Goal: Information Seeking & Learning: Learn about a topic

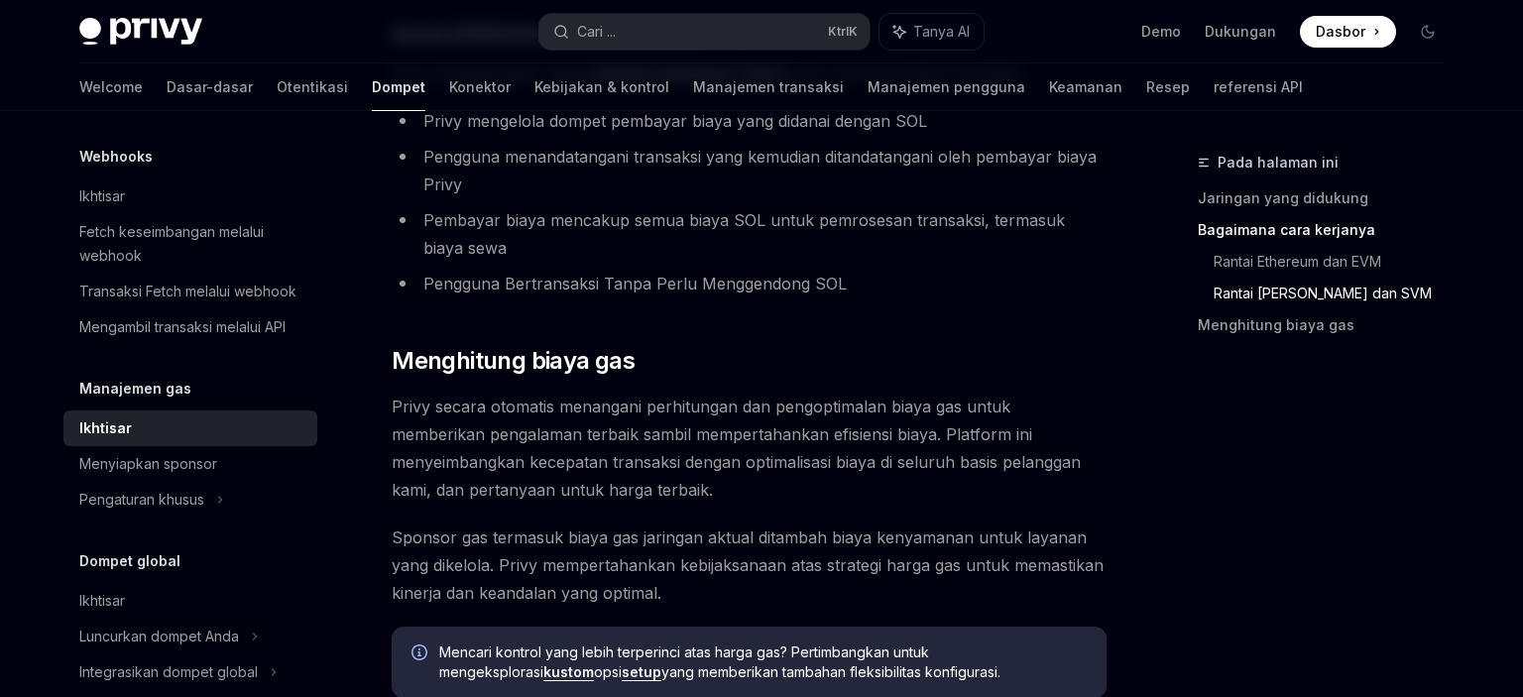
scroll to position [1360, 0]
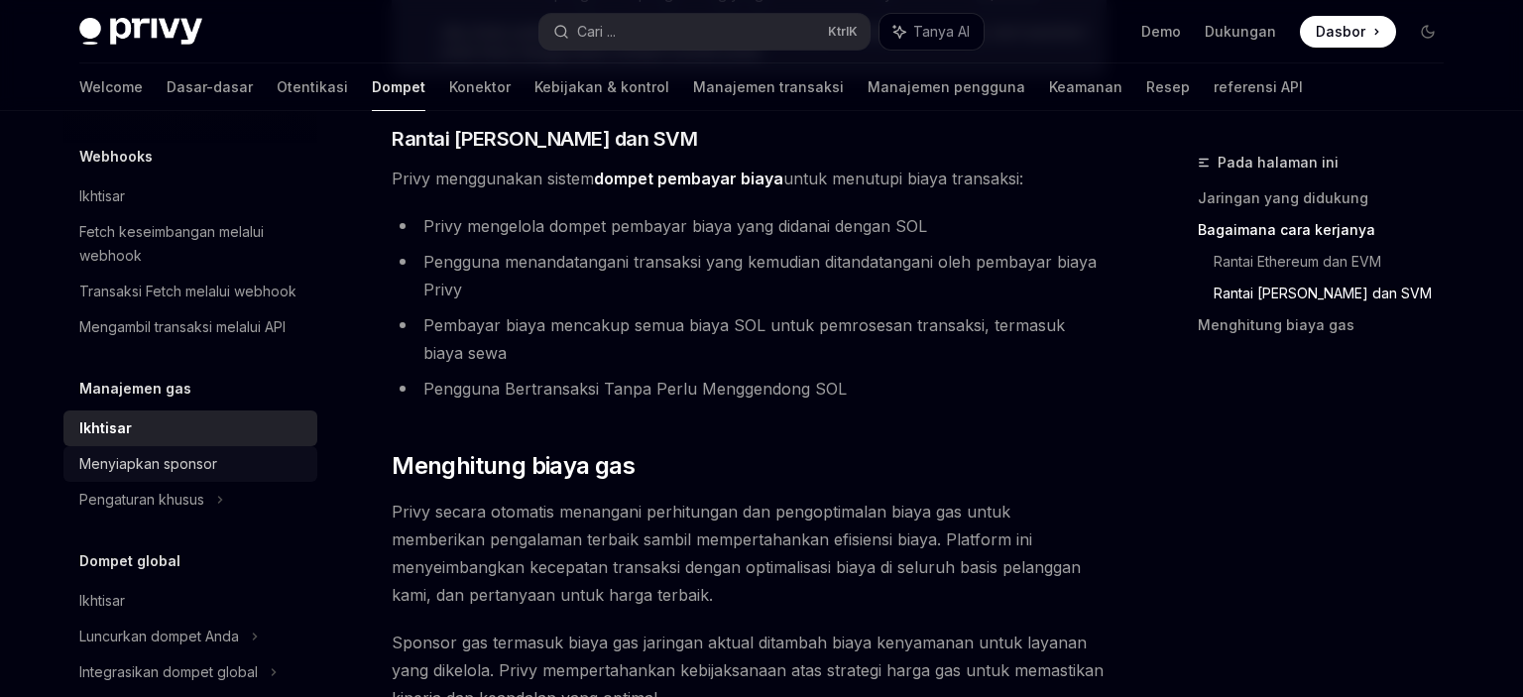
click at [187, 470] on div "Menyiapkan sponsor" at bounding box center [148, 464] width 138 height 24
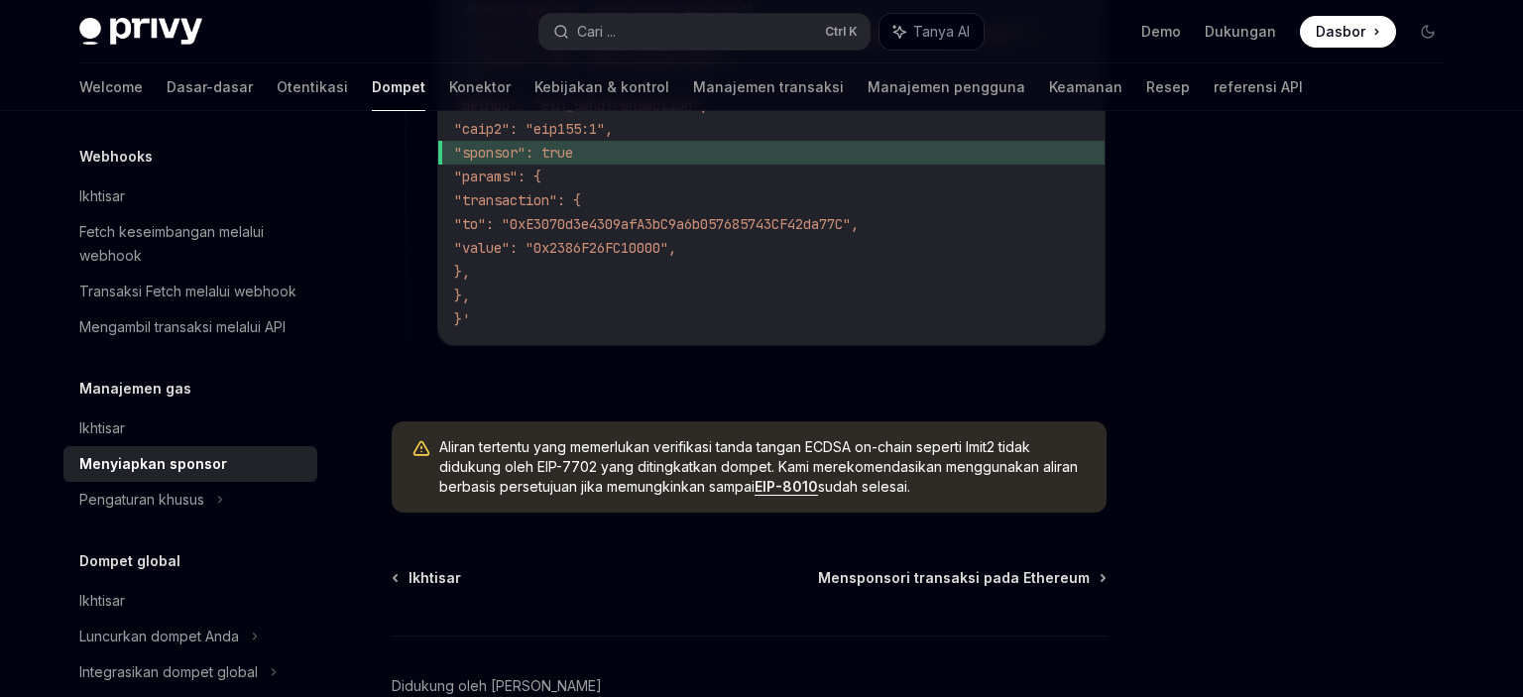
scroll to position [1769, 0]
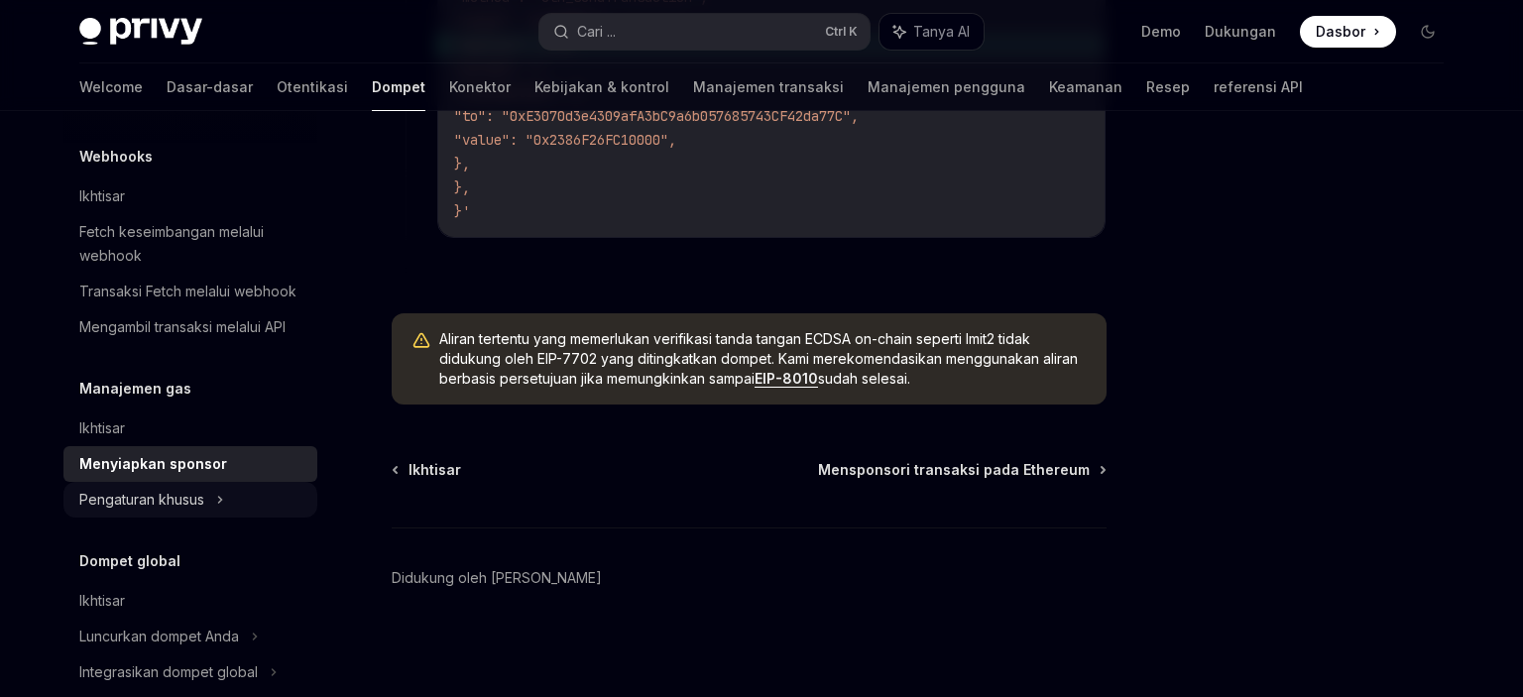
click at [180, 502] on div "Pengaturan khusus" at bounding box center [141, 500] width 125 height 24
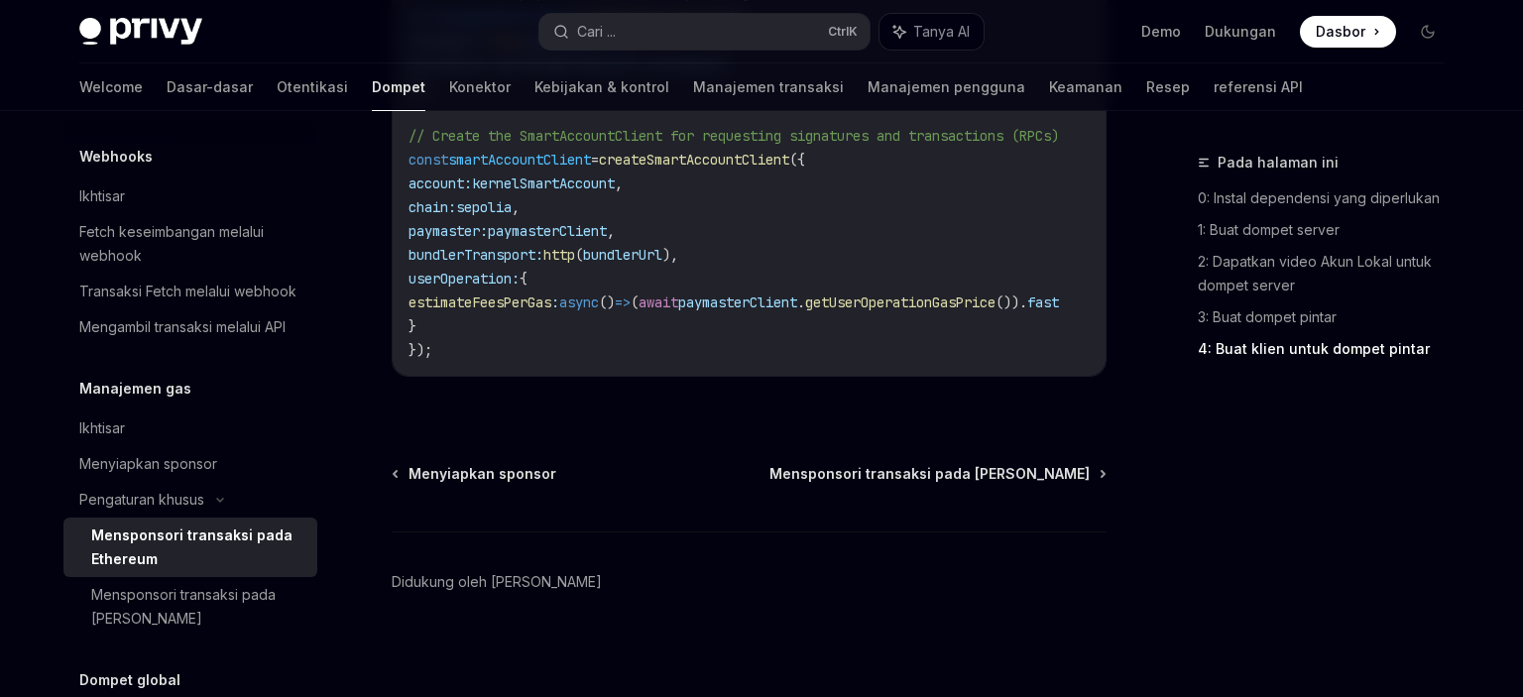
scroll to position [2870, 0]
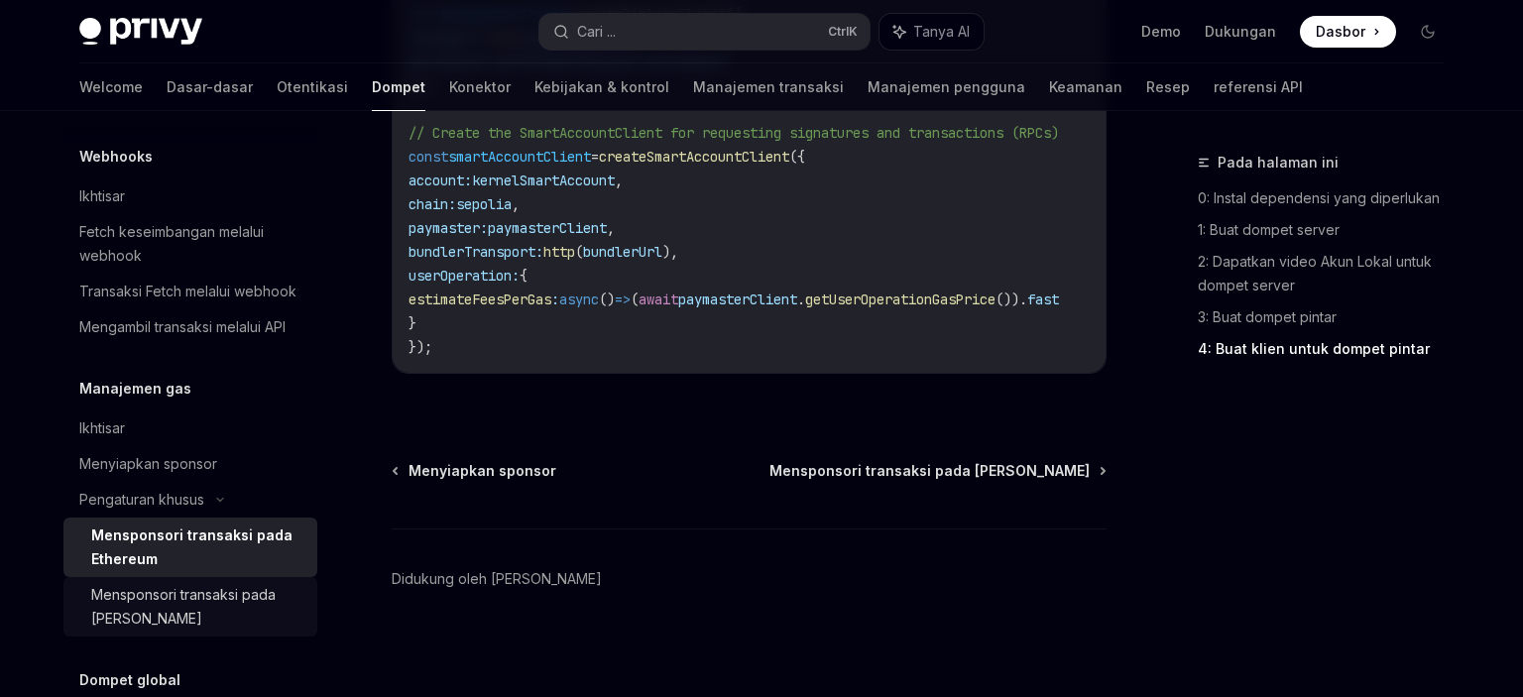
click at [182, 598] on div "Mensponsori transaksi pada Solana" at bounding box center [198, 607] width 214 height 48
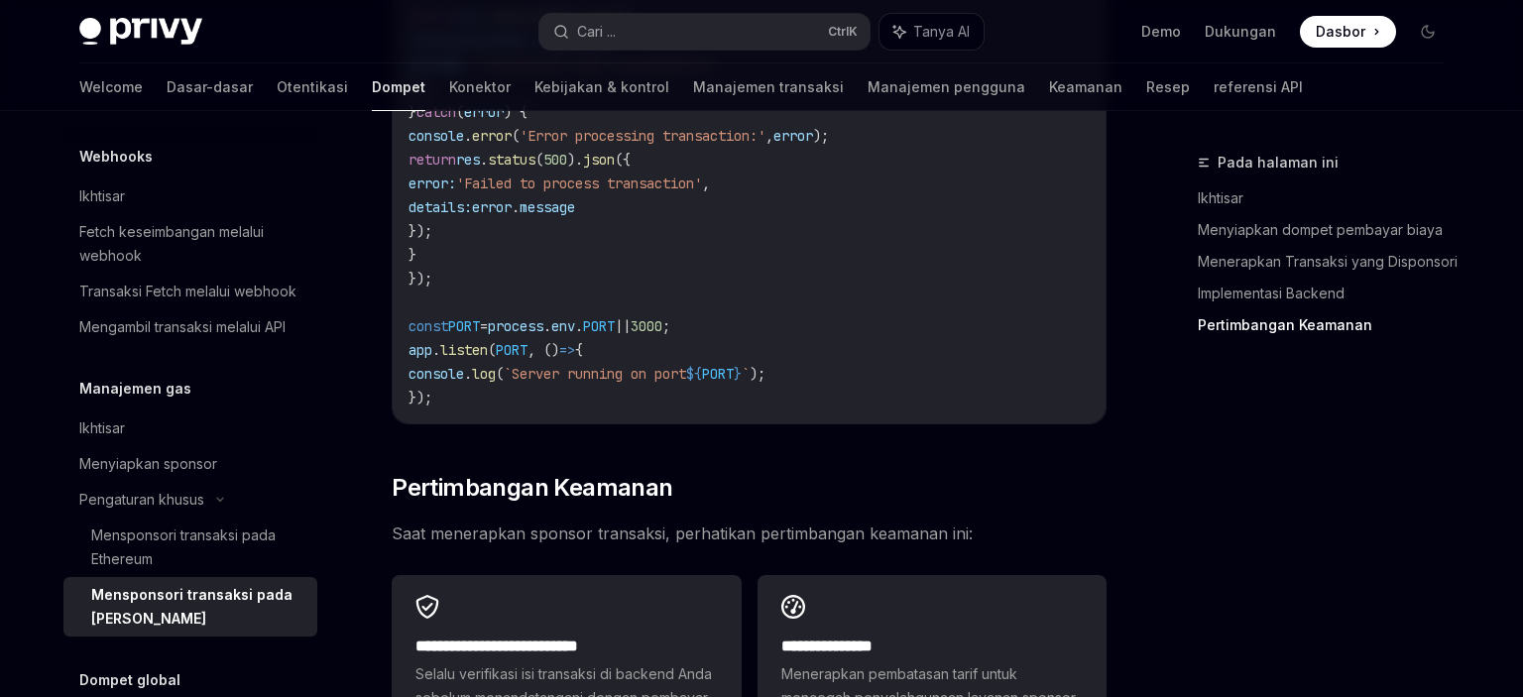
scroll to position [5652, 0]
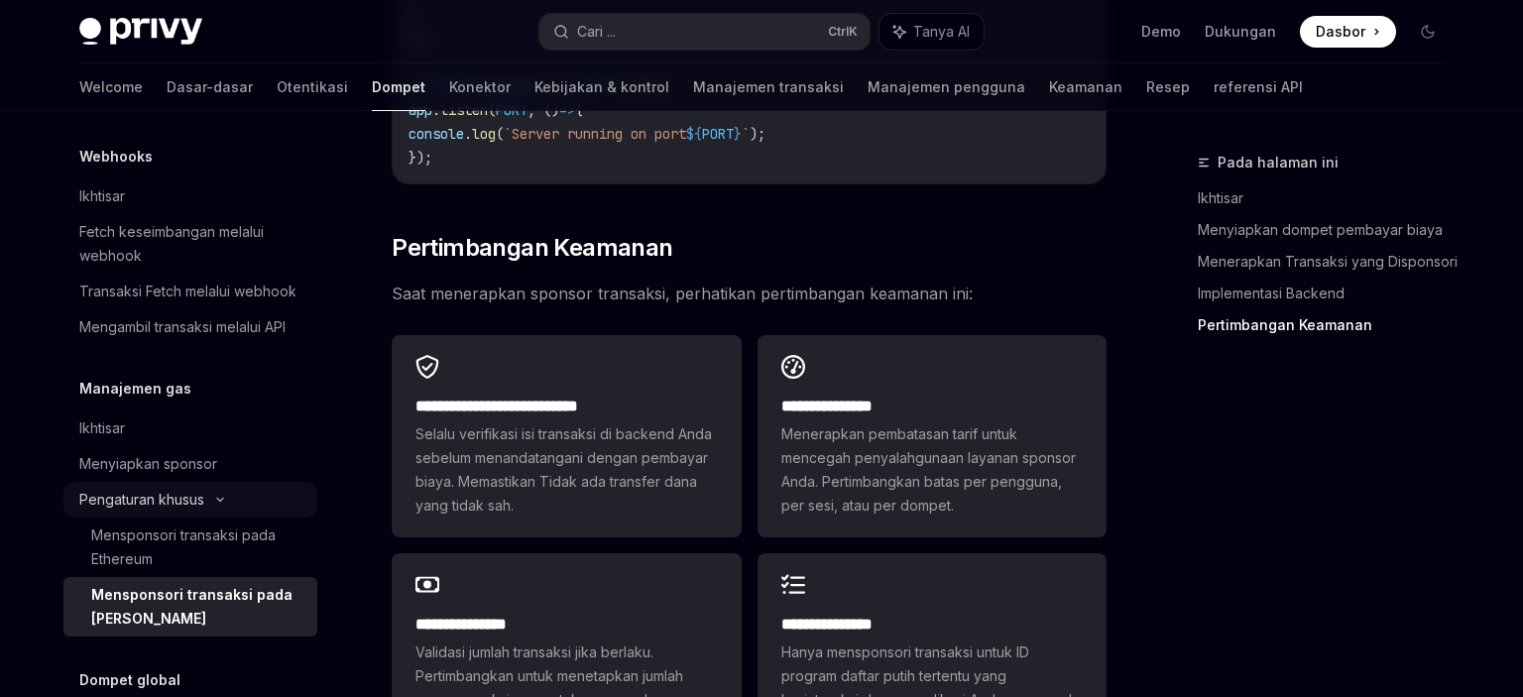
click at [201, 500] on div "Pengaturan khusus" at bounding box center [141, 500] width 125 height 24
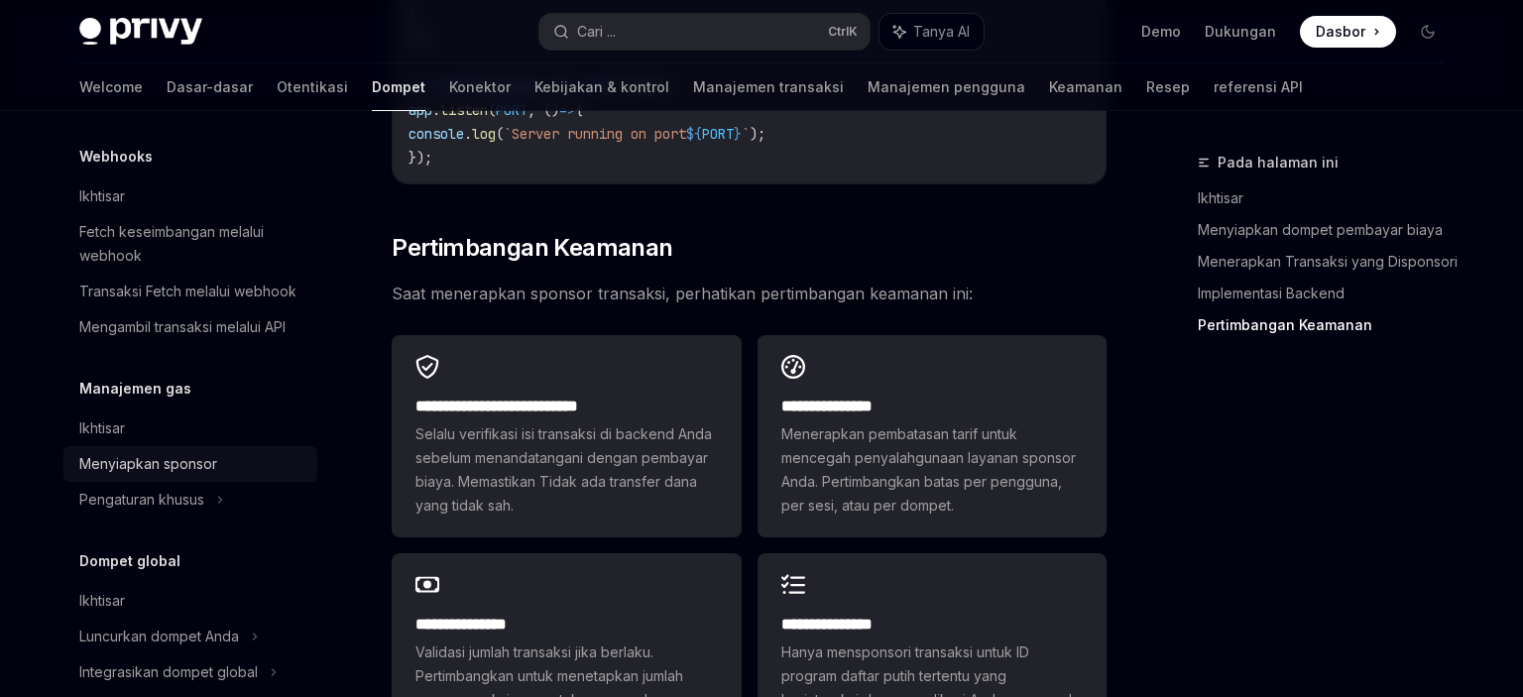
click at [190, 470] on div "Menyiapkan sponsor" at bounding box center [148, 464] width 138 height 24
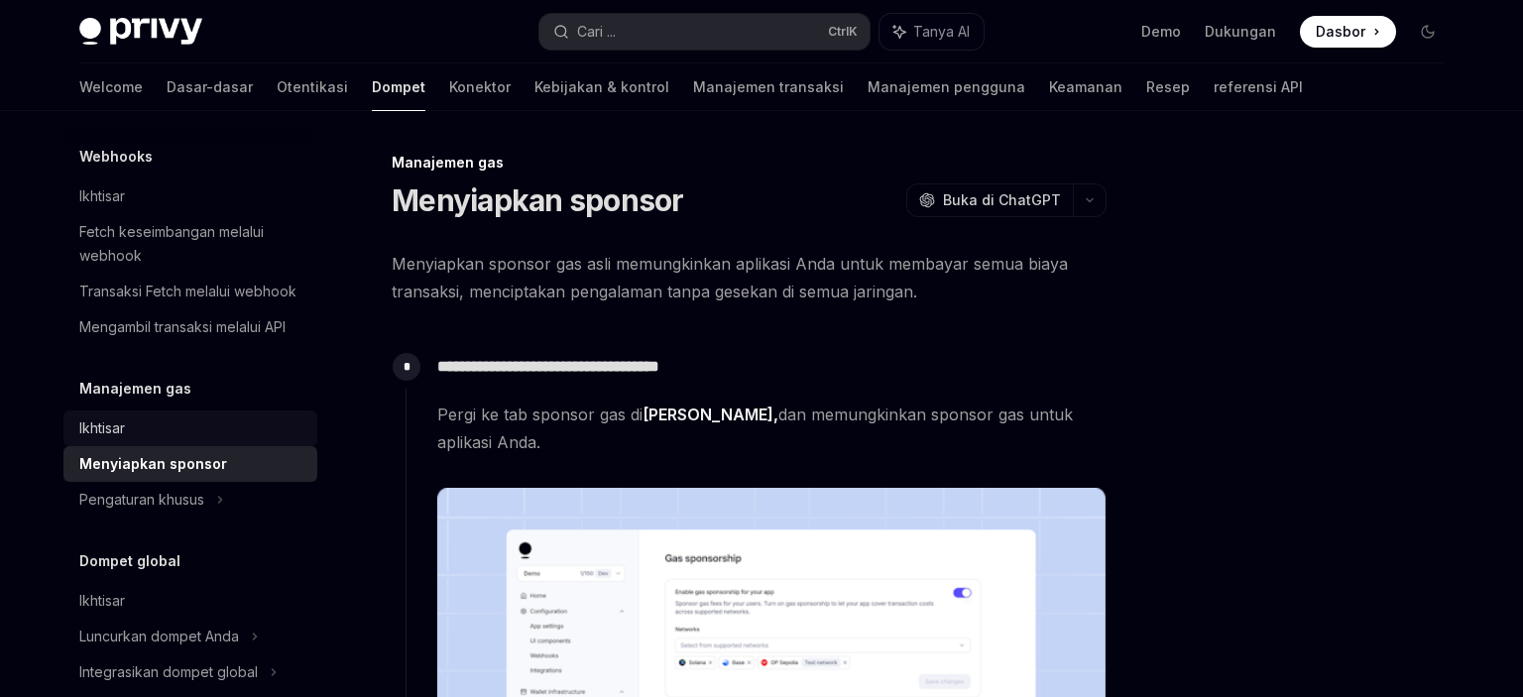
click at [185, 419] on div "Ikhtisar" at bounding box center [192, 428] width 226 height 24
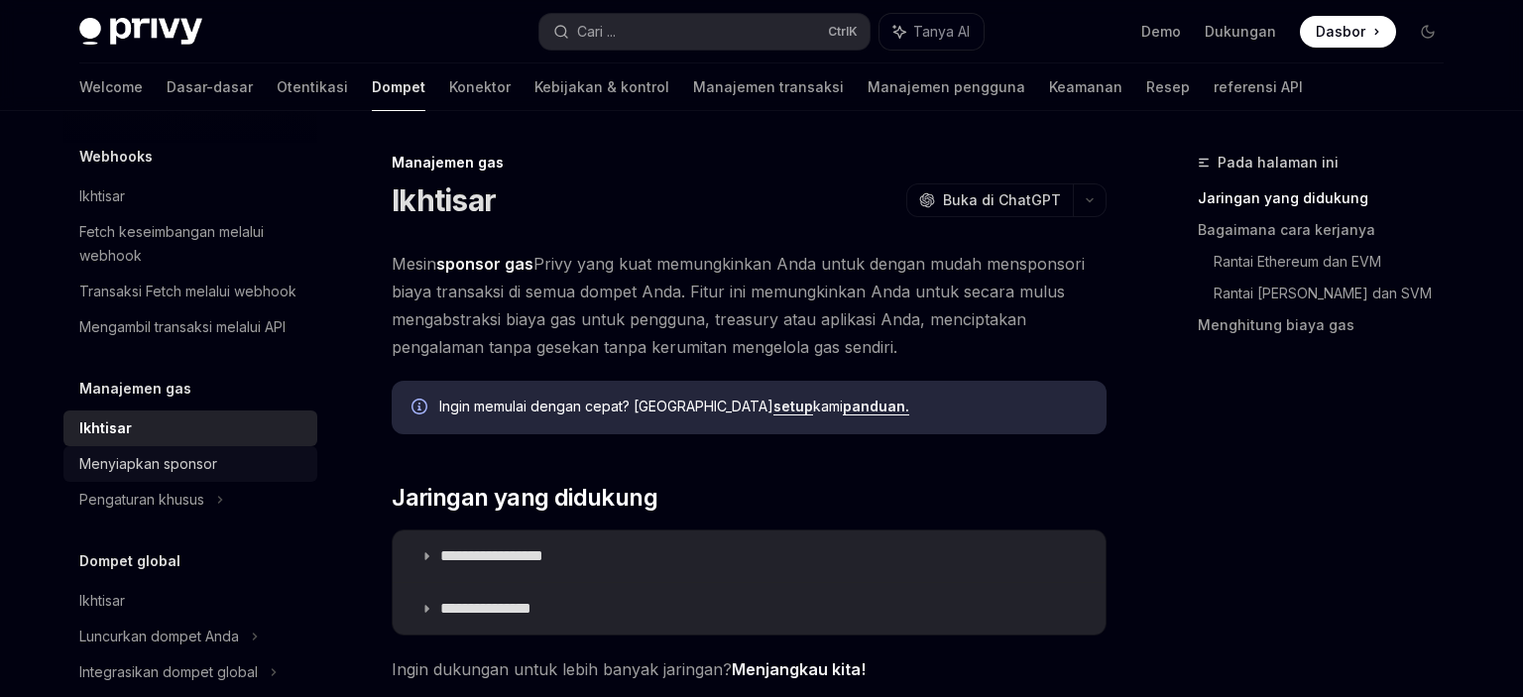
click at [191, 459] on div "Menyiapkan sponsor" at bounding box center [148, 464] width 138 height 24
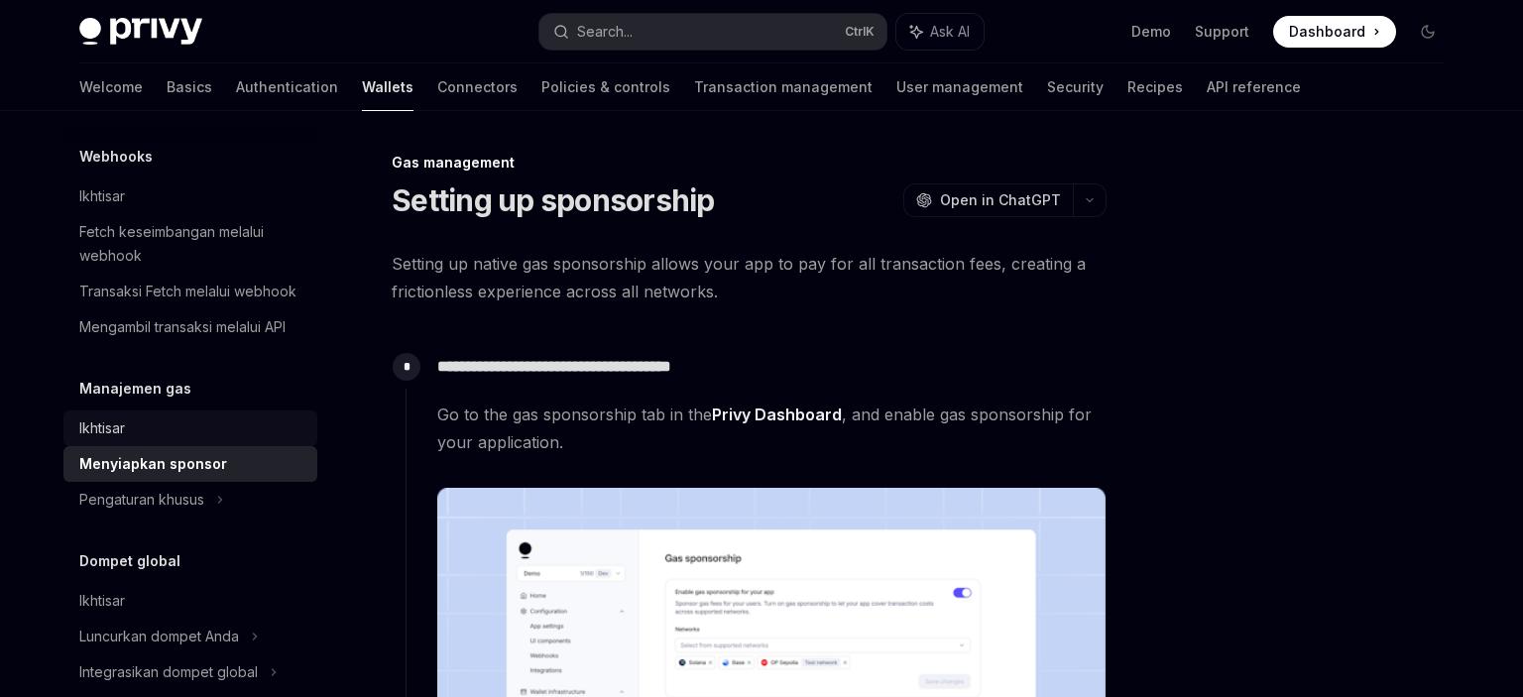
type textarea "*"
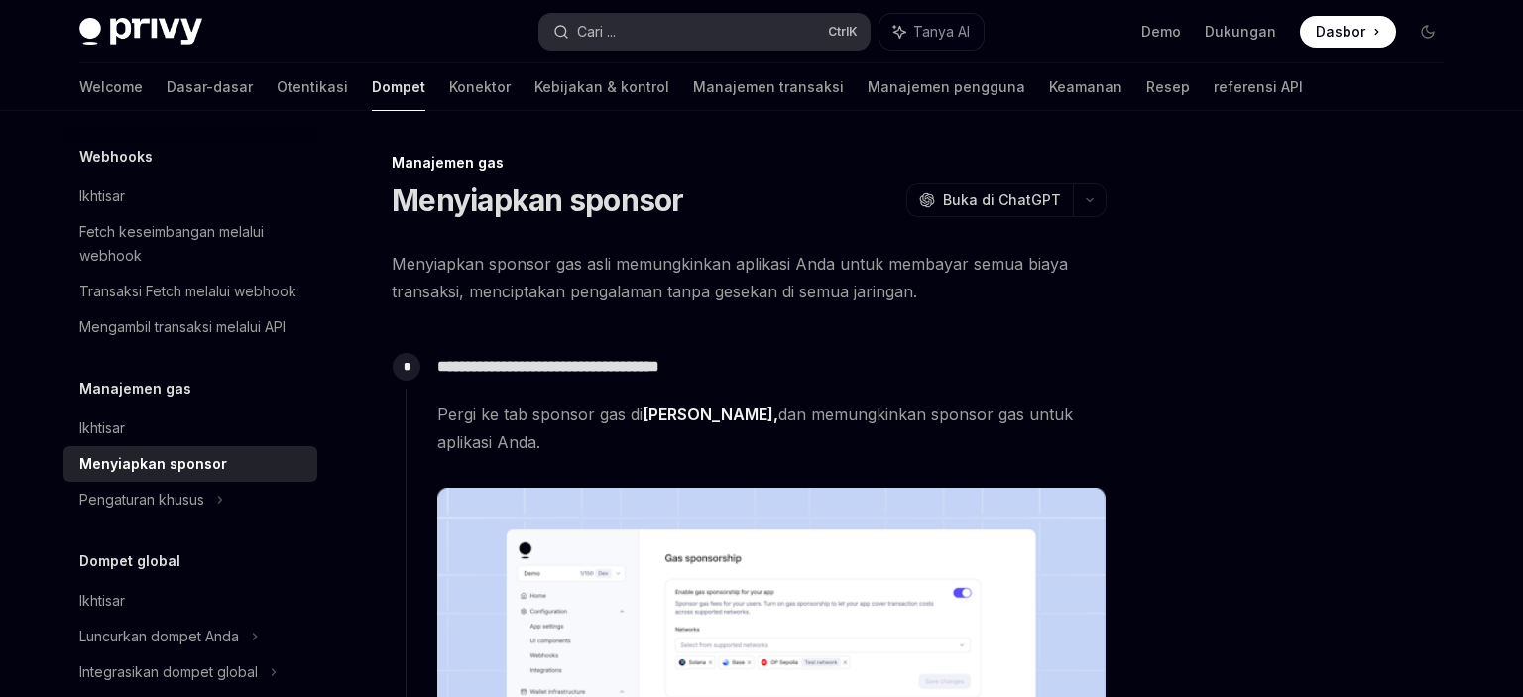
click at [672, 46] on button "Cari ... Ctrl K" at bounding box center [704, 32] width 330 height 36
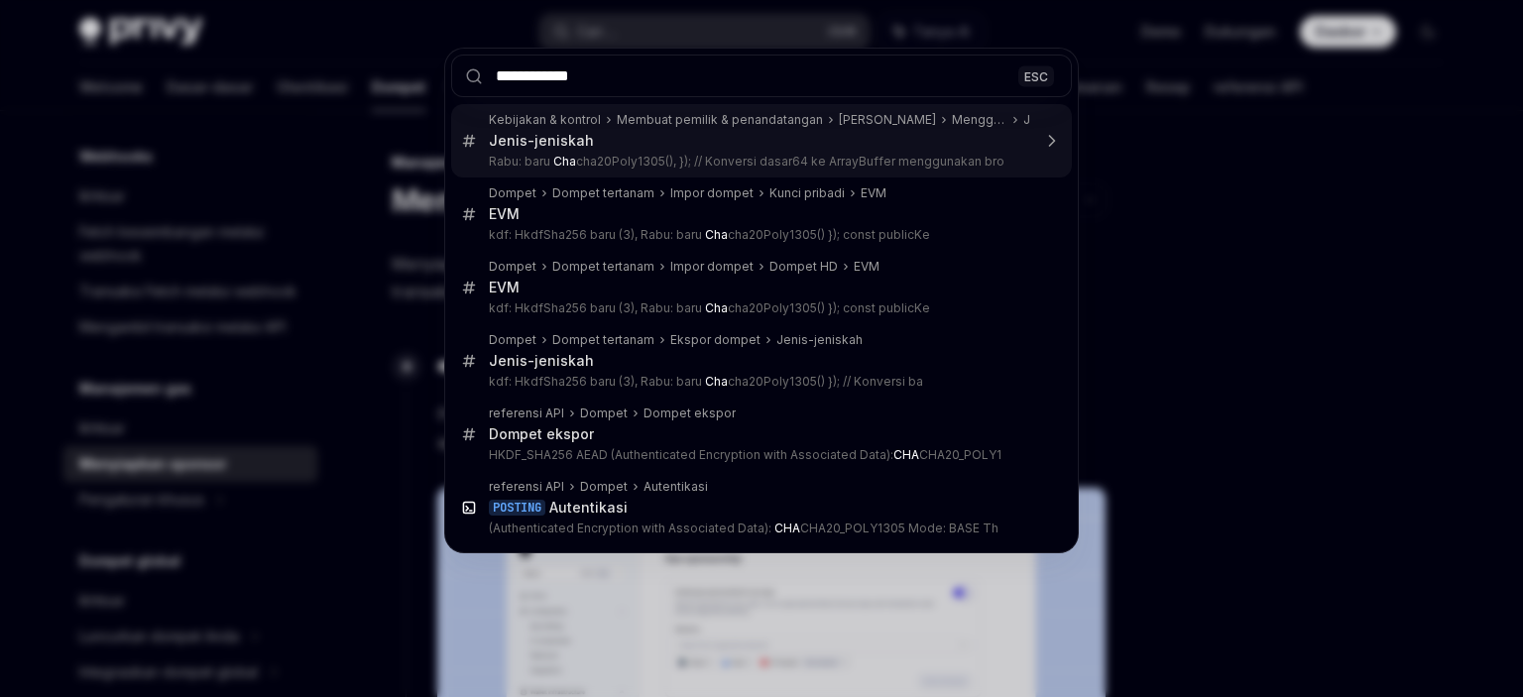
type input "**********"
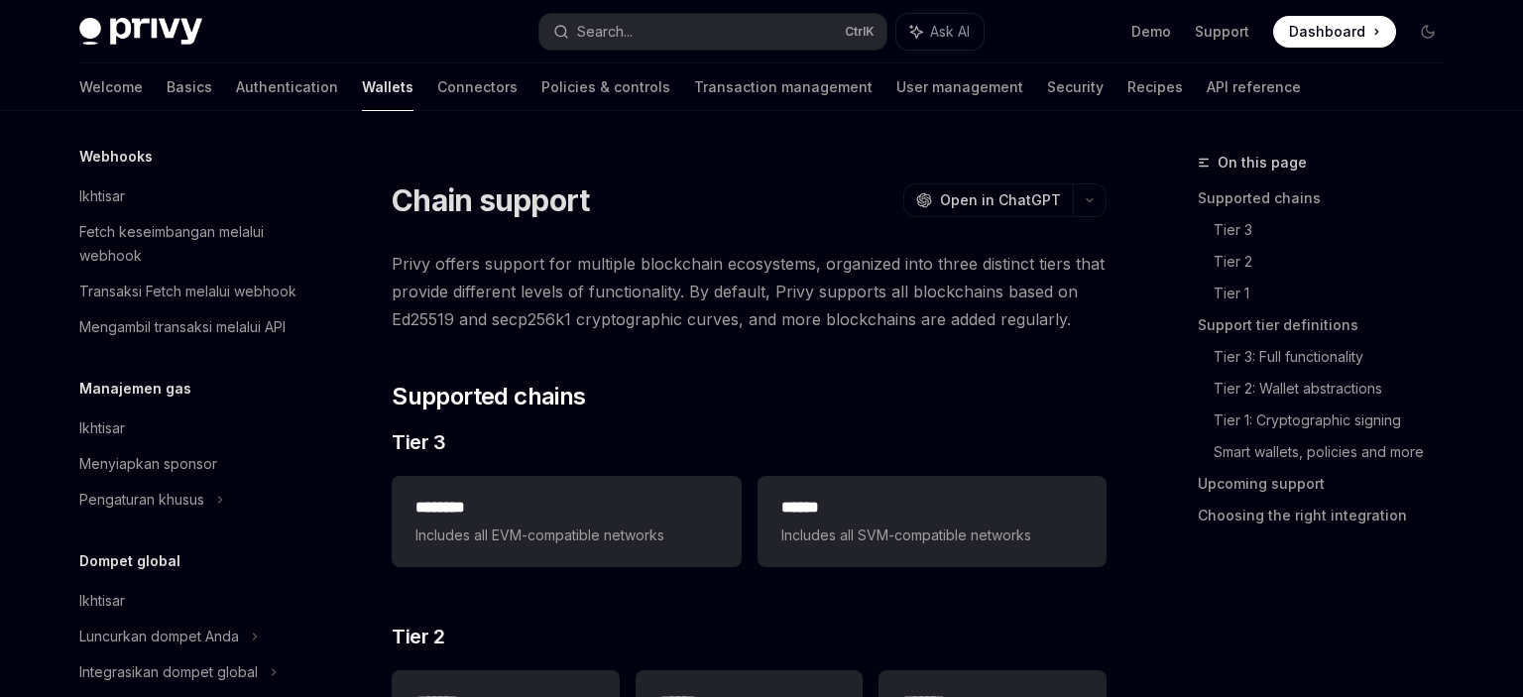
type textarea "*"
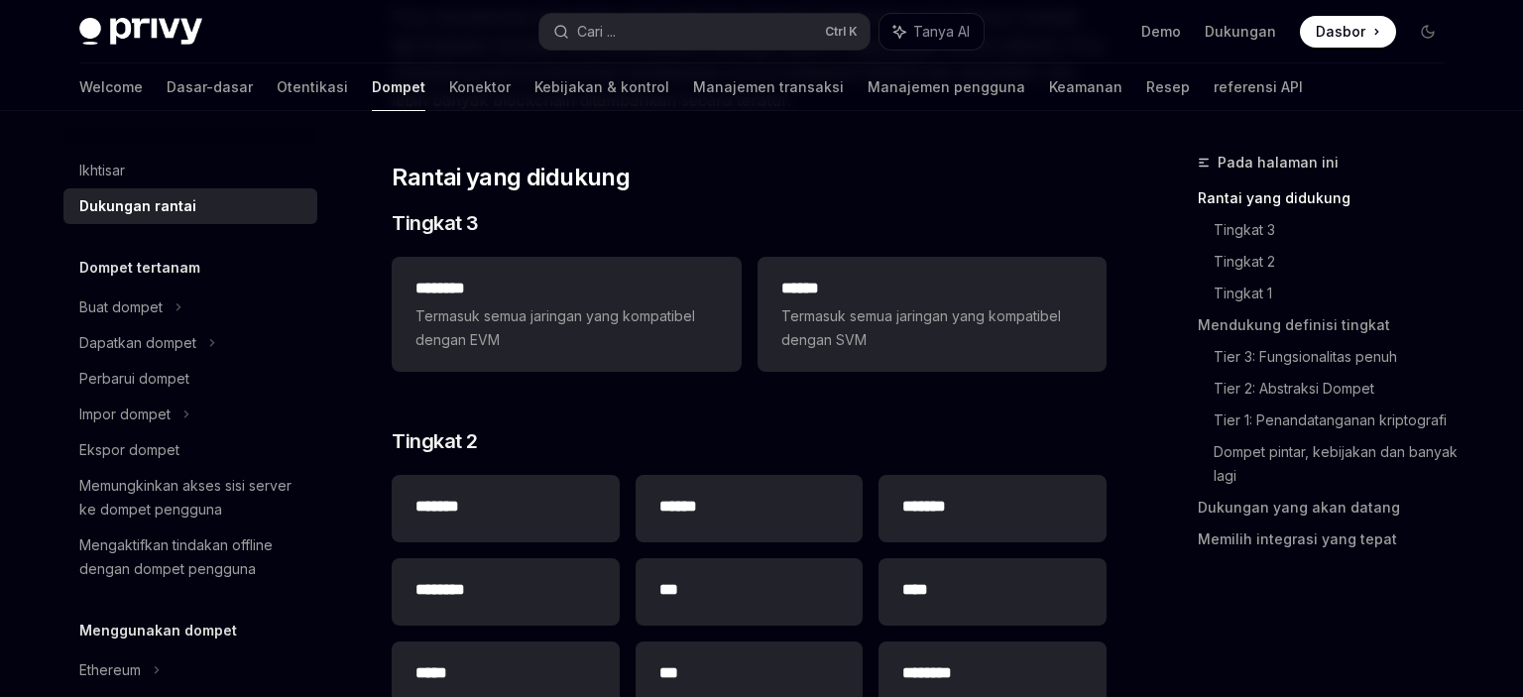
scroll to position [320, 0]
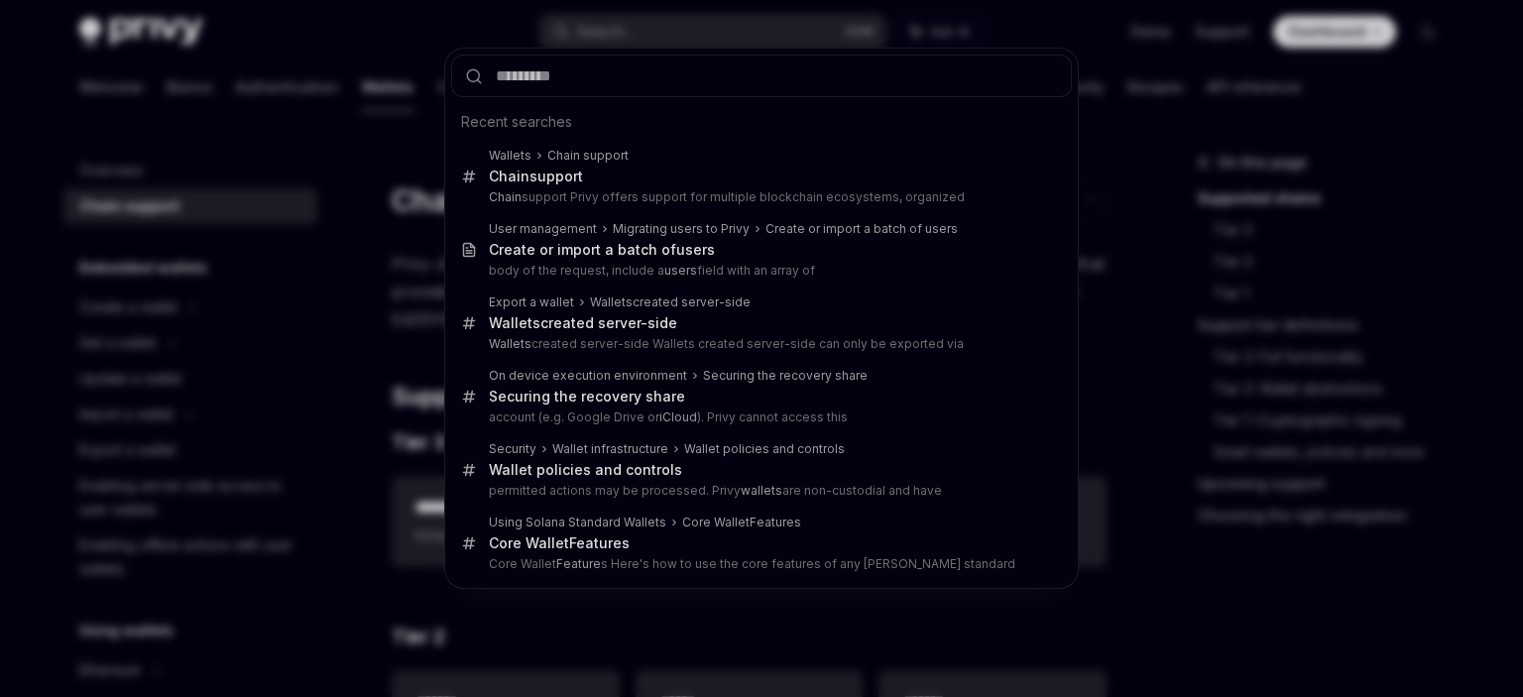
scroll to position [6, 0]
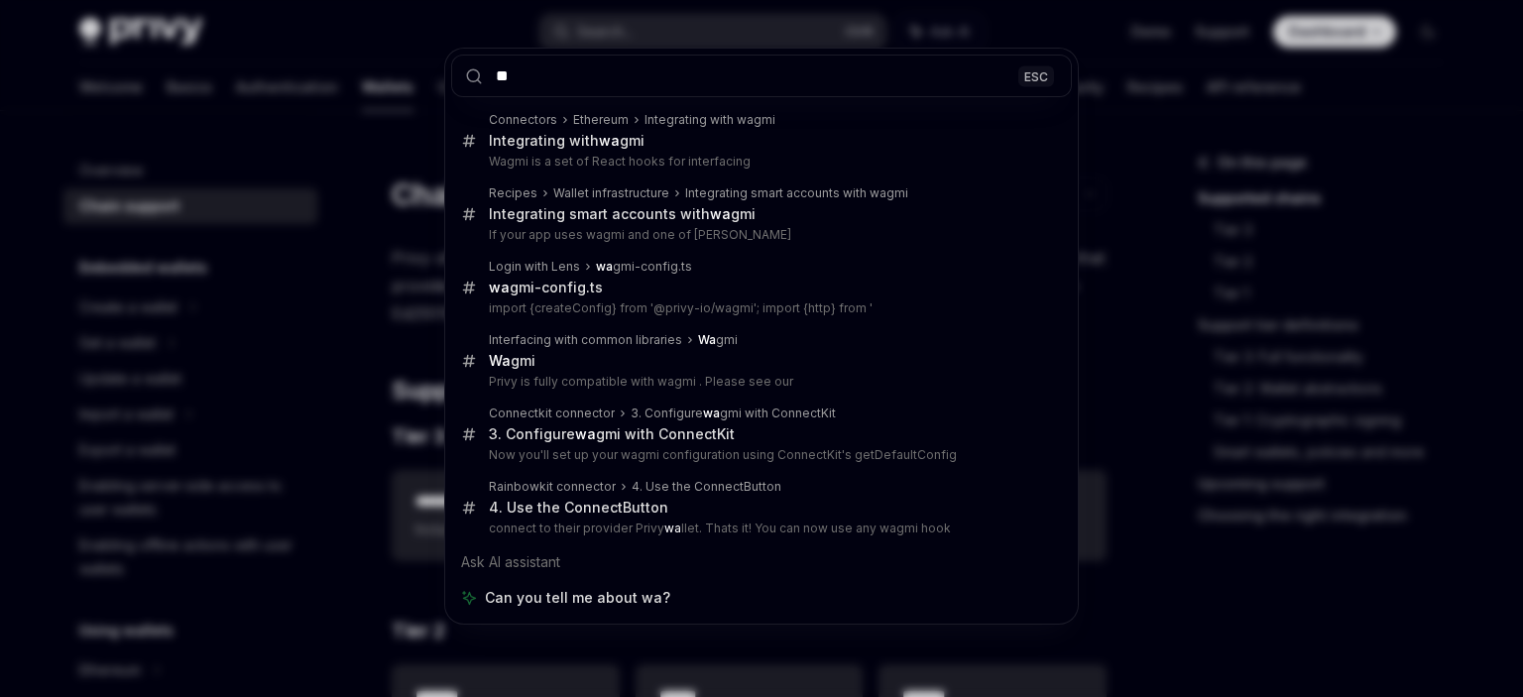
type input "**"
drag, startPoint x: 0, startPoint y: 118, endPoint x: 261, endPoint y: 135, distance: 261.2
click at [1, 116] on div "** ESC Connectors Ethereum Integrating with wagmi Integrating with wa gmi Wagmi…" at bounding box center [761, 348] width 1523 height 697
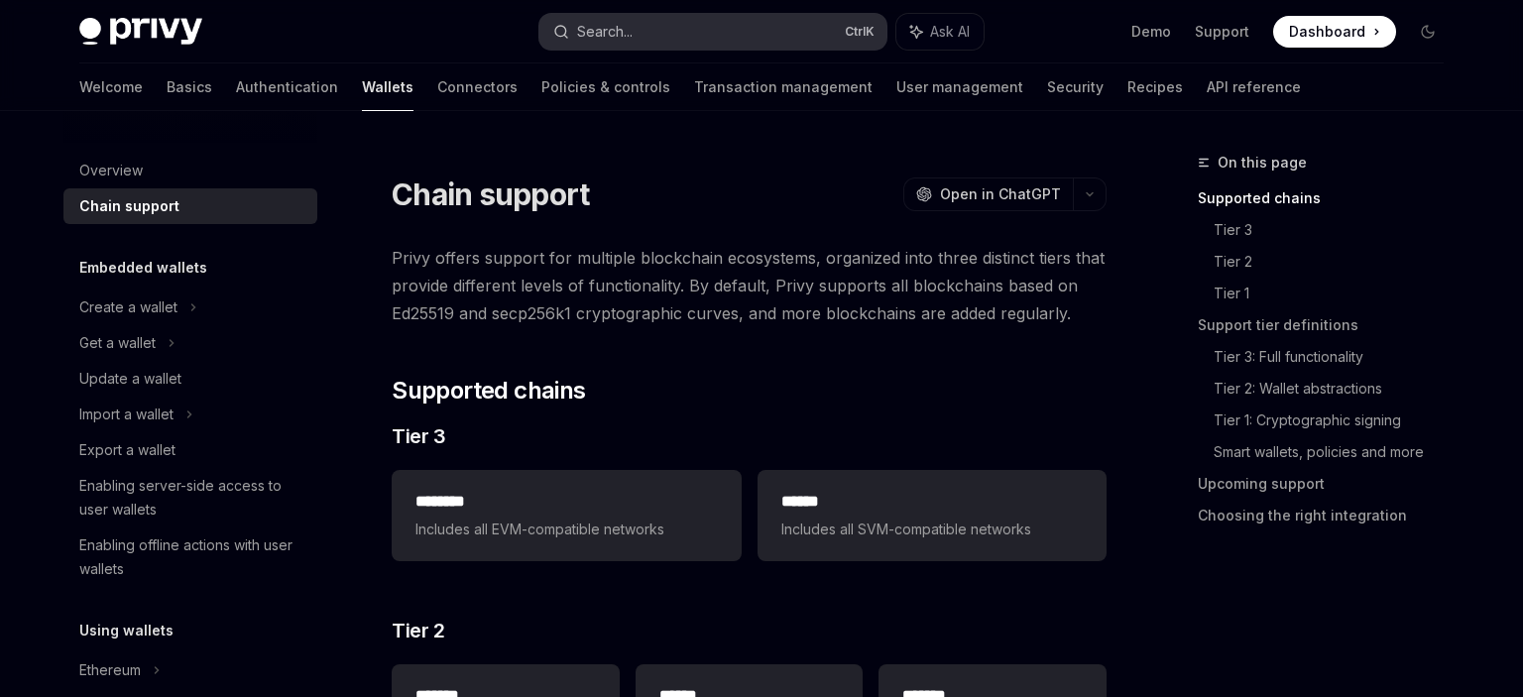
click at [607, 34] on div "Search..." at bounding box center [605, 32] width 56 height 24
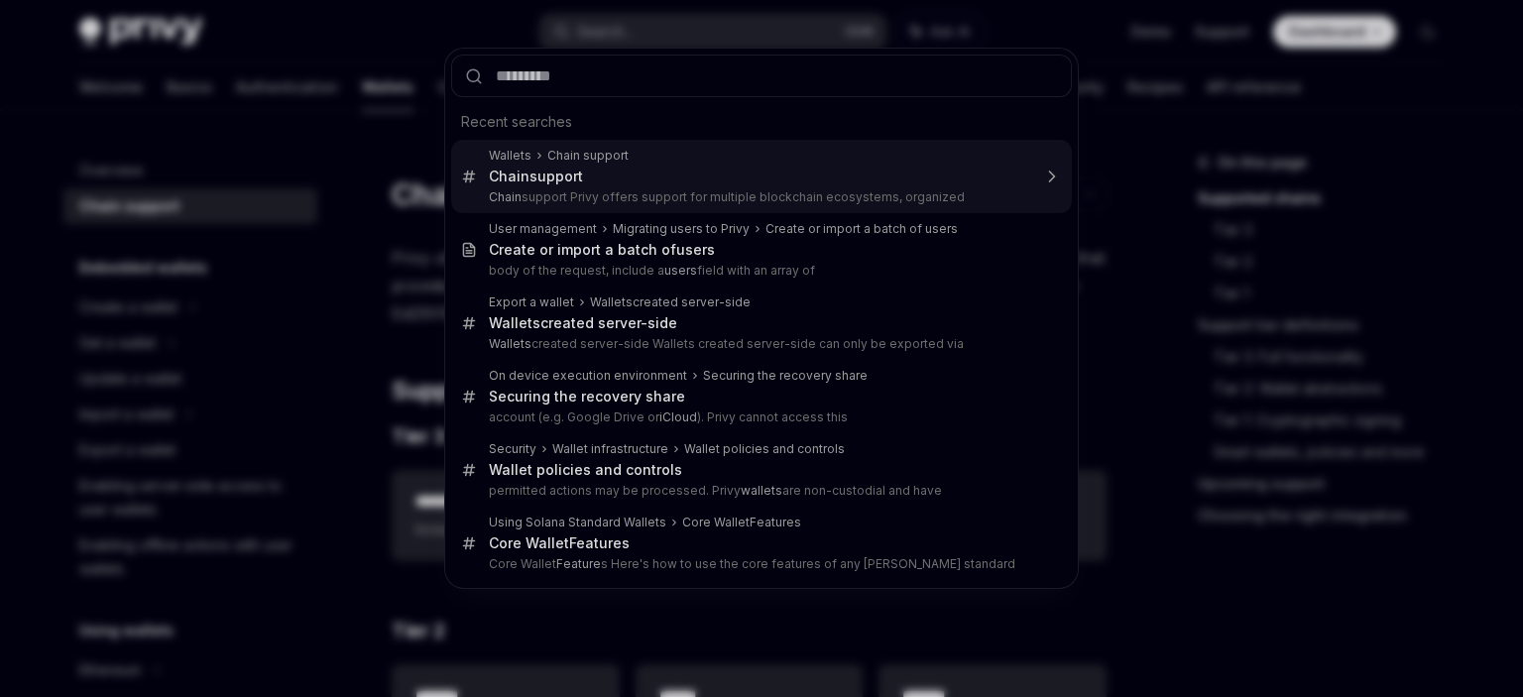
type input "**********"
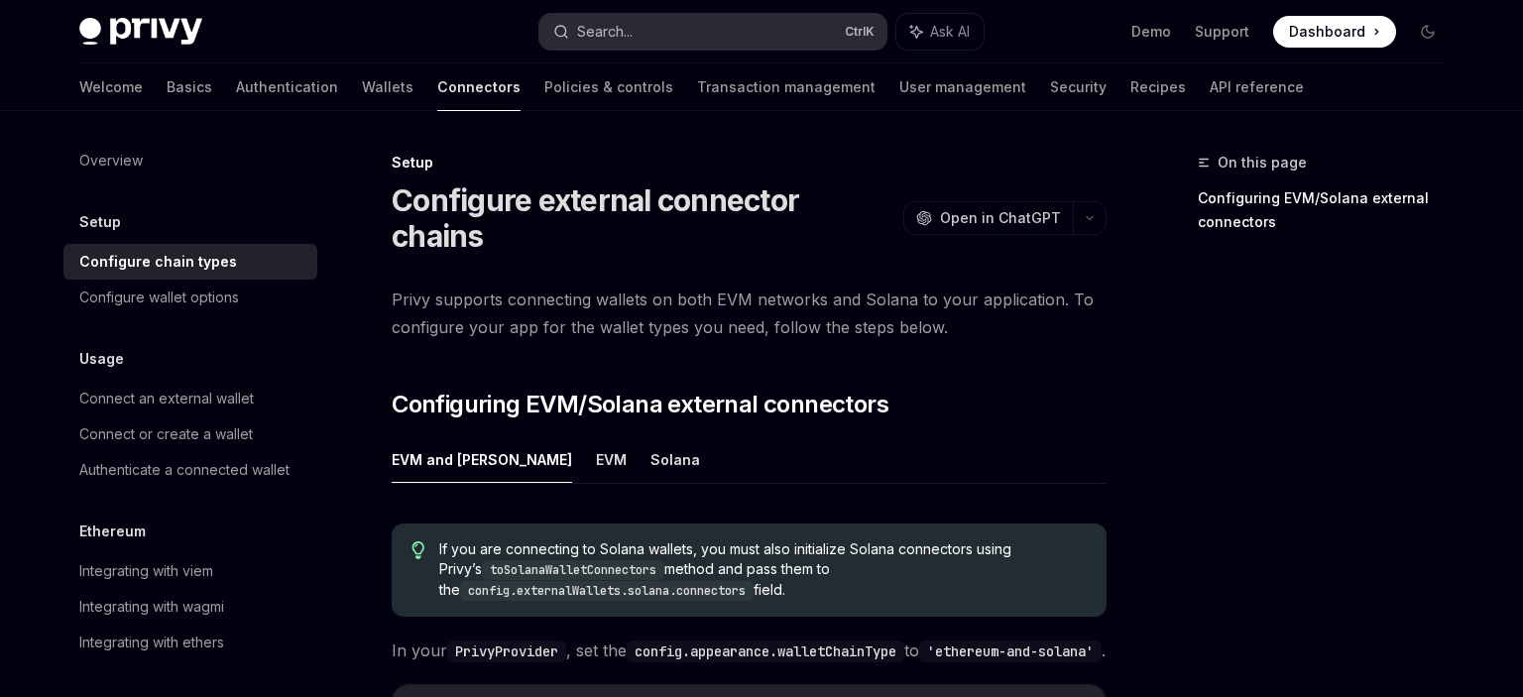
click at [660, 22] on button "Search... Ctrl K" at bounding box center [712, 32] width 347 height 36
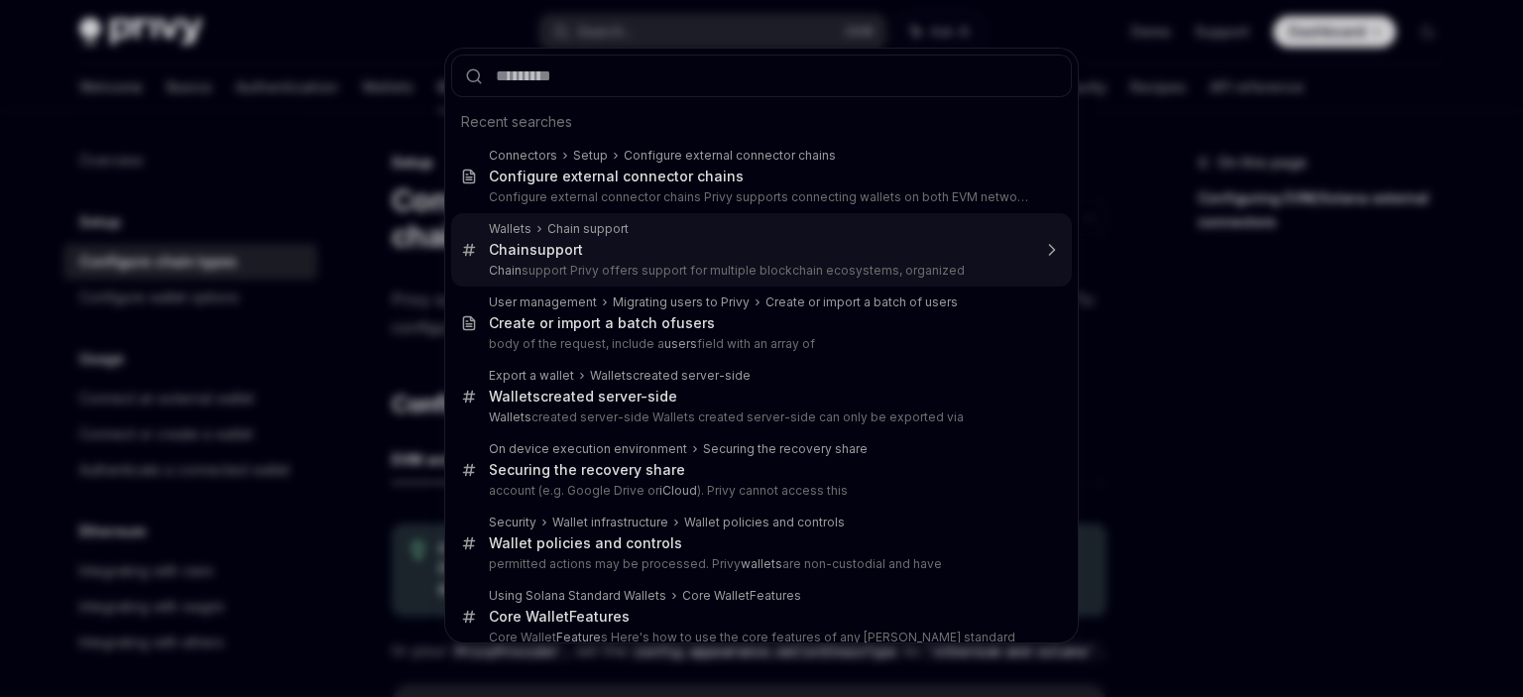
type textarea "*"
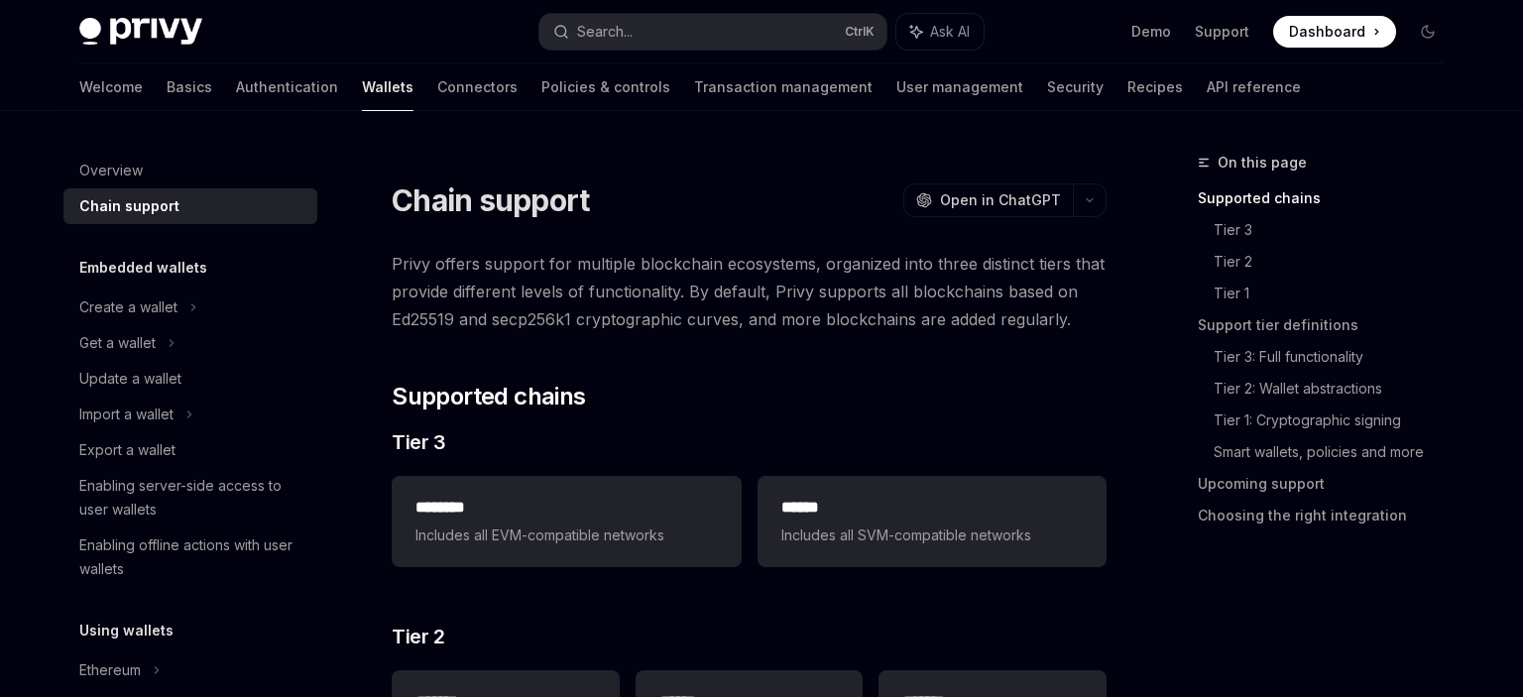
click at [695, 27] on button "Search... Ctrl K" at bounding box center [712, 32] width 347 height 36
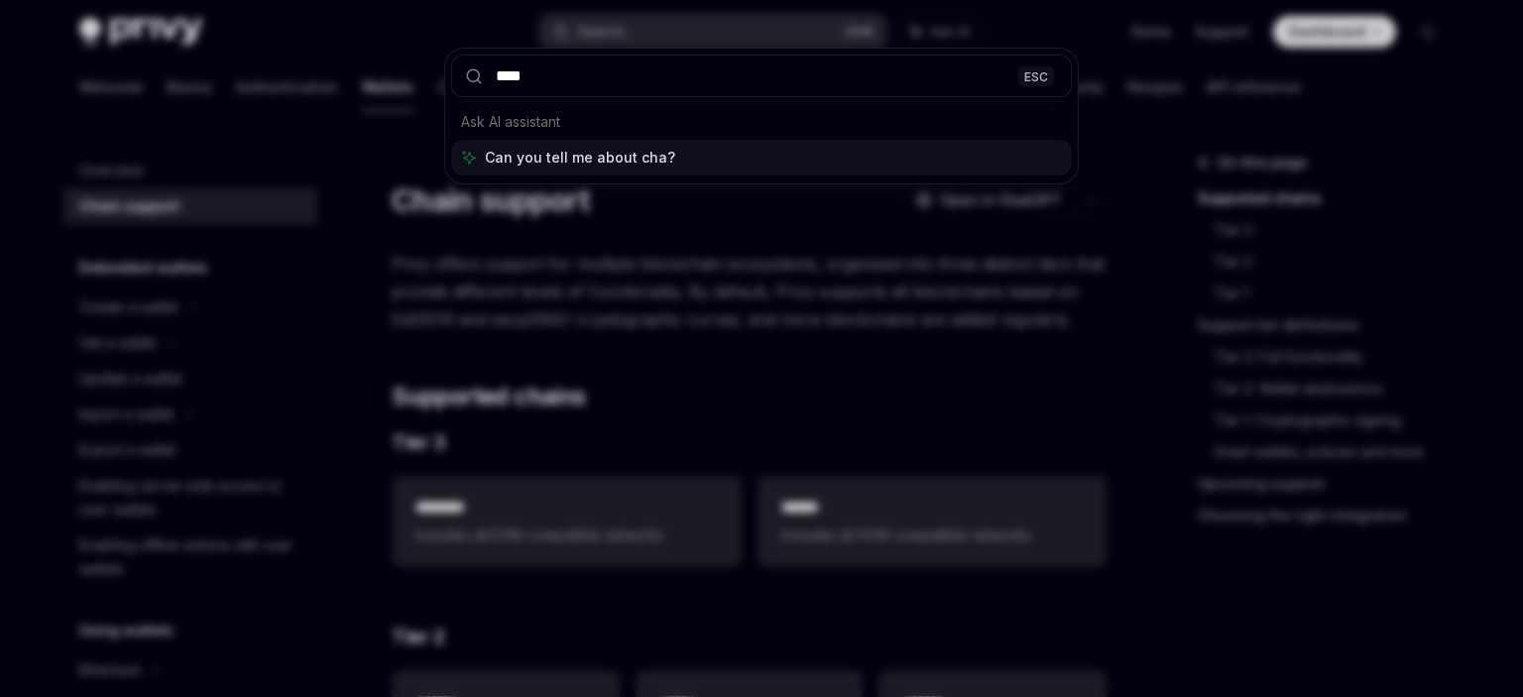
type input "*****"
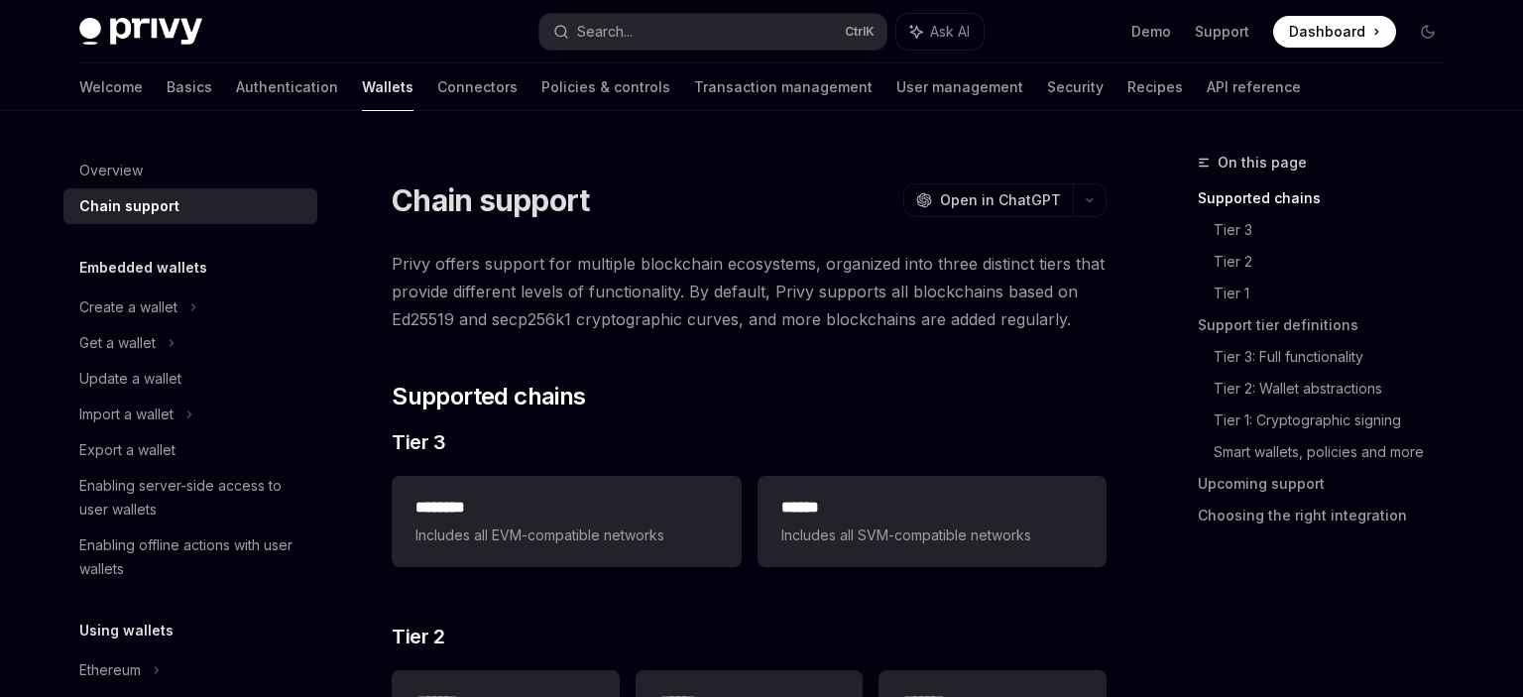
type textarea "*"
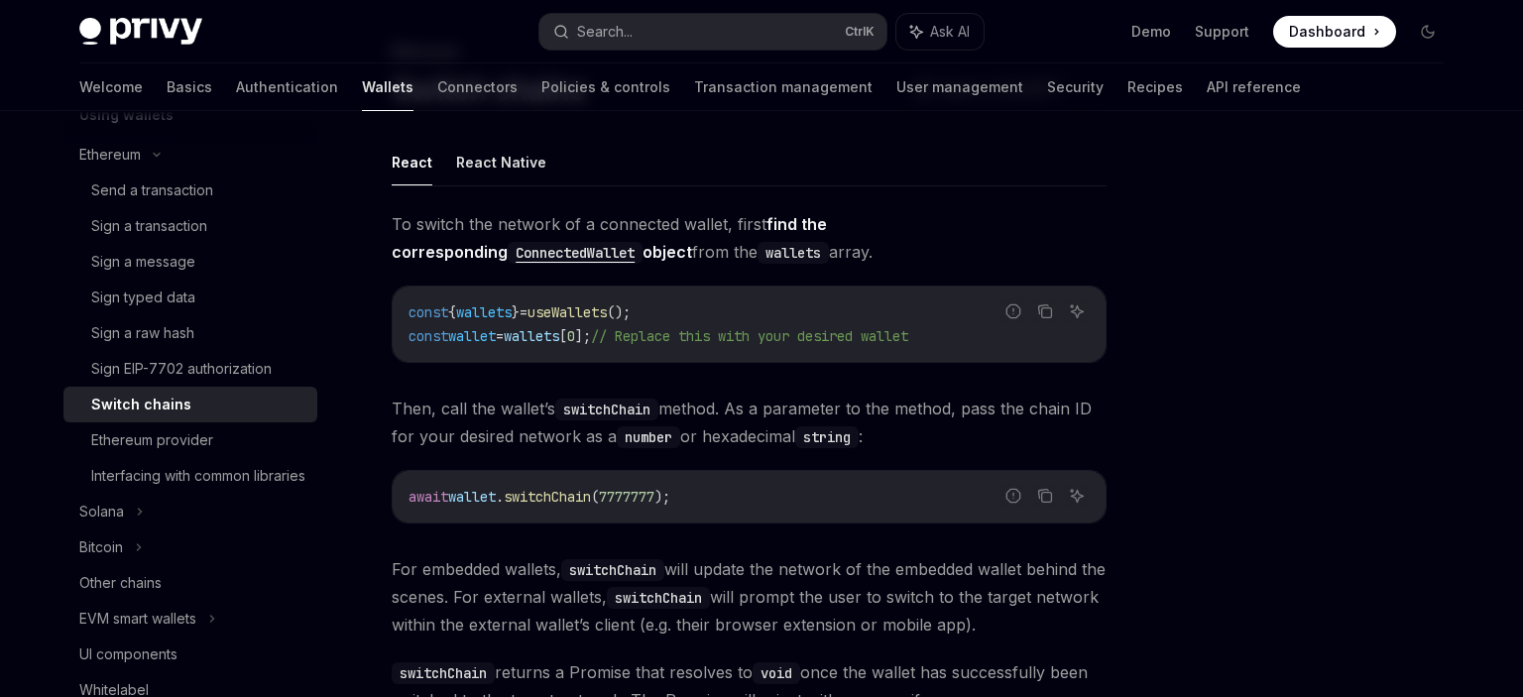
scroll to position [511, 0]
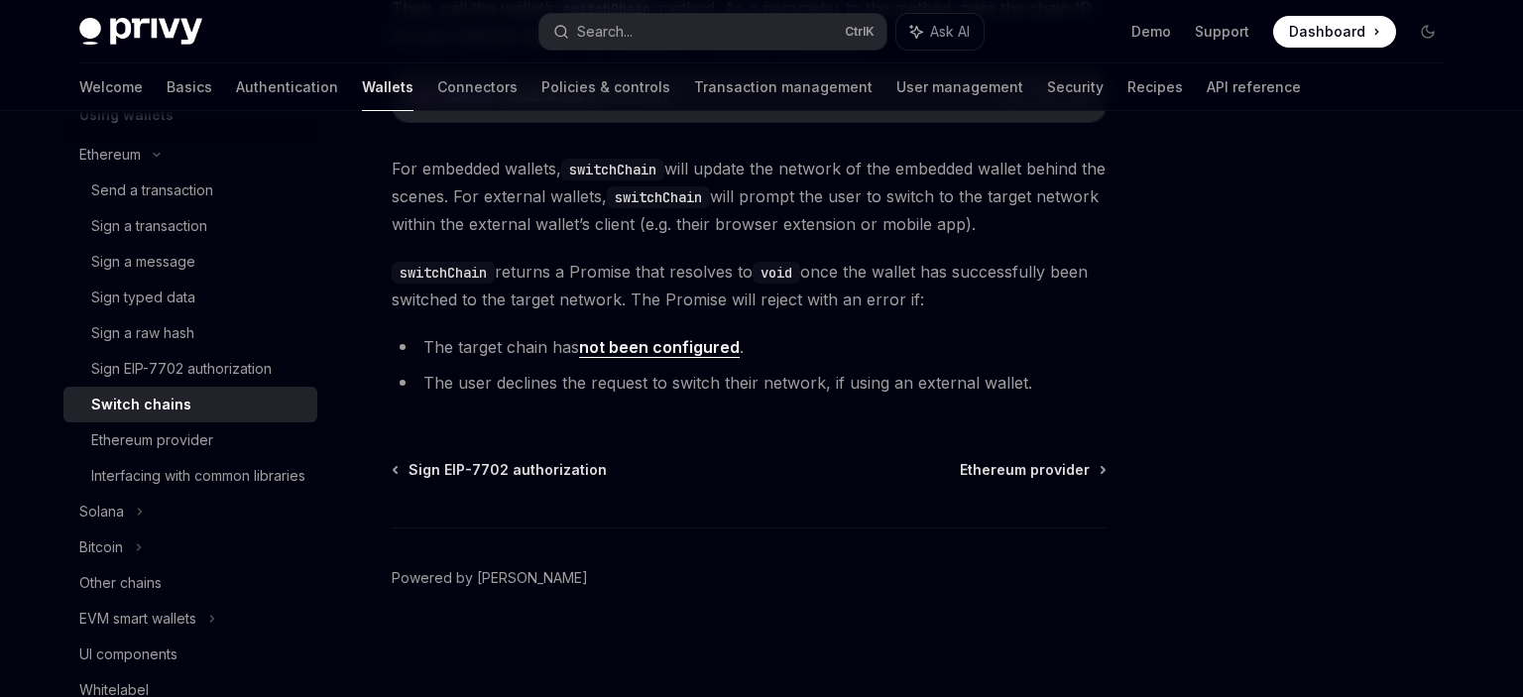
click at [0, 192] on div "Privy Docs home page Search... Ctrl K Ask AI Demo Support Dashboard Dashboard S…" at bounding box center [761, 94] width 1523 height 1210
click at [651, 30] on button "Search... Ctrl K" at bounding box center [712, 32] width 347 height 36
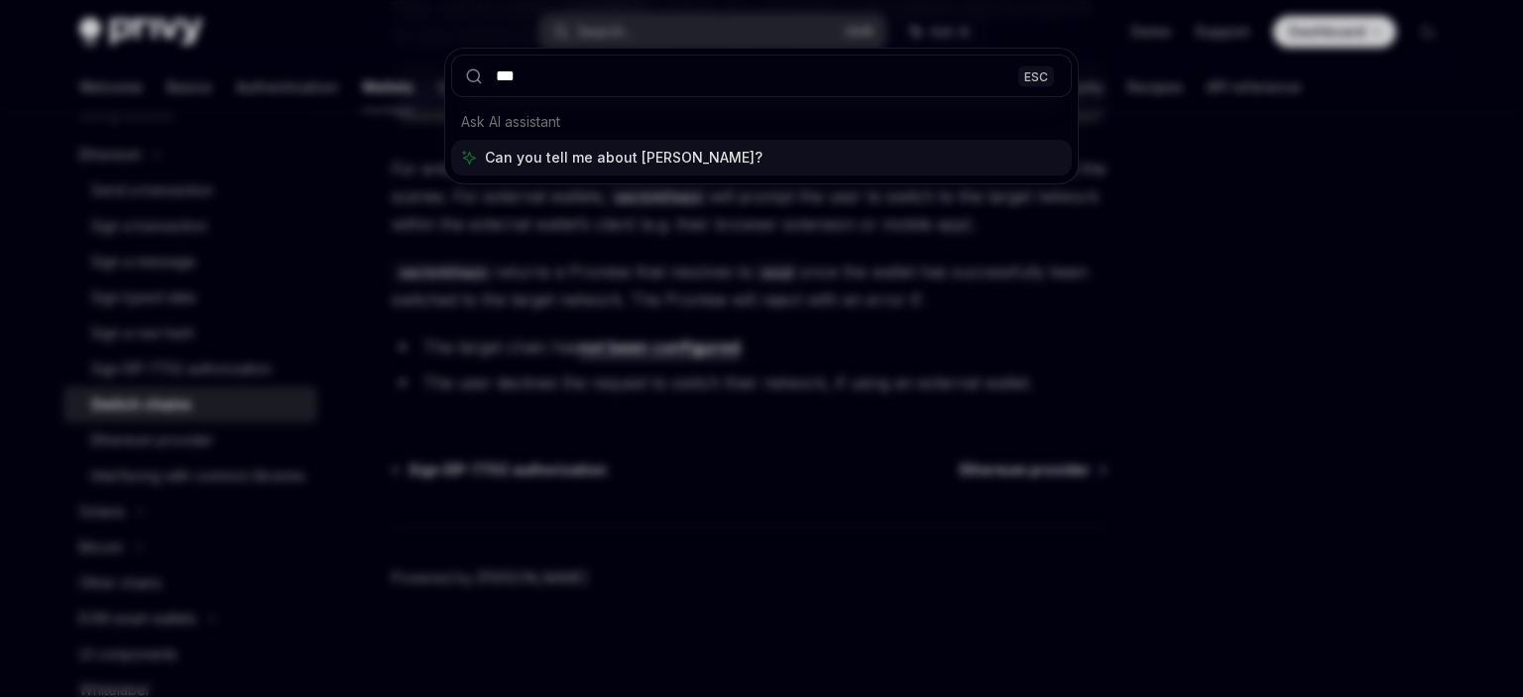
type input "****"
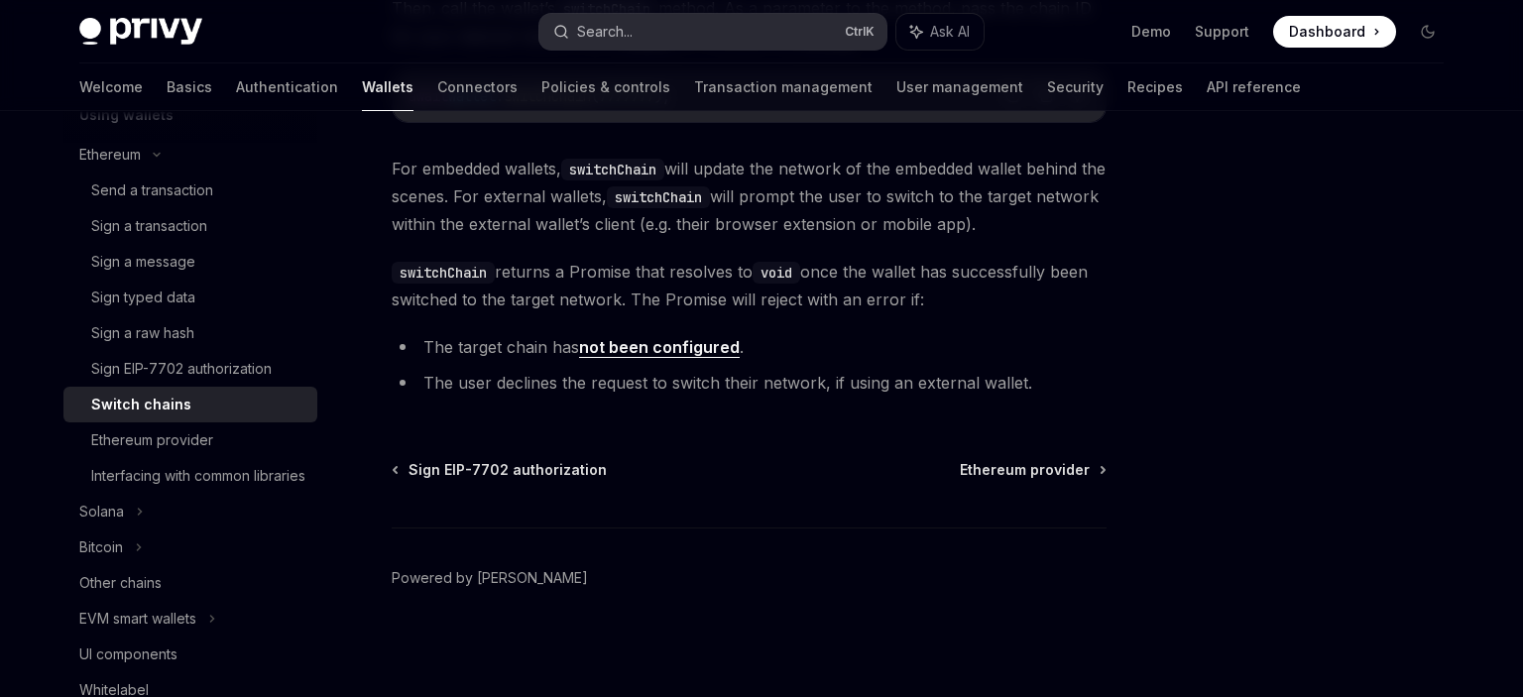
type textarea "*"
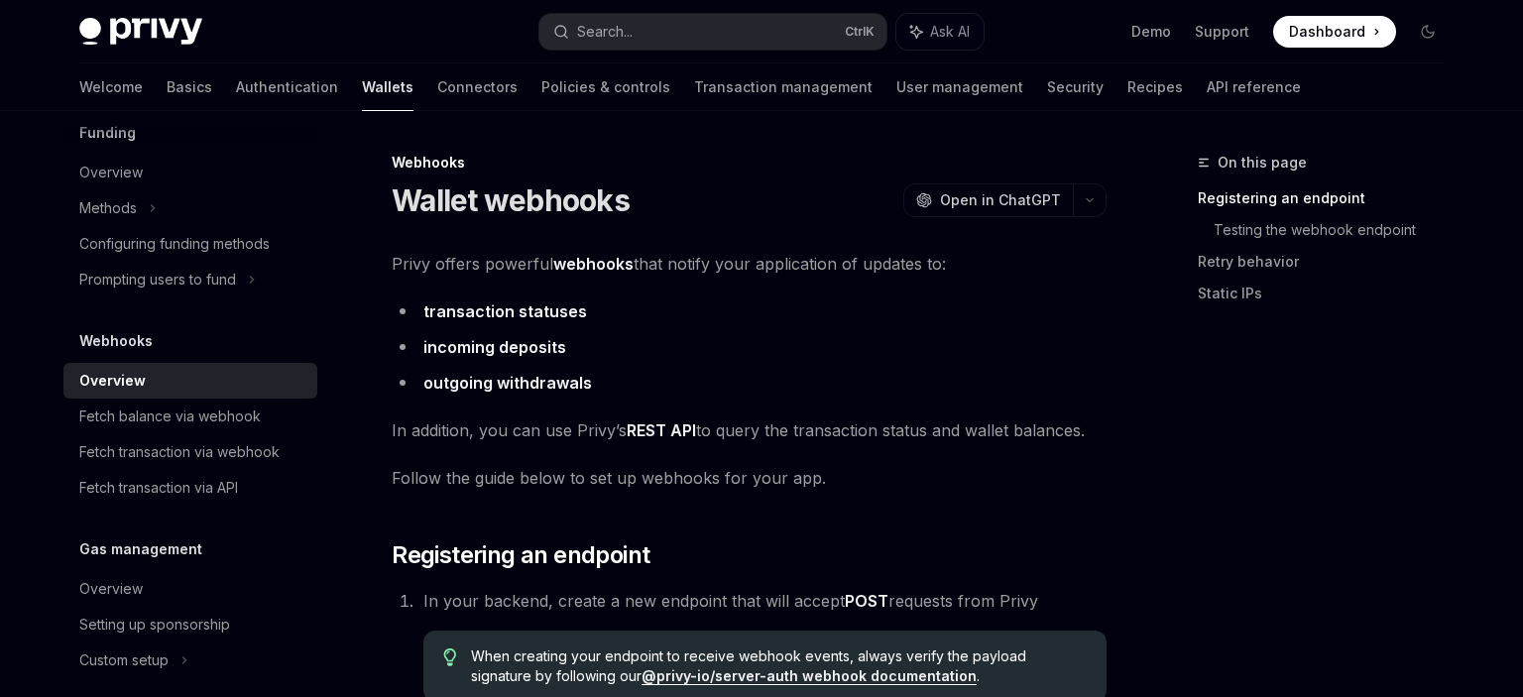
click at [708, 34] on button "Search... Ctrl K" at bounding box center [712, 32] width 347 height 36
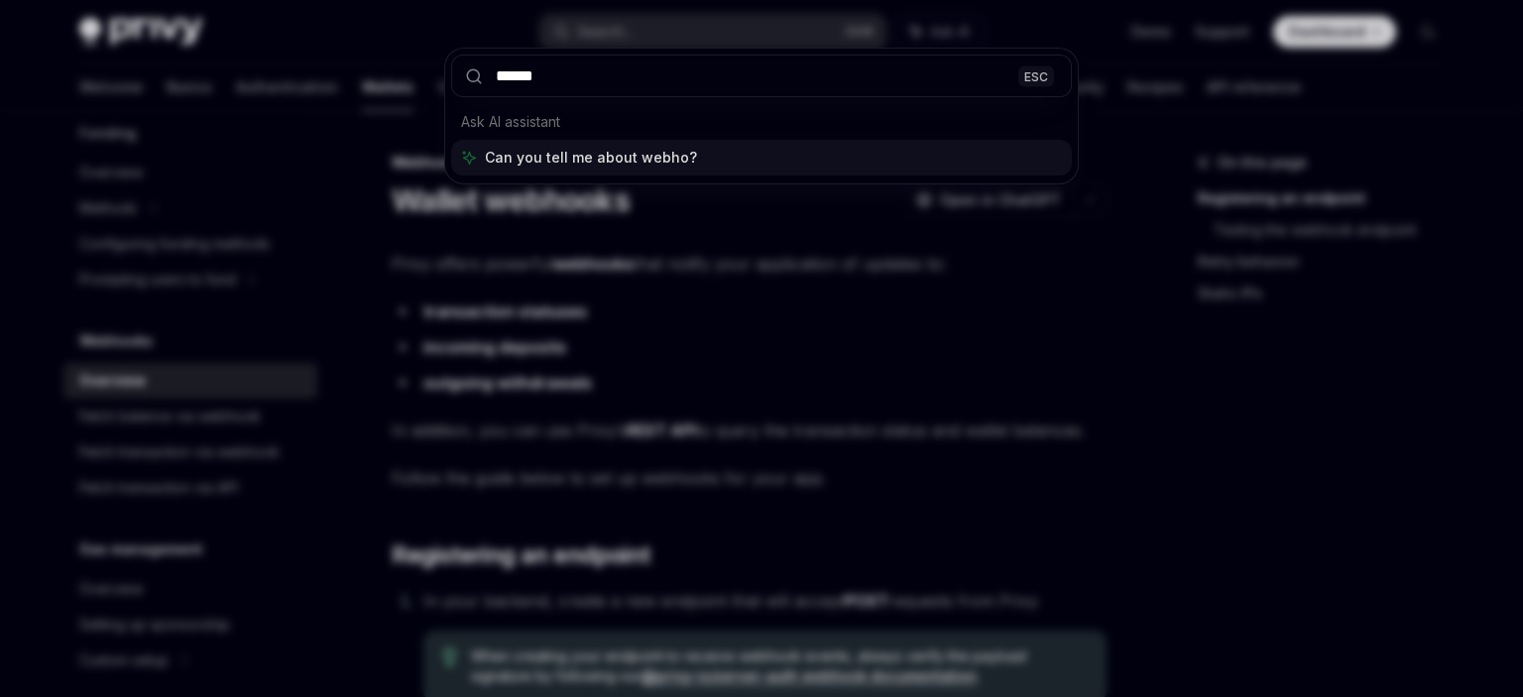
type input "*******"
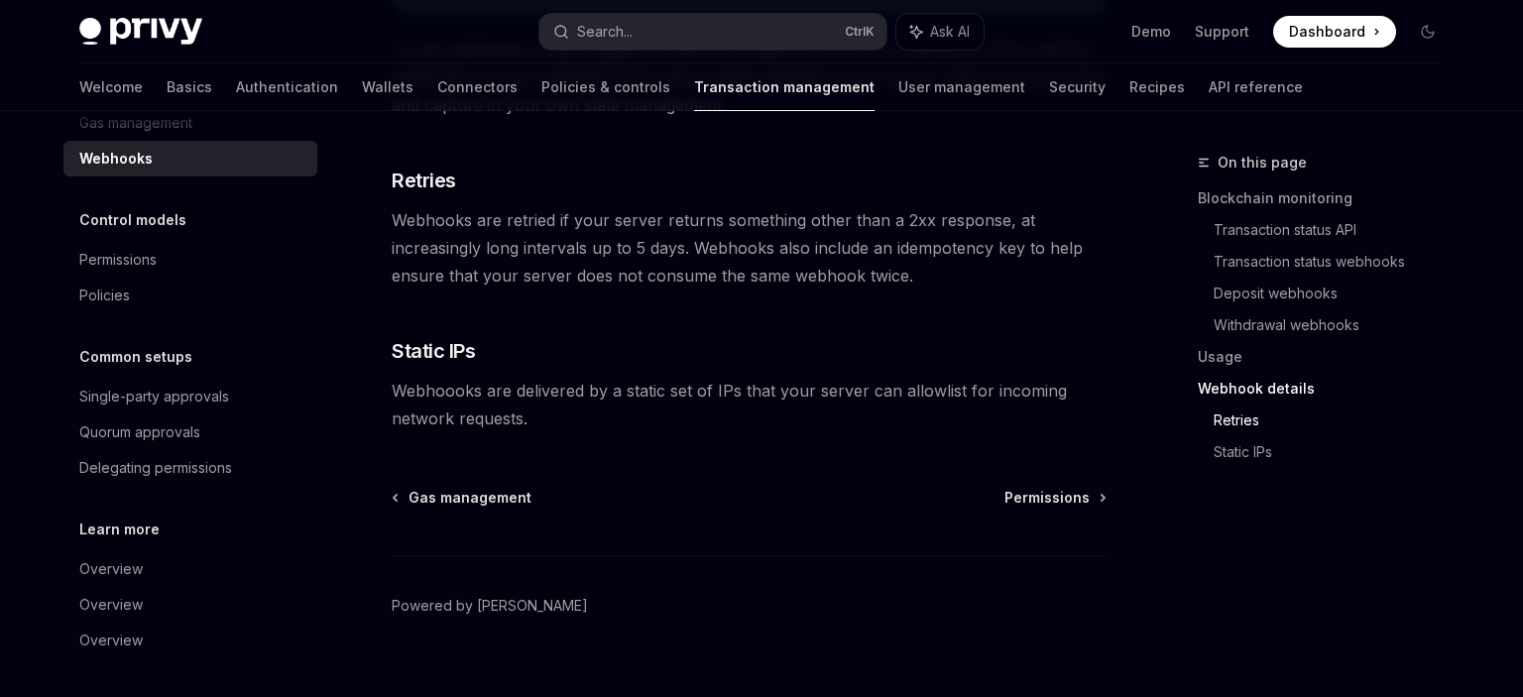
scroll to position [1389, 0]
click at [1085, 487] on span "Permissions" at bounding box center [1046, 497] width 85 height 20
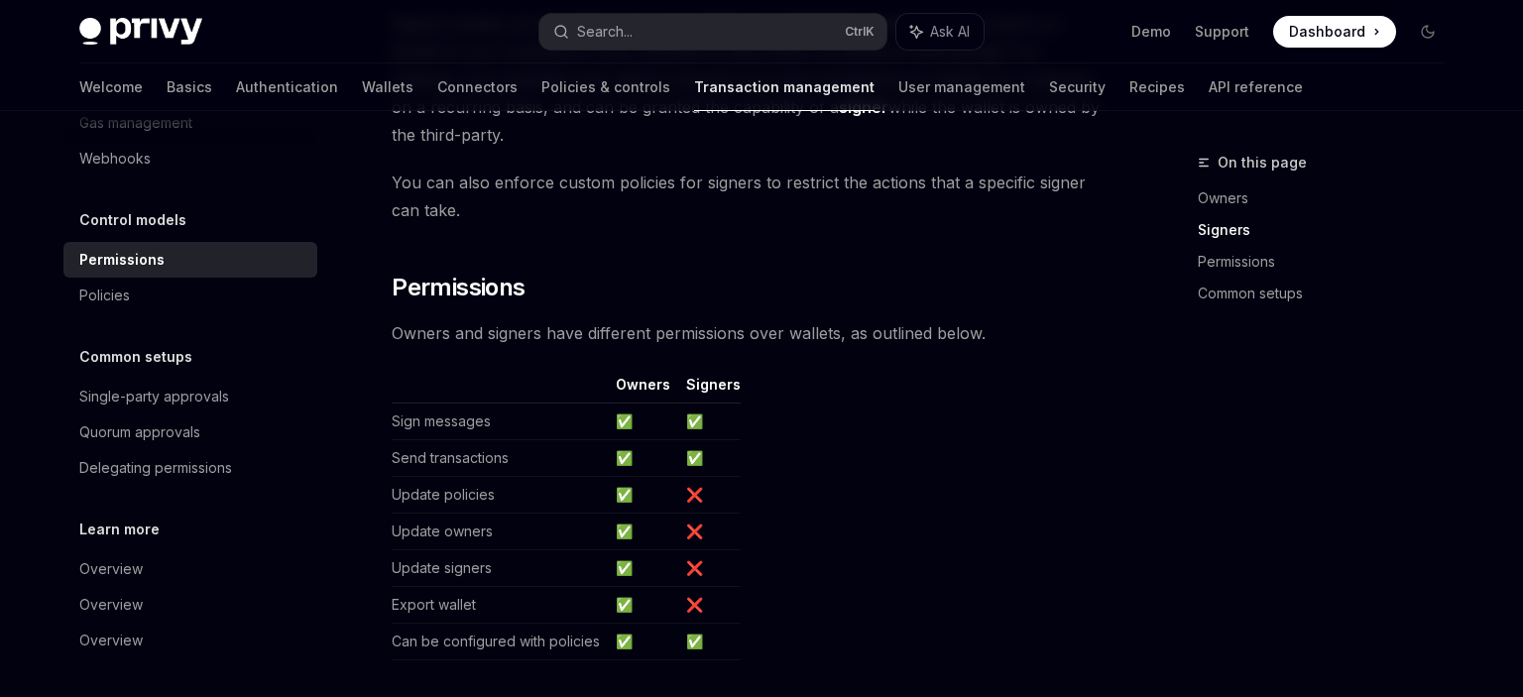
scroll to position [1507, 0]
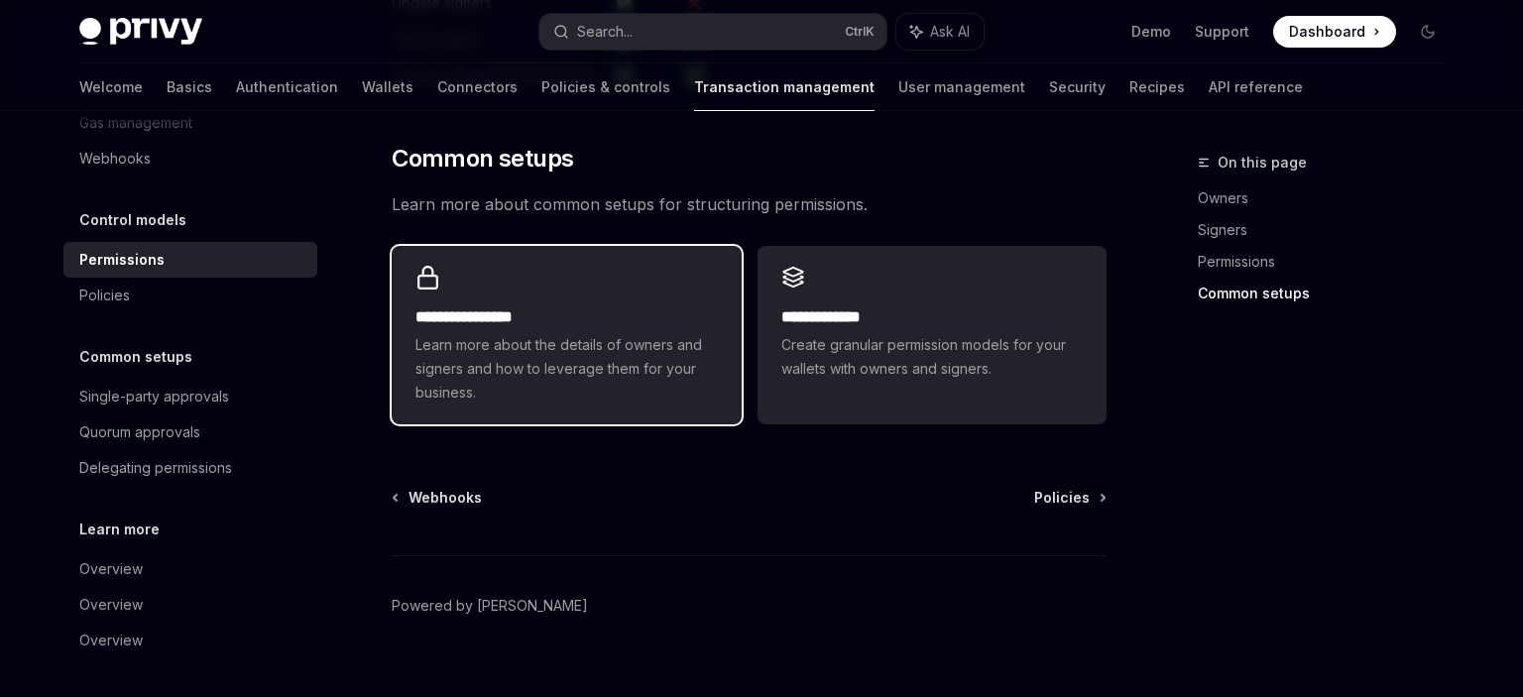
click at [708, 333] on span "Learn more about the details of owners and signers and how to leverage them for…" at bounding box center [565, 368] width 301 height 71
type textarea "*"
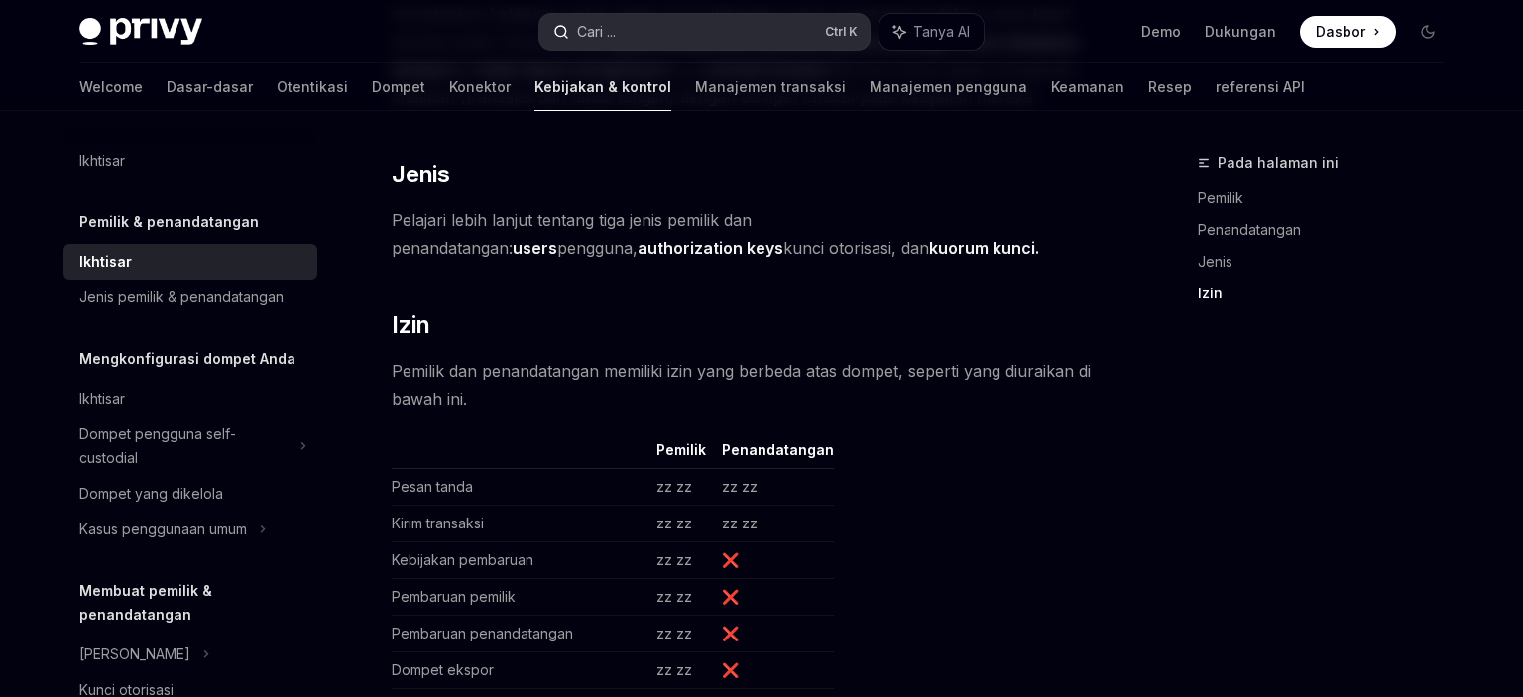
scroll to position [1688, 0]
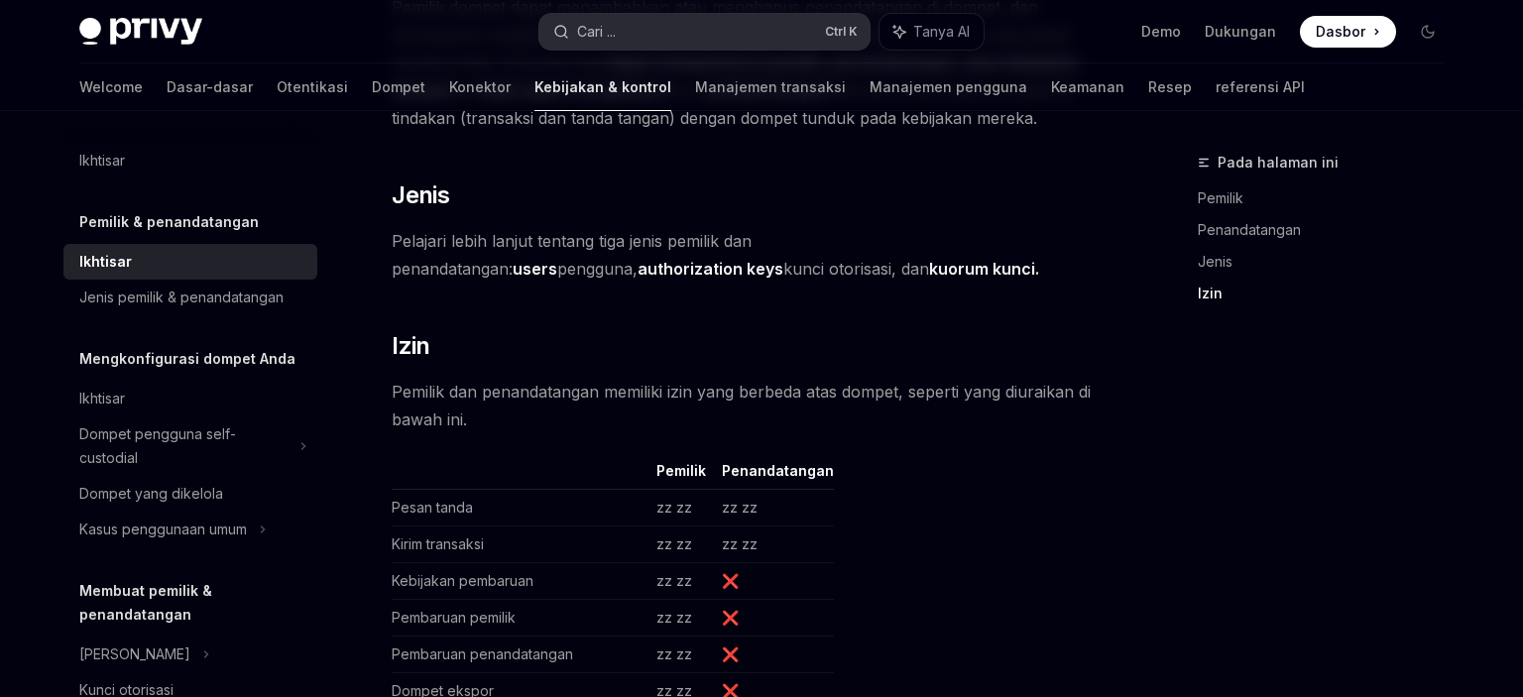
click at [595, 38] on div "Cari ..." at bounding box center [596, 32] width 39 height 24
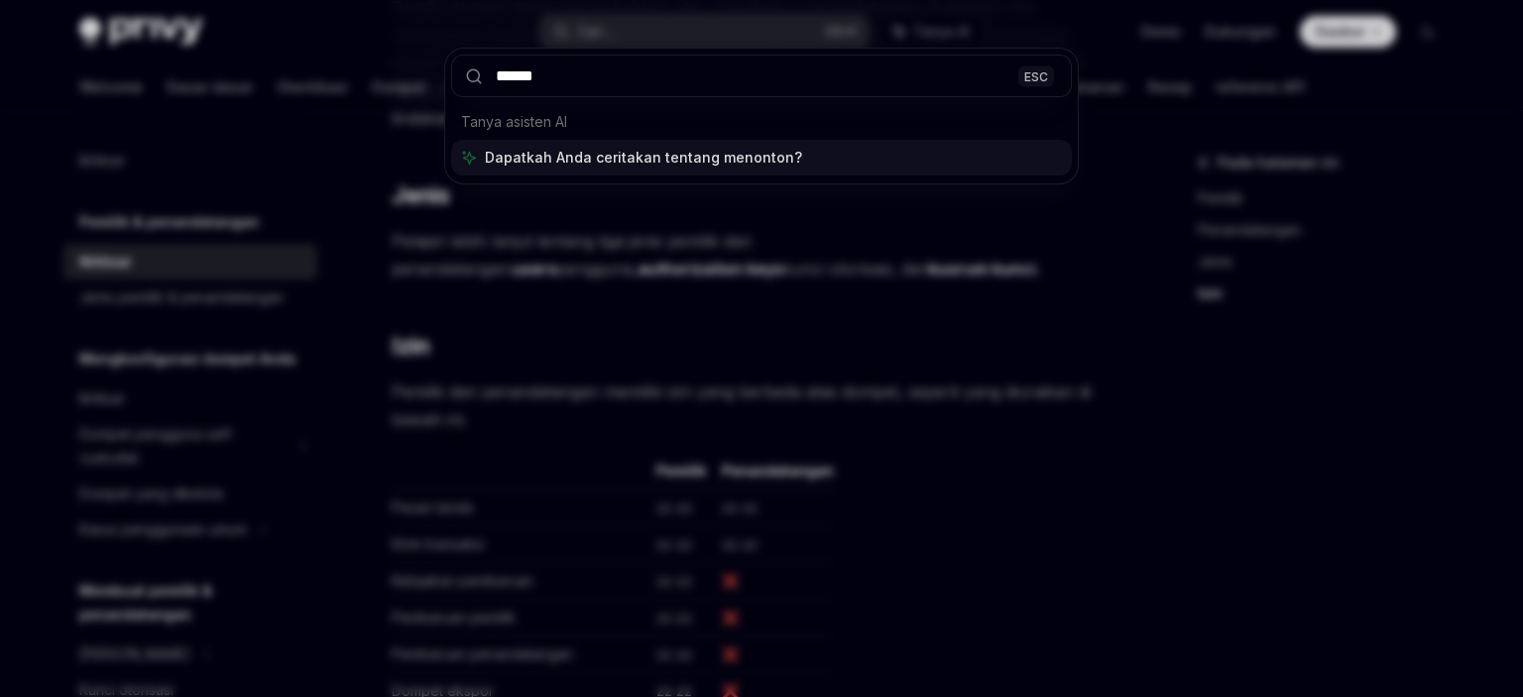
type input "*******"
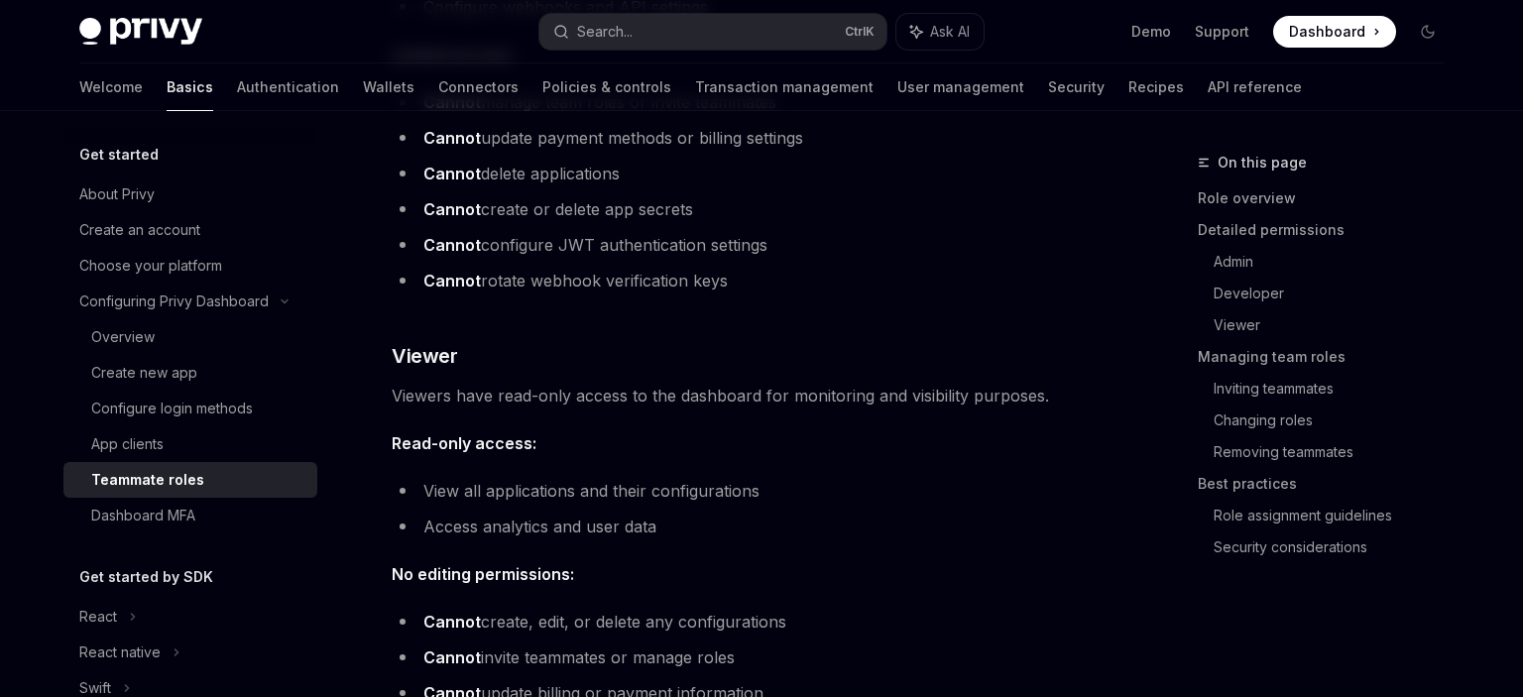
type textarea "*"
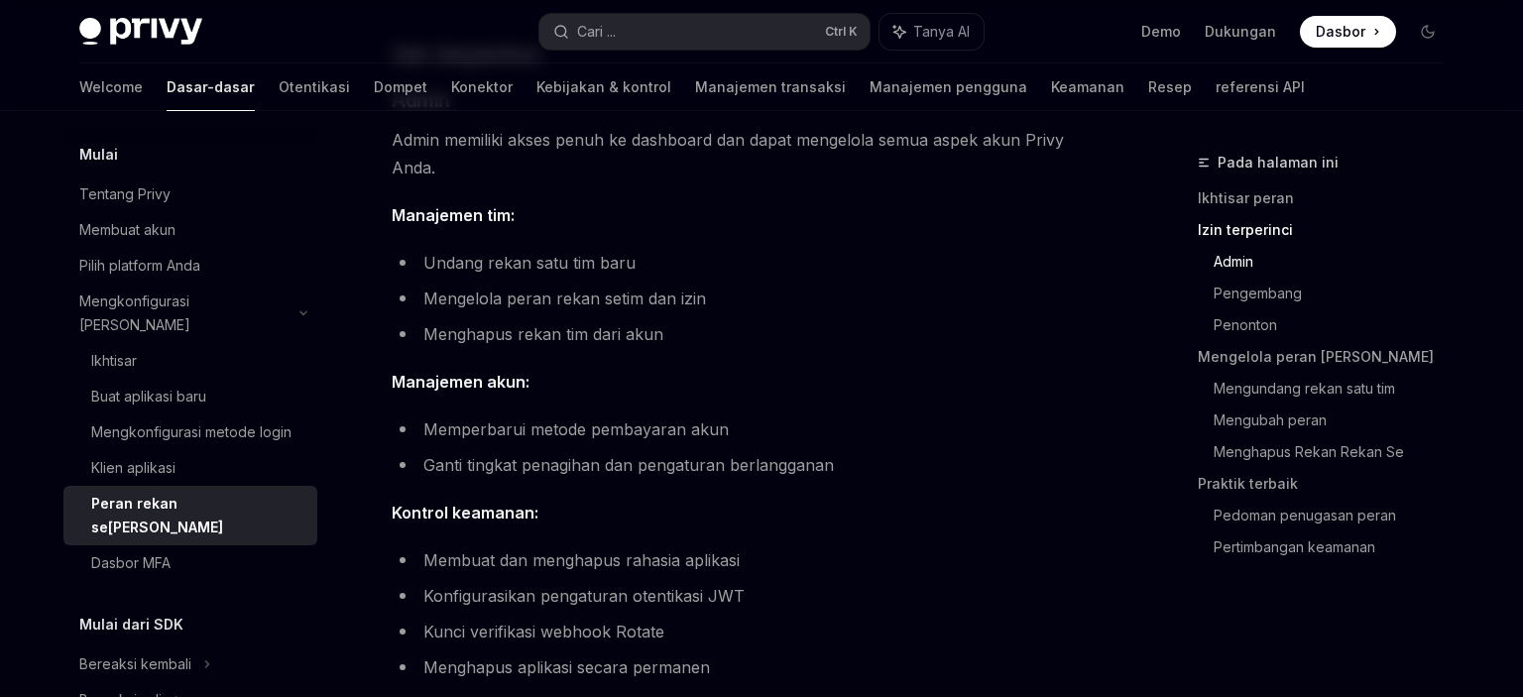
scroll to position [575, 0]
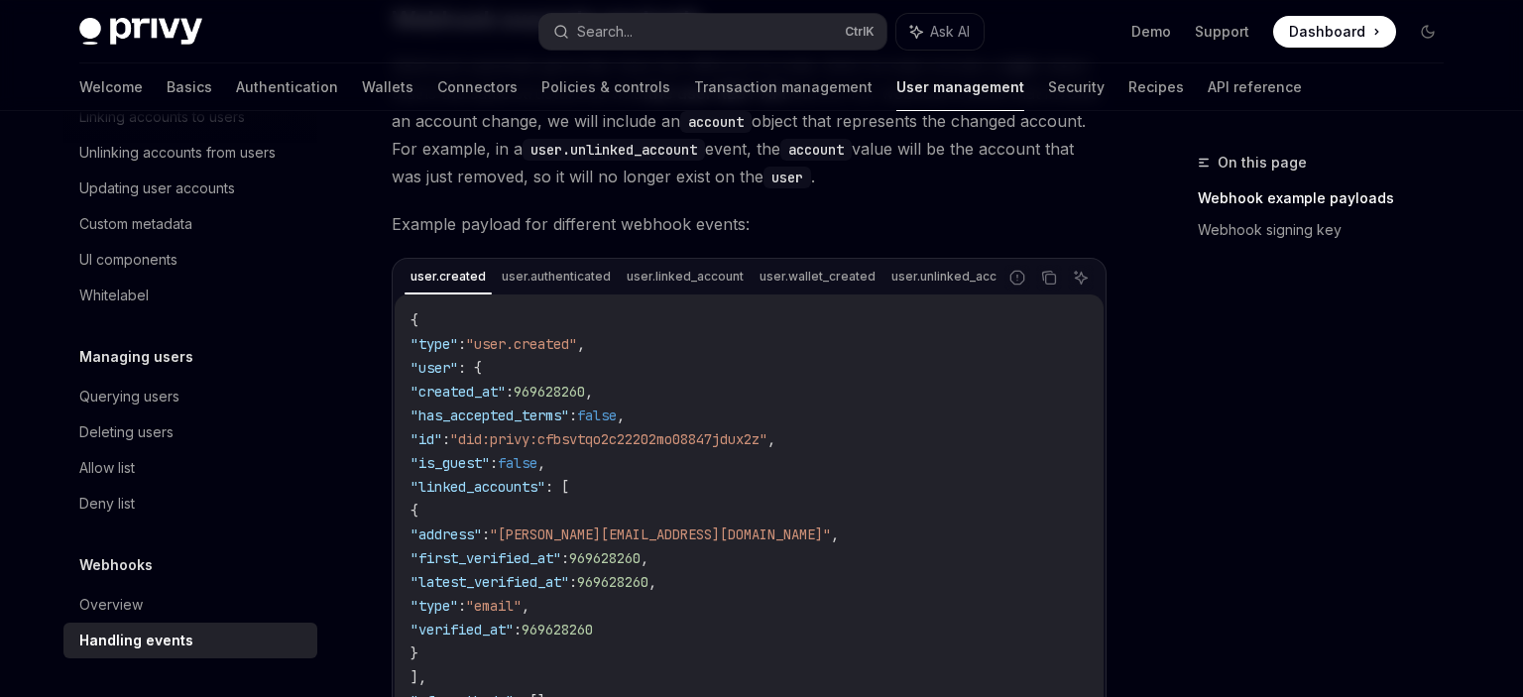
scroll to position [523, 0]
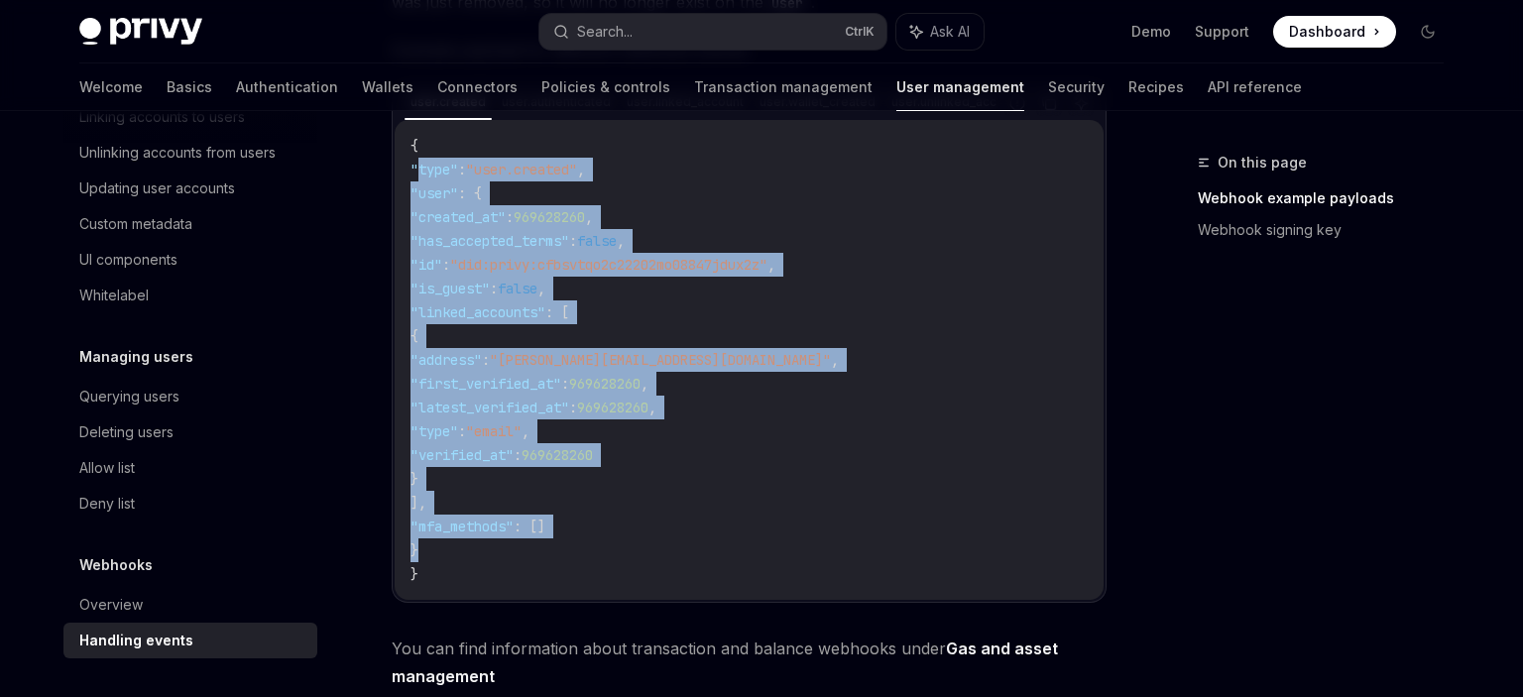
drag, startPoint x: 421, startPoint y: 168, endPoint x: 684, endPoint y: 553, distance: 466.6
click at [684, 553] on code "{ "type" : "user.created" , "user" : { "created_at" : 969628260 , "has_accepted…" at bounding box center [748, 360] width 677 height 452
copy code ""type" : "user.created" , "user" : { "created_at" : 969628260 , "has_accepted_t…"
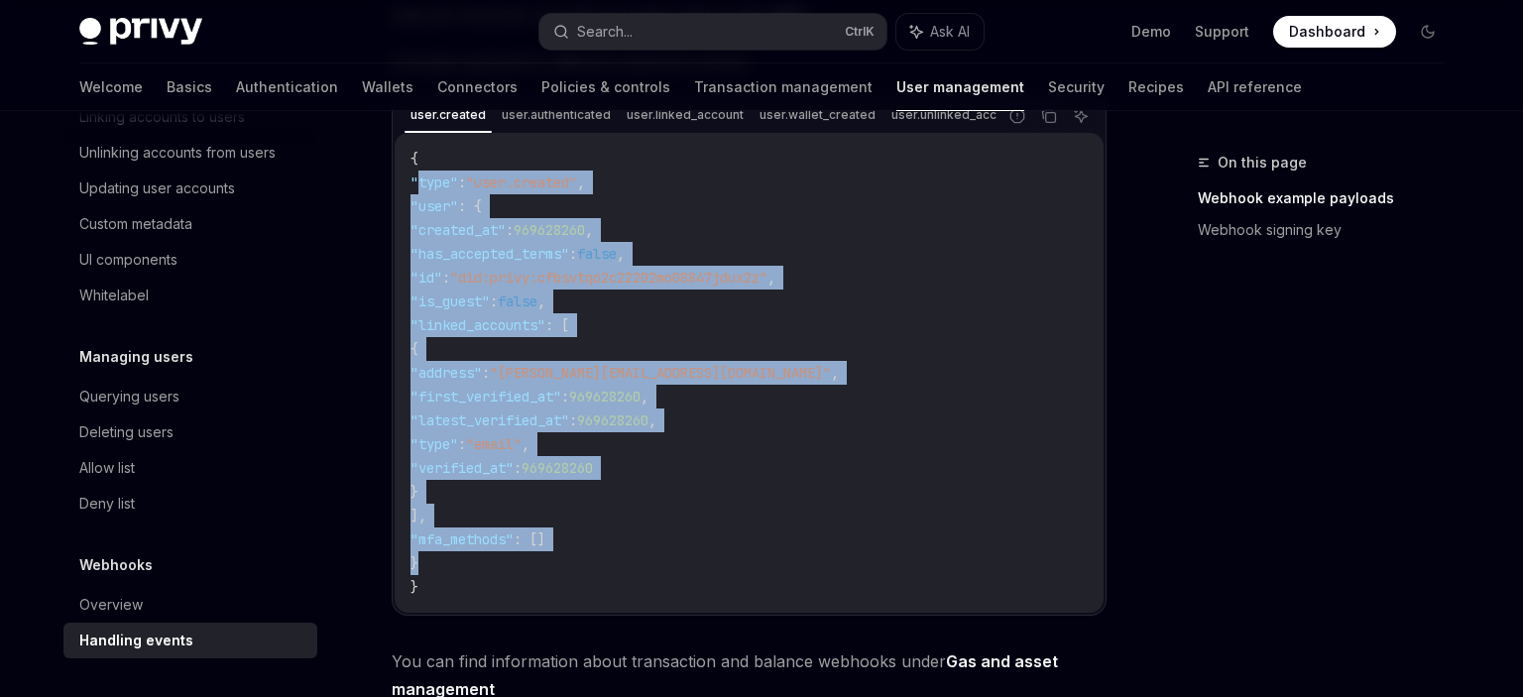
scroll to position [825, 0]
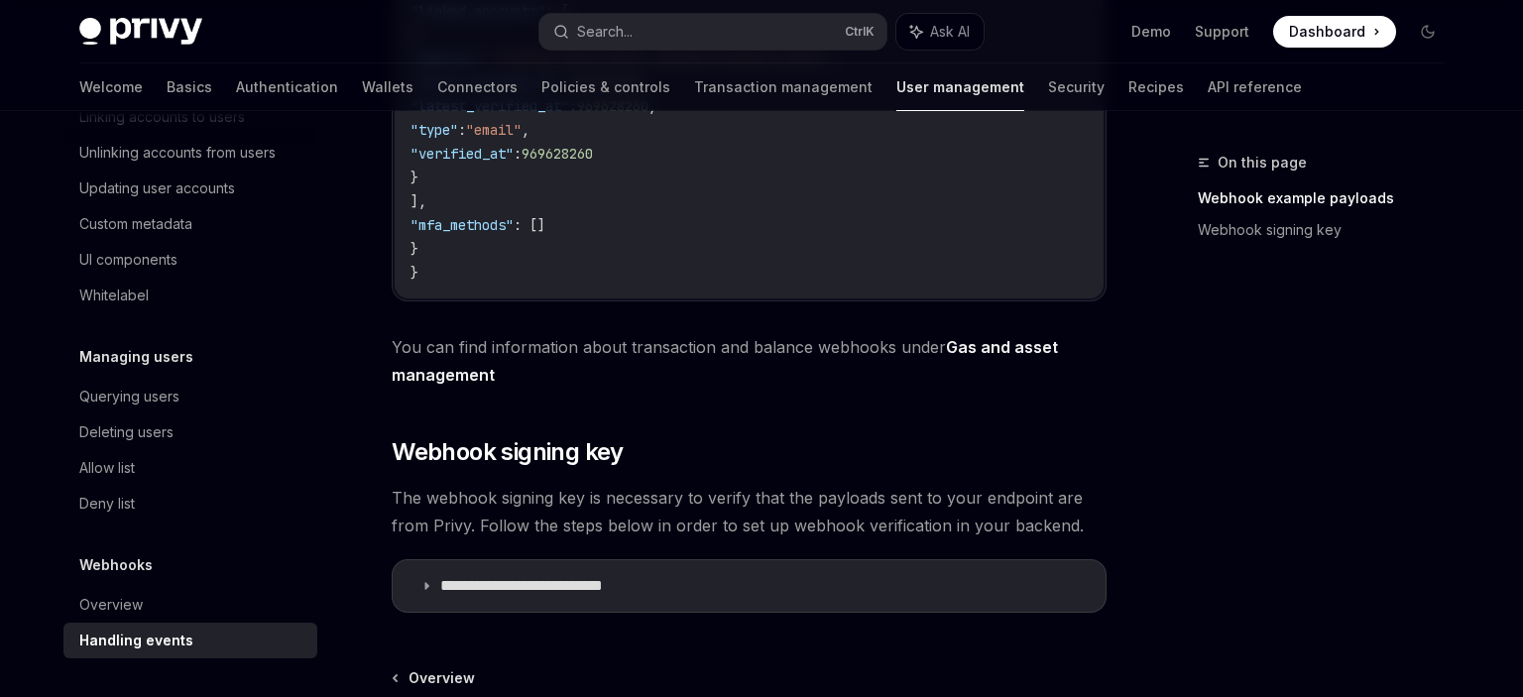
click at [0, 273] on div "Privy Docs home page Search... Ctrl K Ask AI Demo Support Dashboard Dashboard S…" at bounding box center [761, 41] width 1523 height 1732
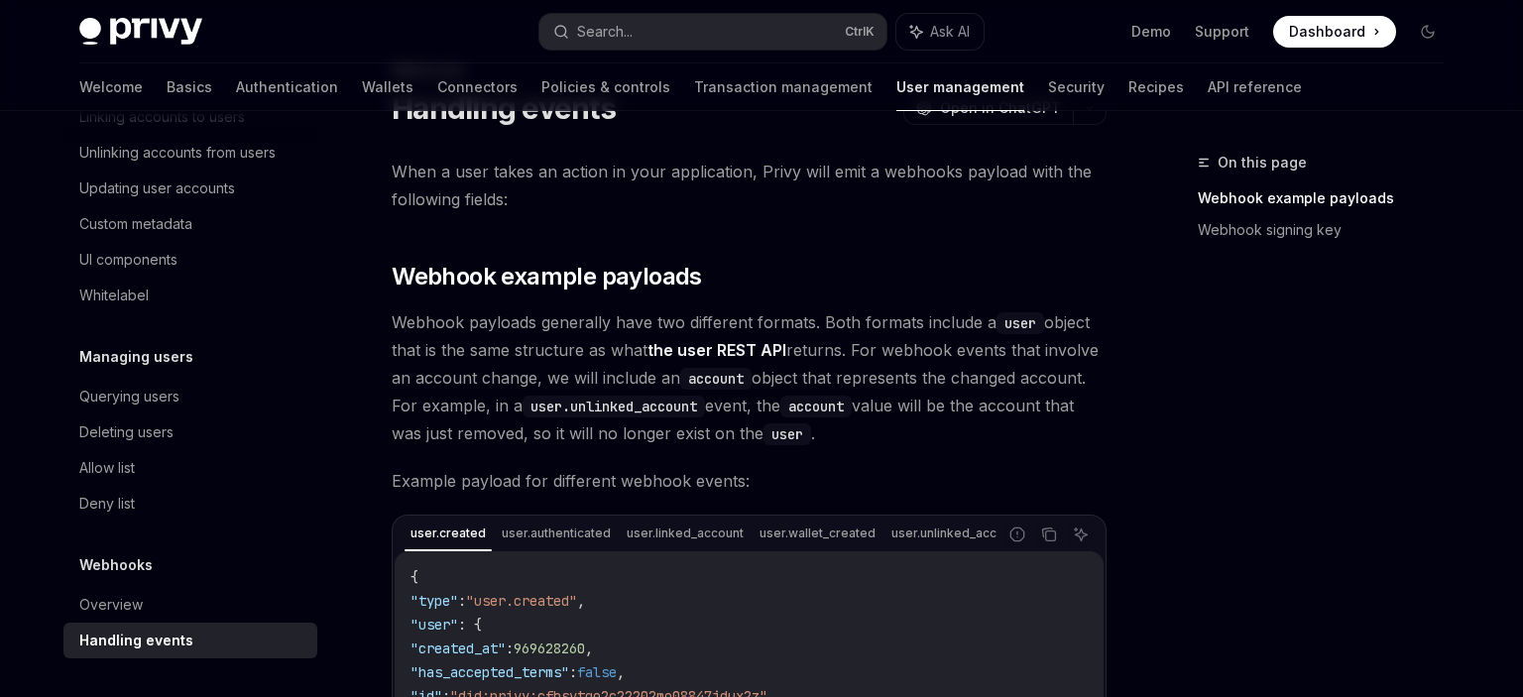
scroll to position [91, 0]
drag, startPoint x: 577, startPoint y: 405, endPoint x: 706, endPoint y: 407, distance: 128.9
click at [705, 407] on code "user.unlinked_account" at bounding box center [613, 407] width 182 height 22
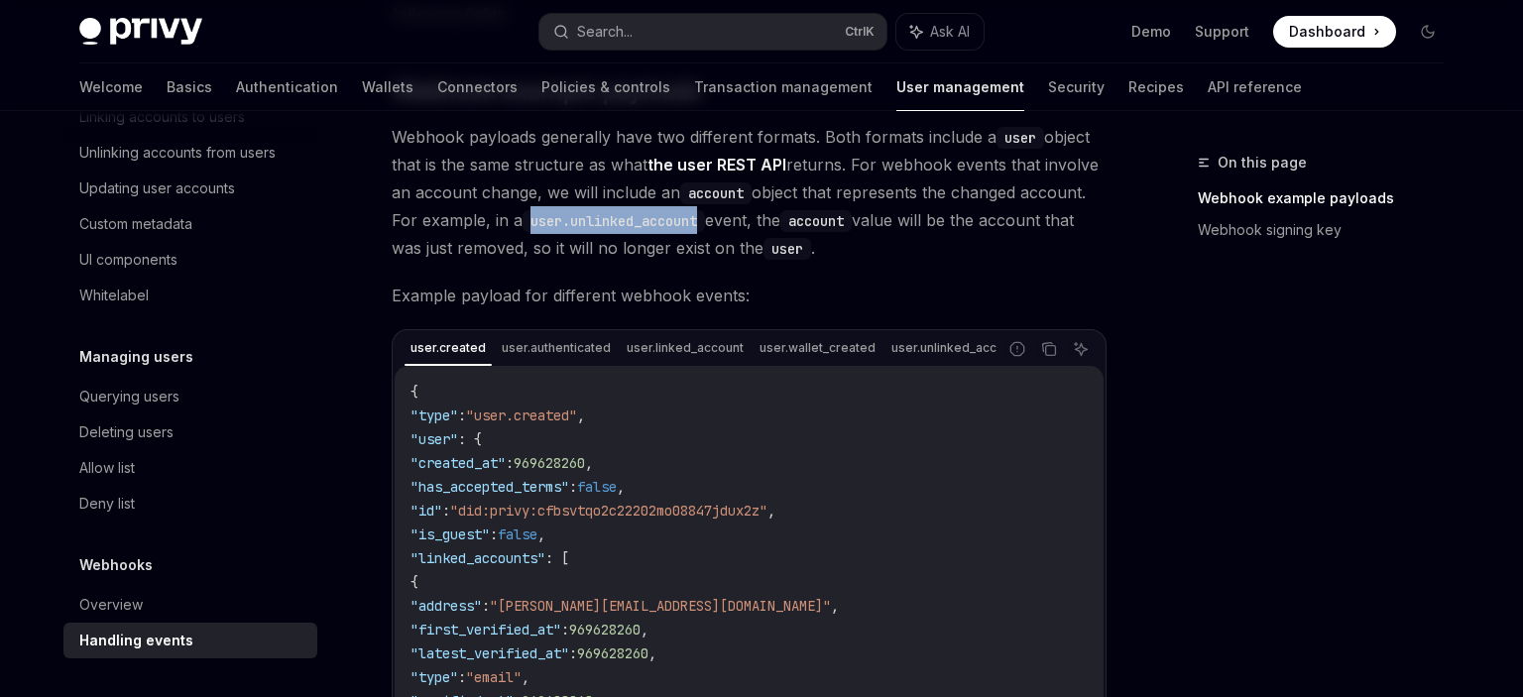
scroll to position [301, 0]
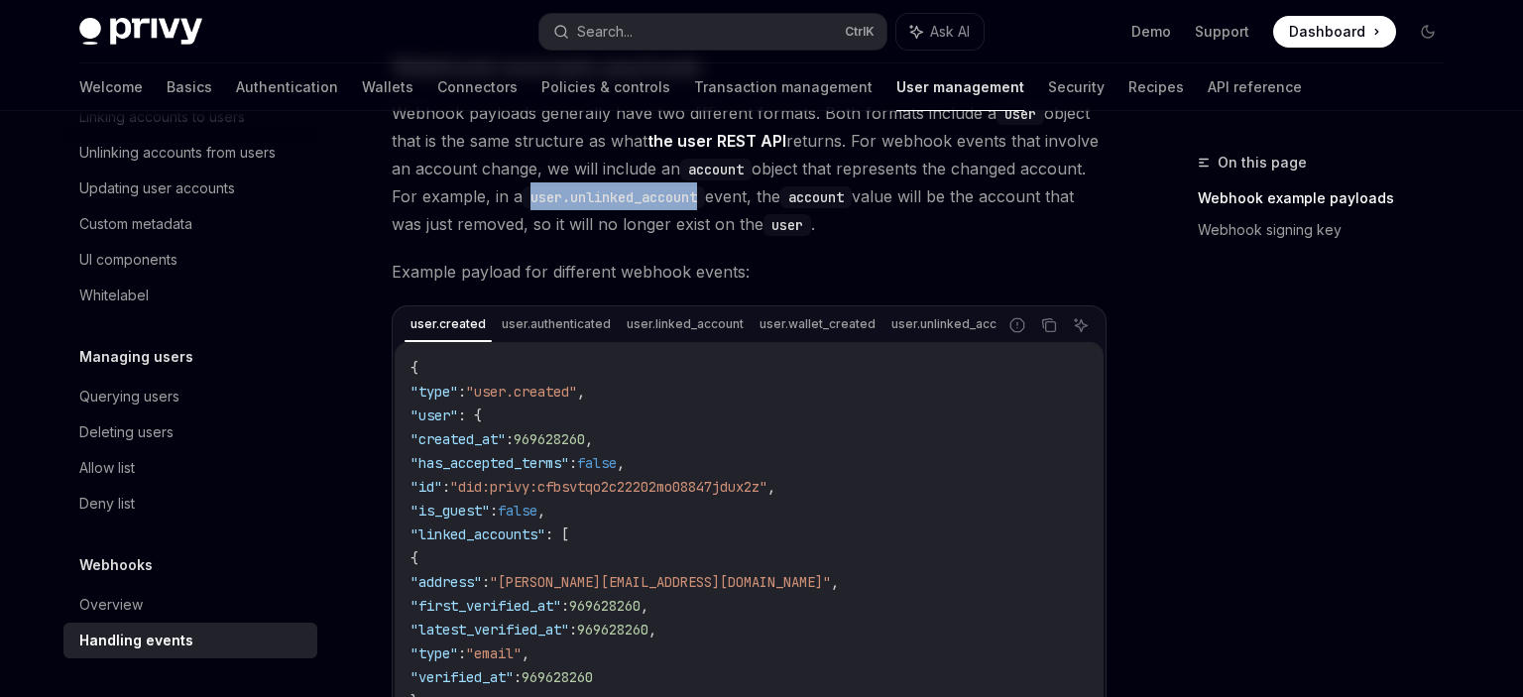
copy code "user.unlinked_account"
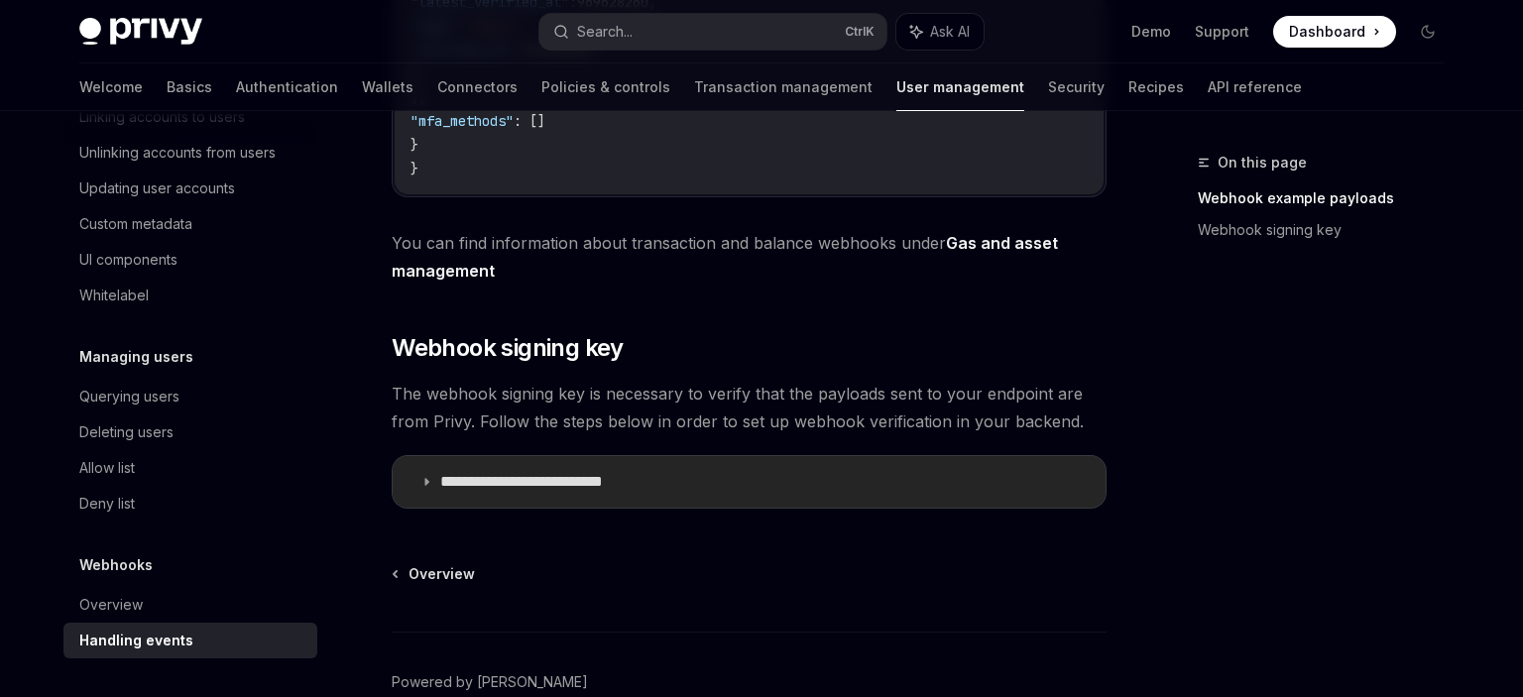
click at [615, 490] on p "**********" at bounding box center [550, 482] width 220 height 20
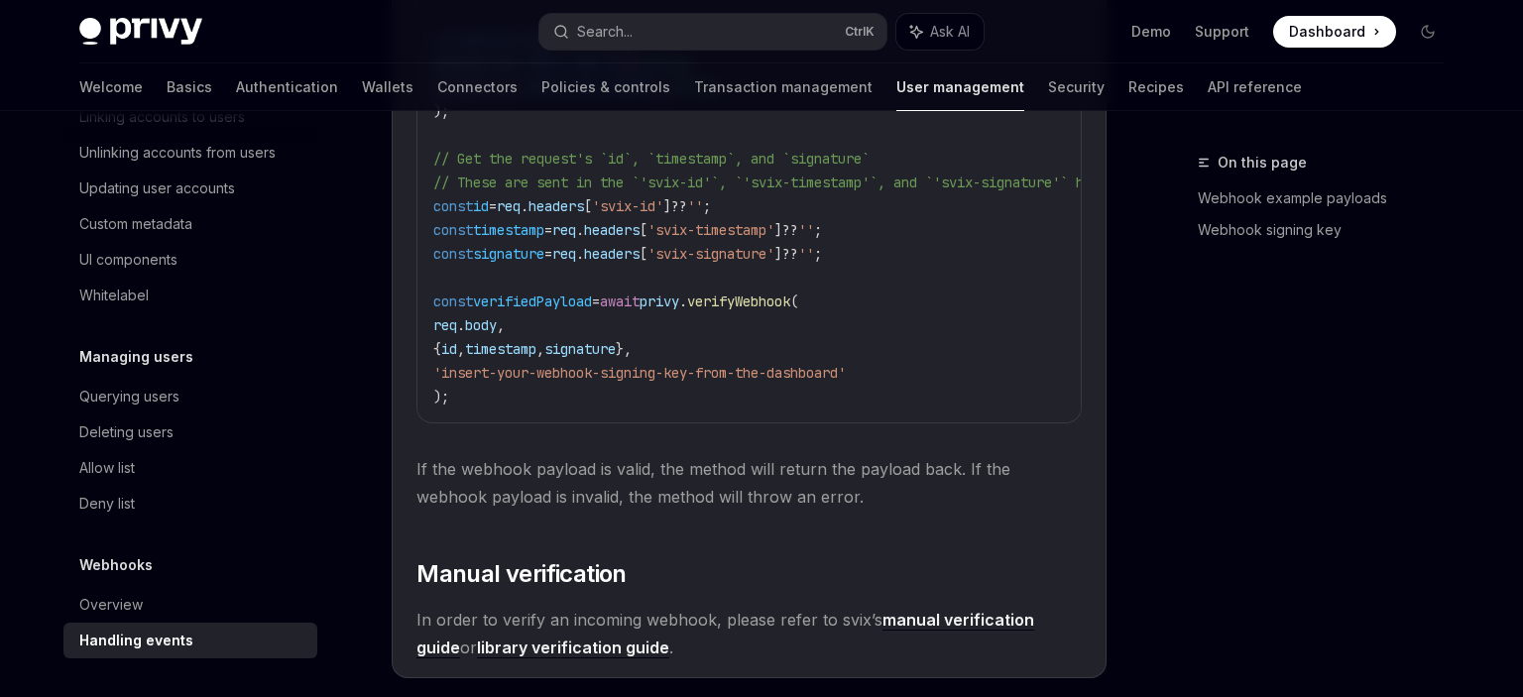
scroll to position [2145, 0]
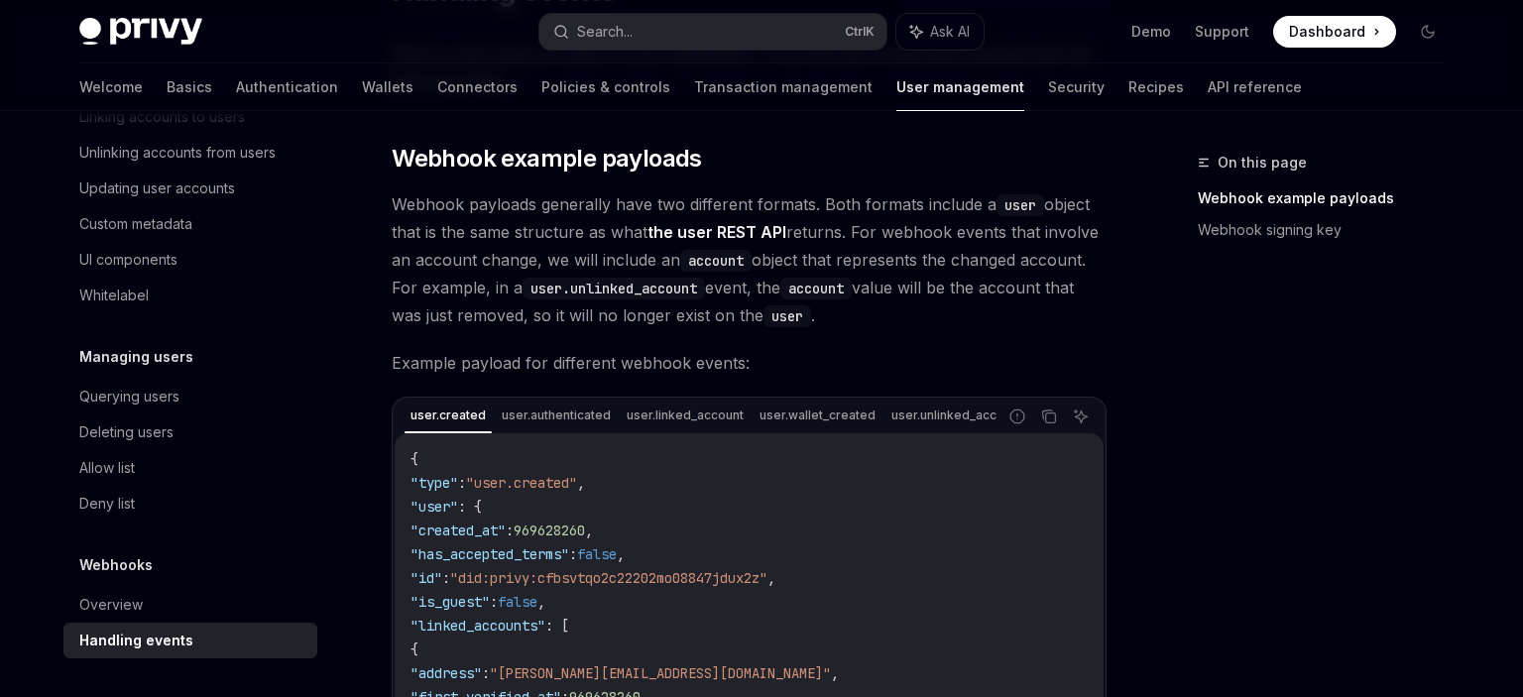
scroll to position [209, 0]
drag, startPoint x: 531, startPoint y: 288, endPoint x: 706, endPoint y: 294, distance: 174.6
click at [705, 294] on code "user.unlinked_account" at bounding box center [613, 290] width 182 height 22
click at [700, 292] on code "user.unlinked_account" at bounding box center [613, 290] width 182 height 22
drag, startPoint x: 708, startPoint y: 287, endPoint x: 533, endPoint y: 291, distance: 174.5
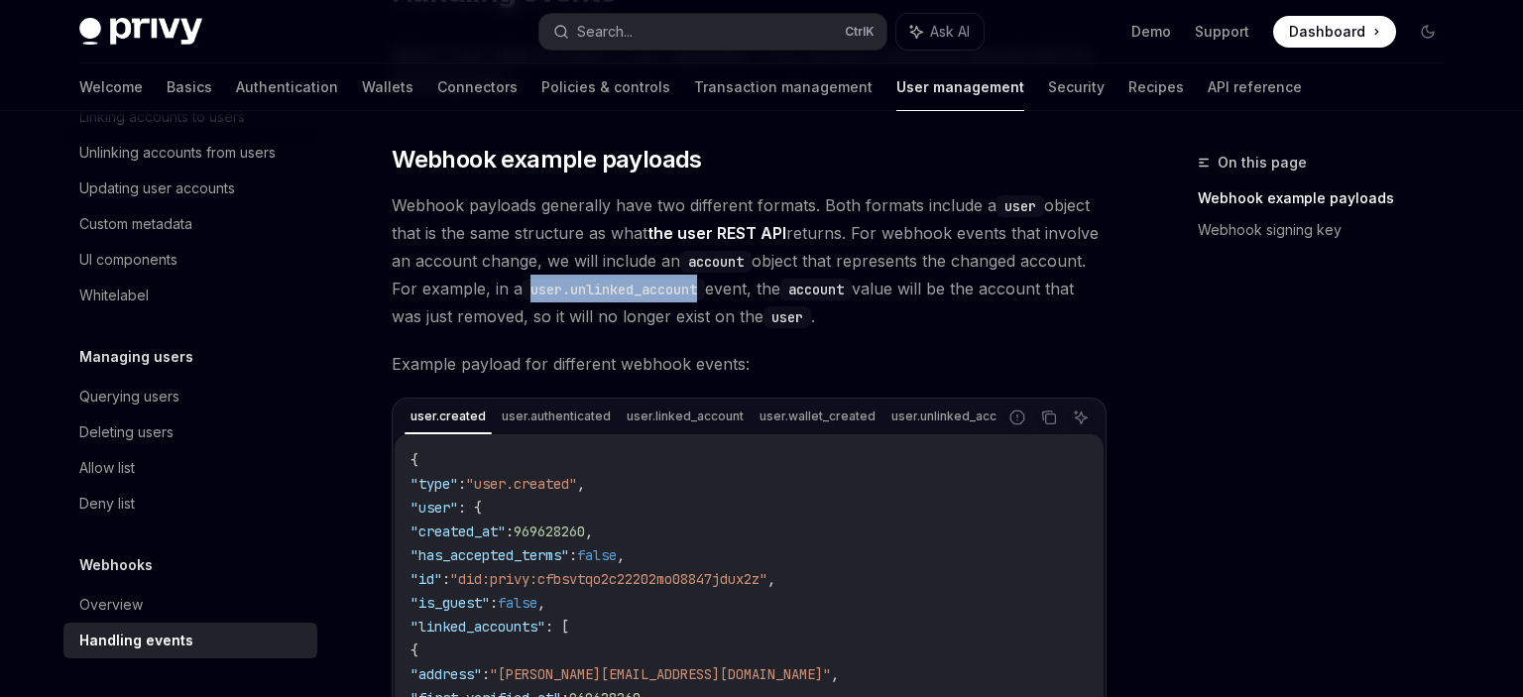
click at [533, 291] on code "user.unlinked_account" at bounding box center [613, 290] width 182 height 22
copy code "user.unlinked_account"
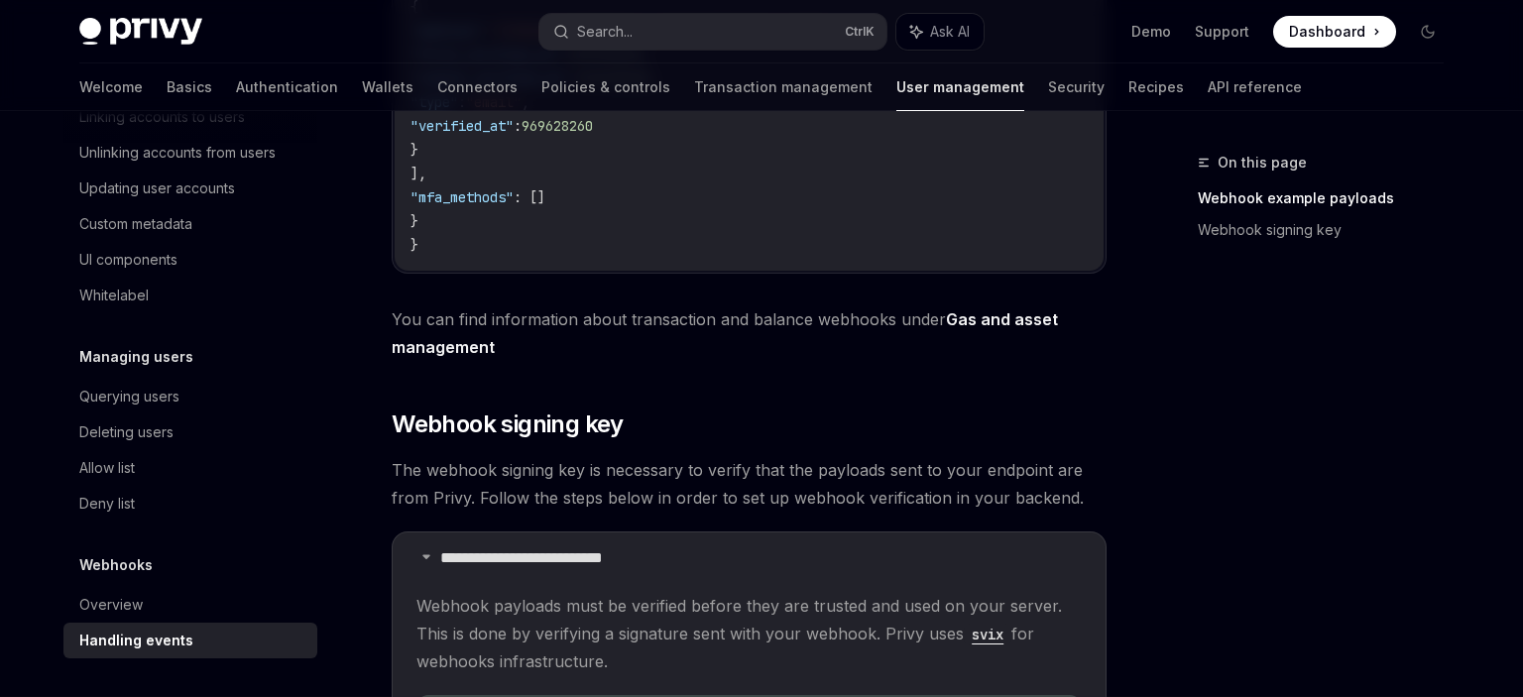
scroll to position [864, 0]
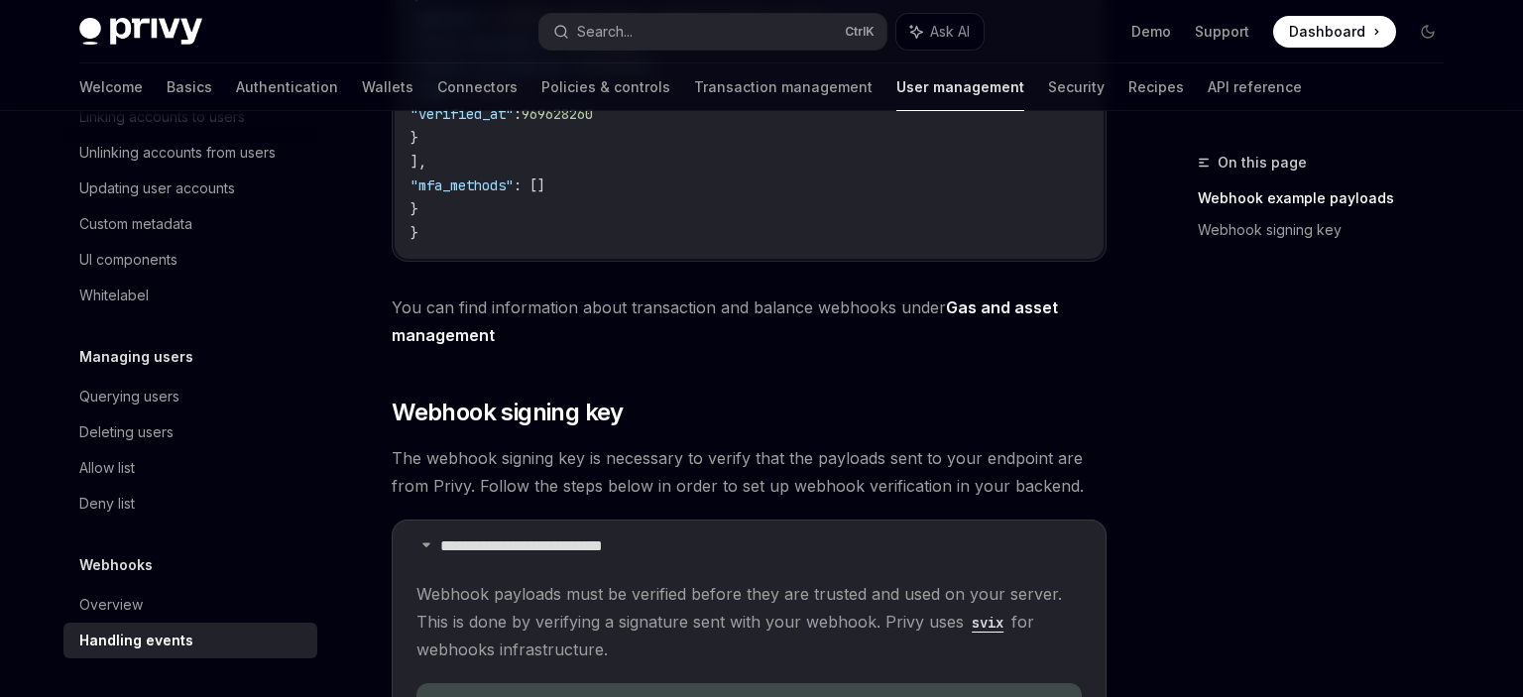
click at [1453, 378] on div "On this page Webhook example payloads Webhook signing key" at bounding box center [1308, 424] width 301 height 546
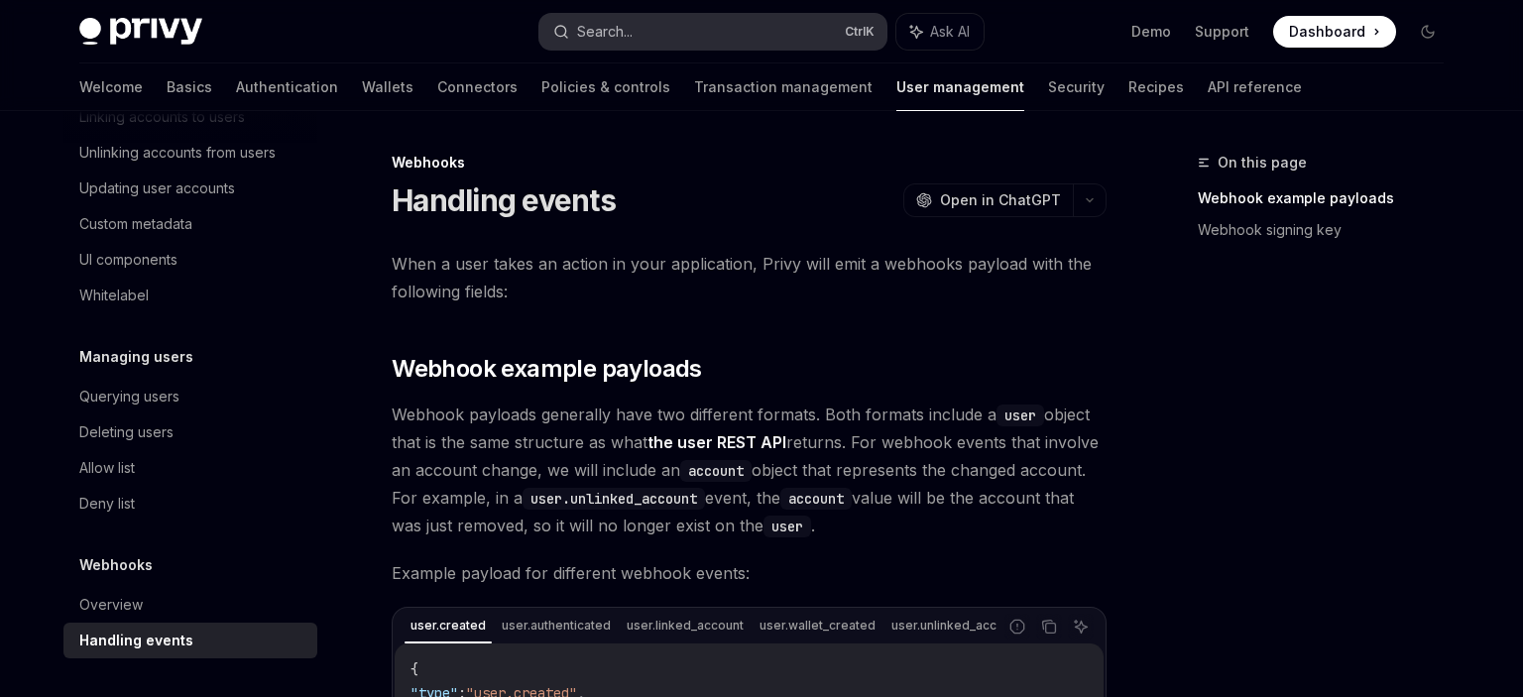
click at [601, 23] on div "Search..." at bounding box center [605, 32] width 56 height 24
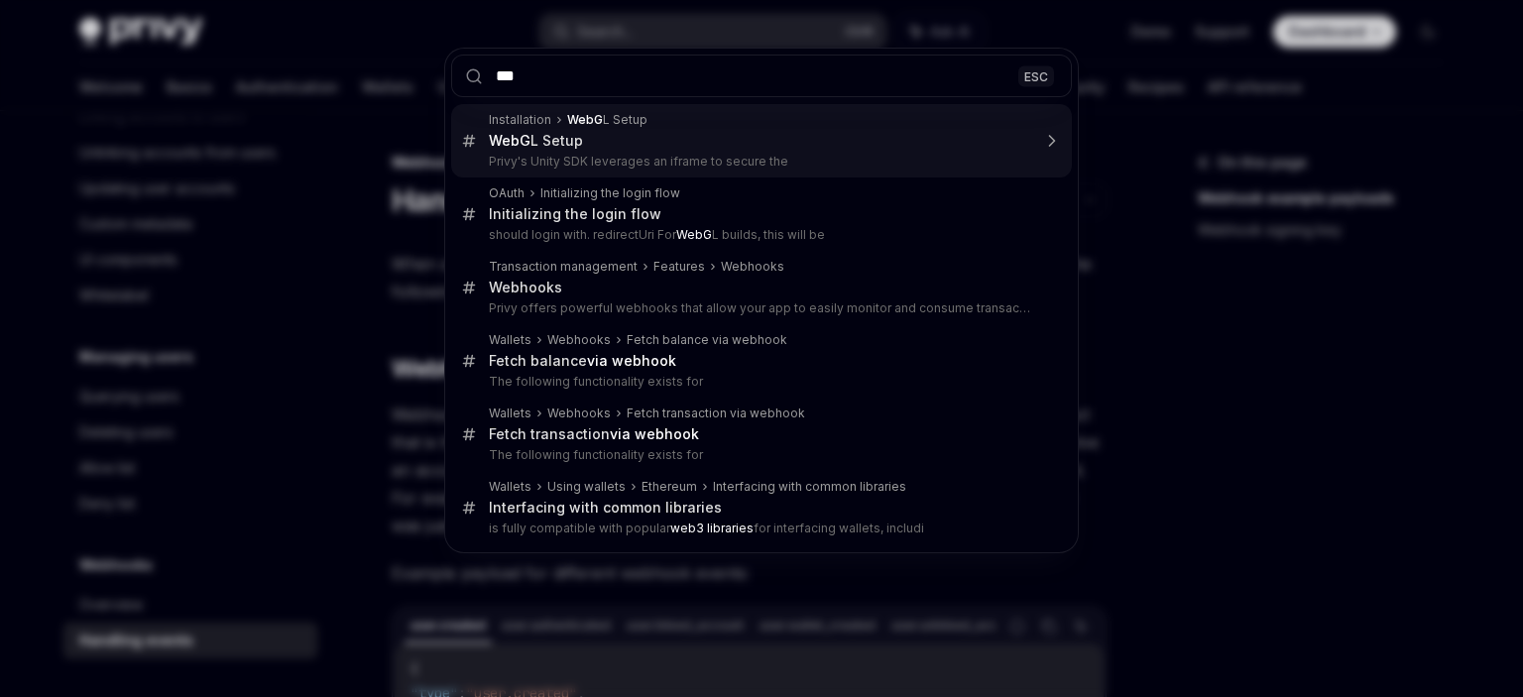
type input "****"
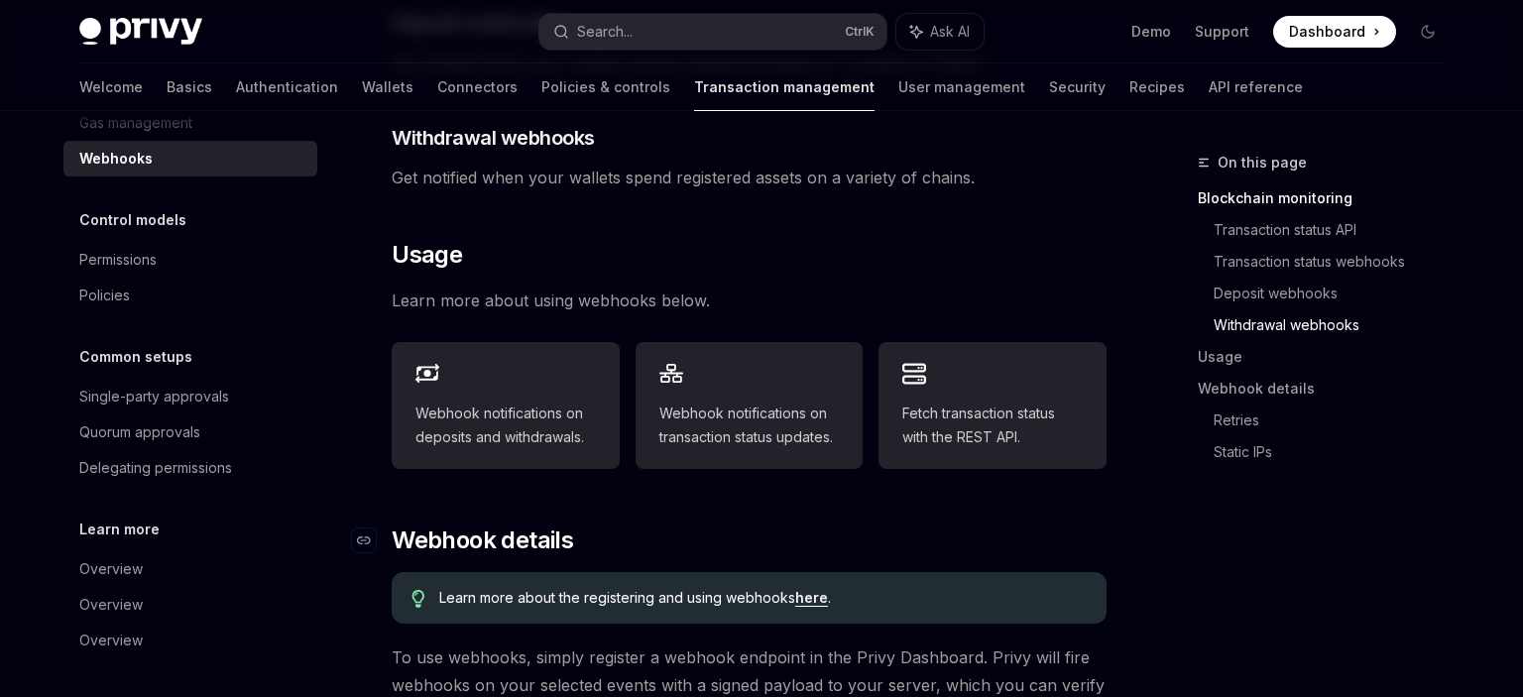
scroll to position [761, 0]
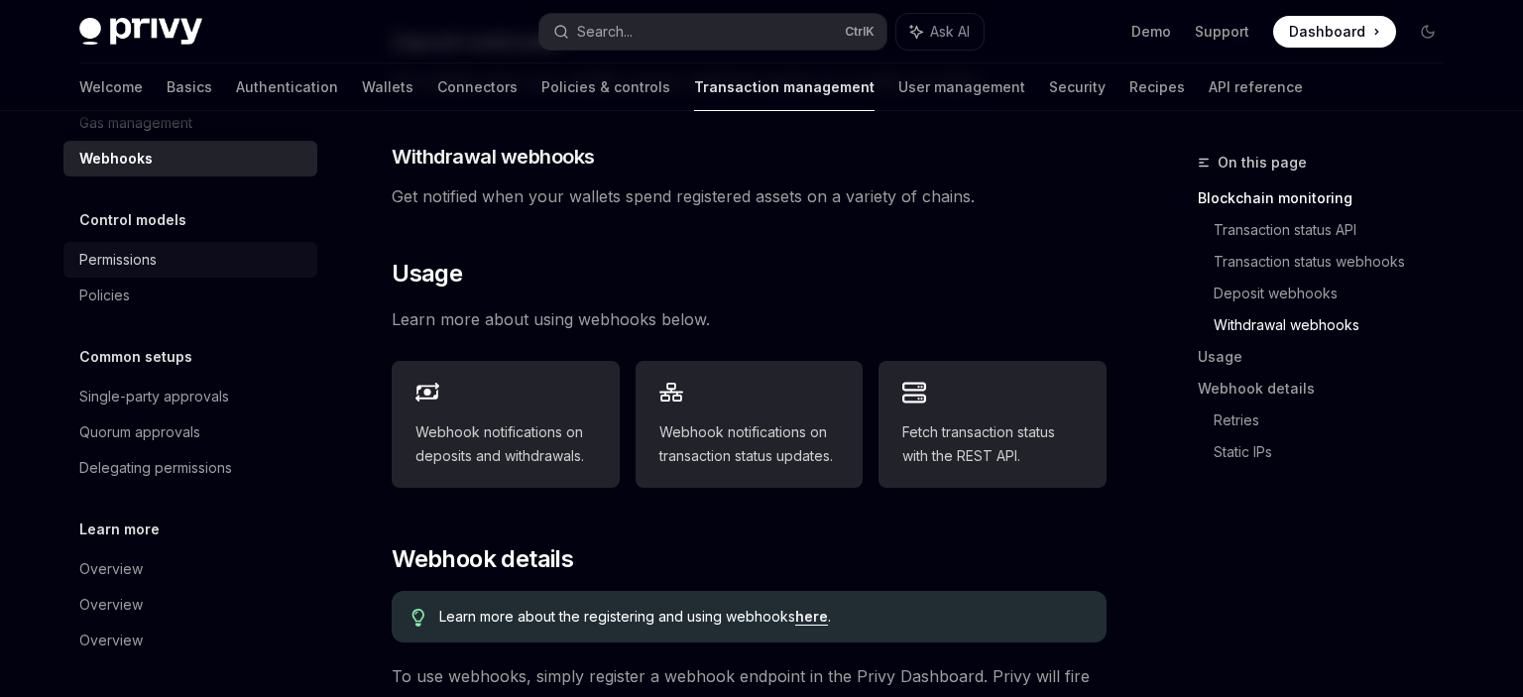
click at [135, 264] on div "Permissions" at bounding box center [117, 260] width 77 height 24
type textarea "*"
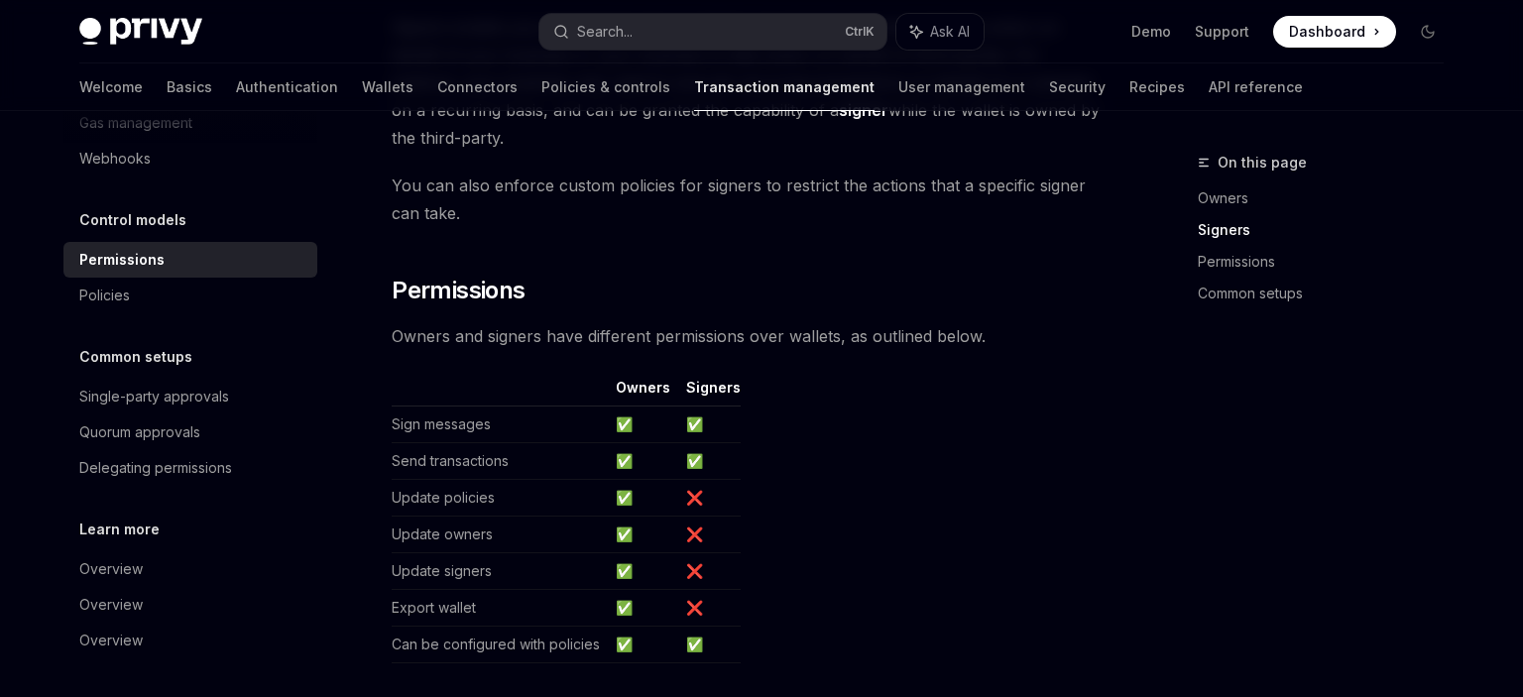
scroll to position [942, 0]
drag, startPoint x: 688, startPoint y: 359, endPoint x: 732, endPoint y: 356, distance: 43.7
click at [728, 375] on th "Signers" at bounding box center [709, 389] width 62 height 29
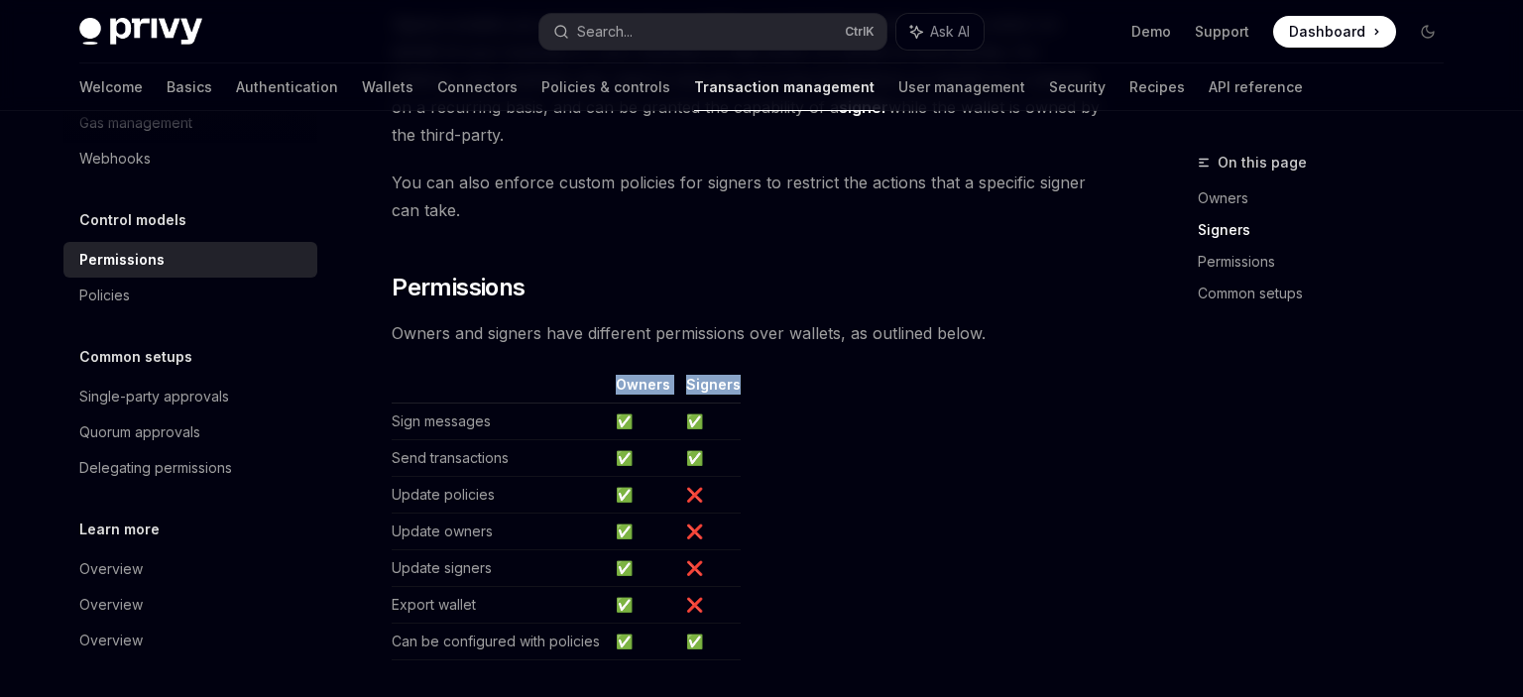
drag, startPoint x: 737, startPoint y: 358, endPoint x: 615, endPoint y: 350, distance: 123.2
click at [615, 375] on table "Owners Signers Sign messages ✅ ✅ Send transactions ✅ ✅ Update policies ✅ ❌ Upda…" at bounding box center [749, 517] width 715 height 285
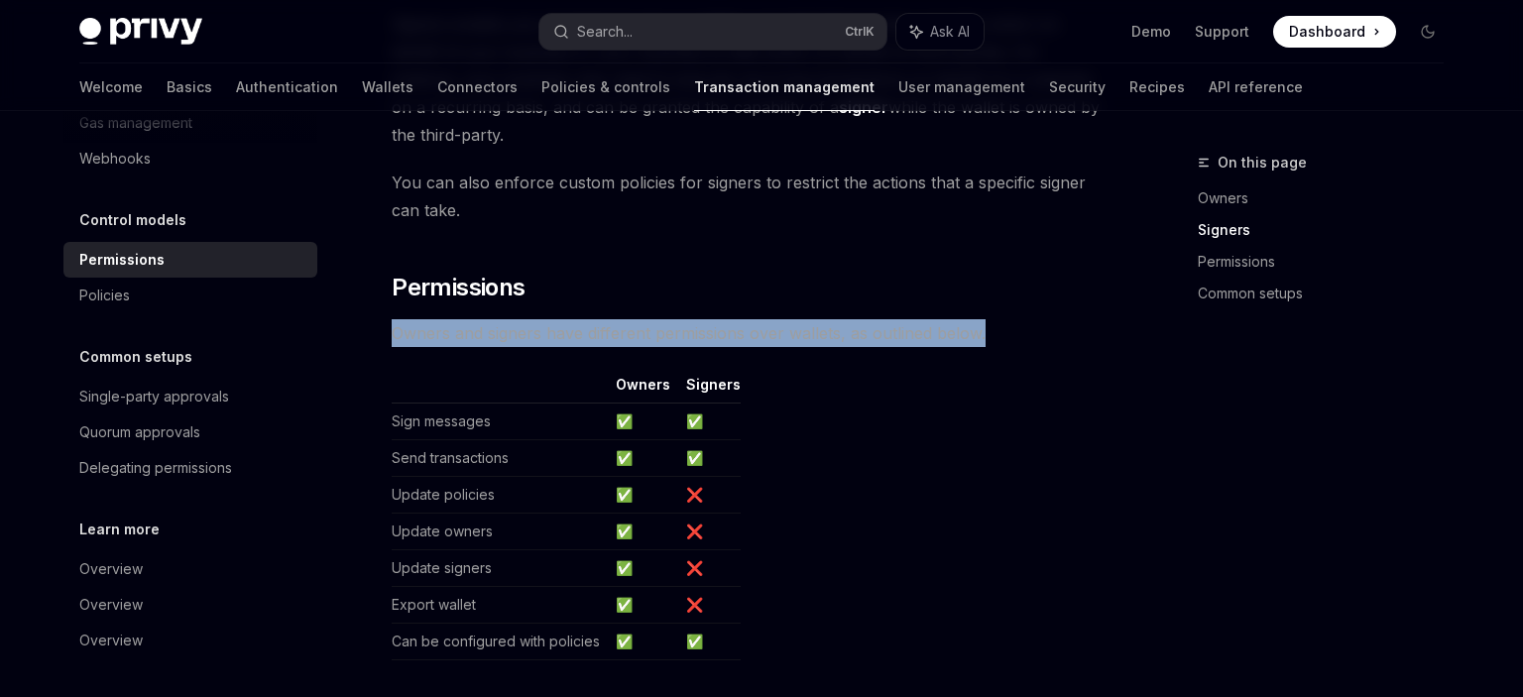
drag, startPoint x: 396, startPoint y: 305, endPoint x: 982, endPoint y: 304, distance: 585.8
click at [982, 319] on span "Owners and signers have different permissions over wallets, as outlined below." at bounding box center [749, 333] width 715 height 28
copy span "Owners and signers have different permissions over wallets, as outlined below."
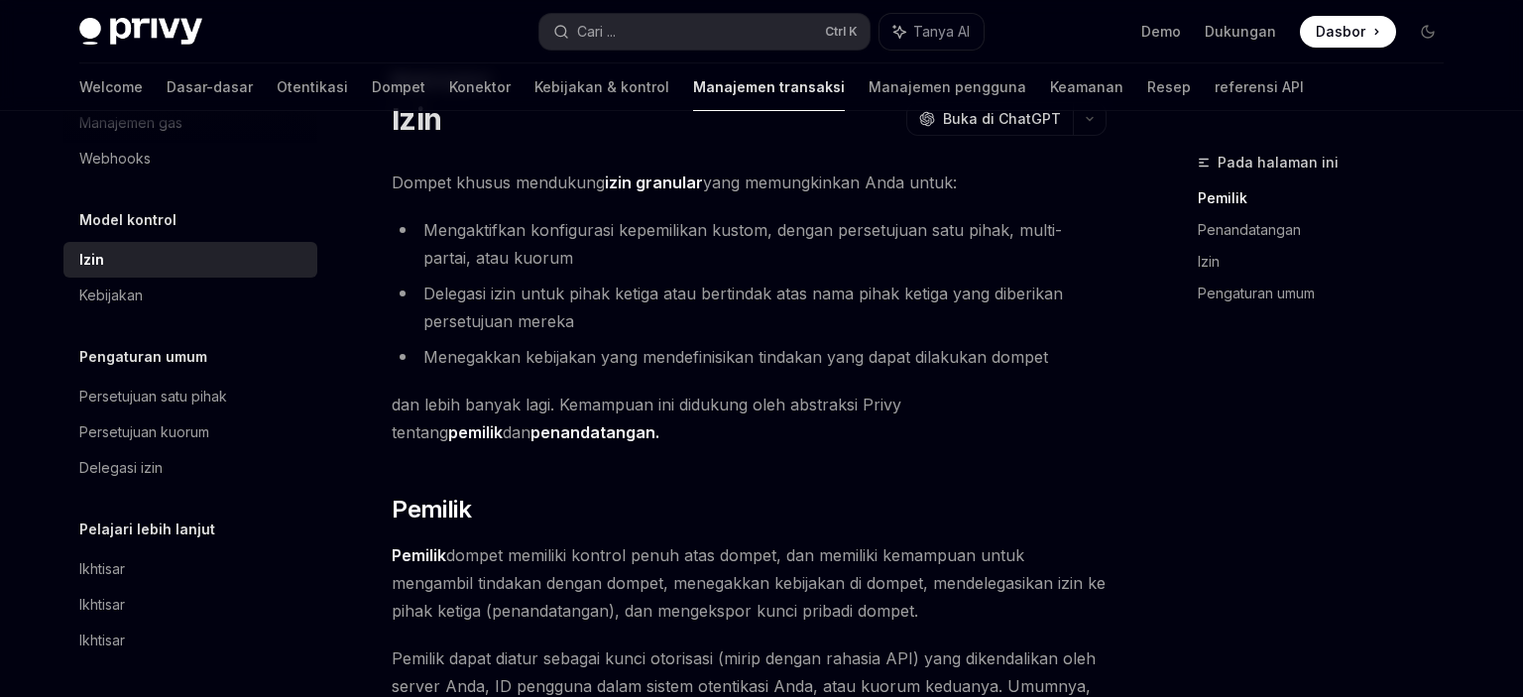
scroll to position [0, 0]
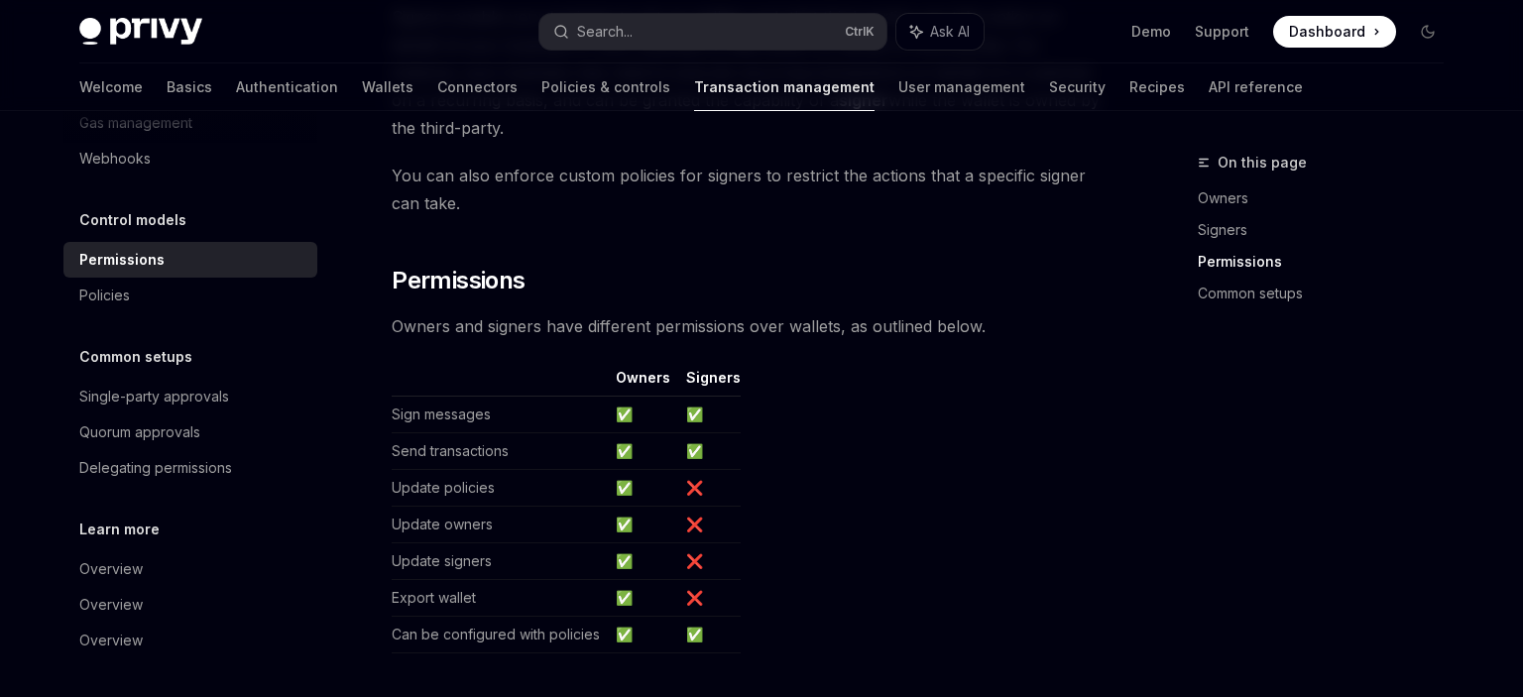
scroll to position [942, 0]
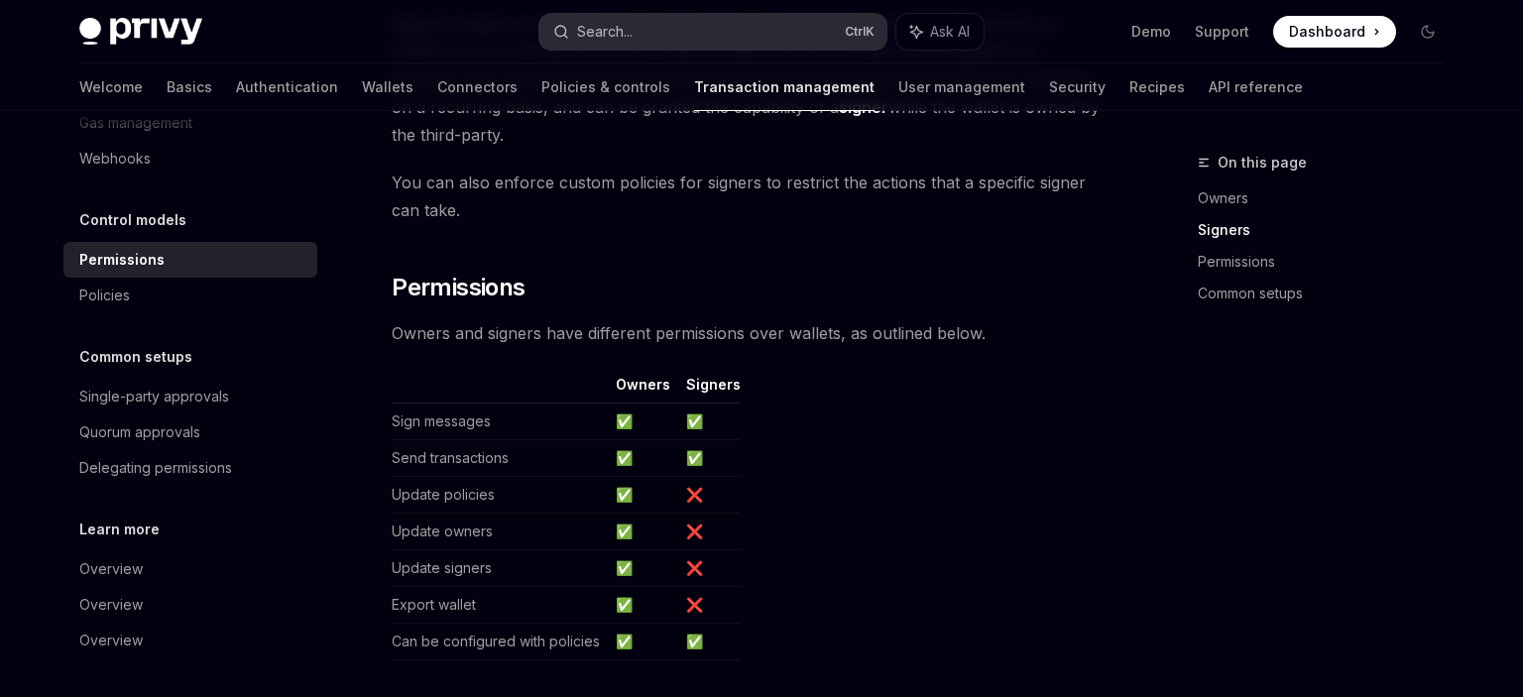
click at [704, 25] on button "Search... Ctrl K" at bounding box center [712, 32] width 347 height 36
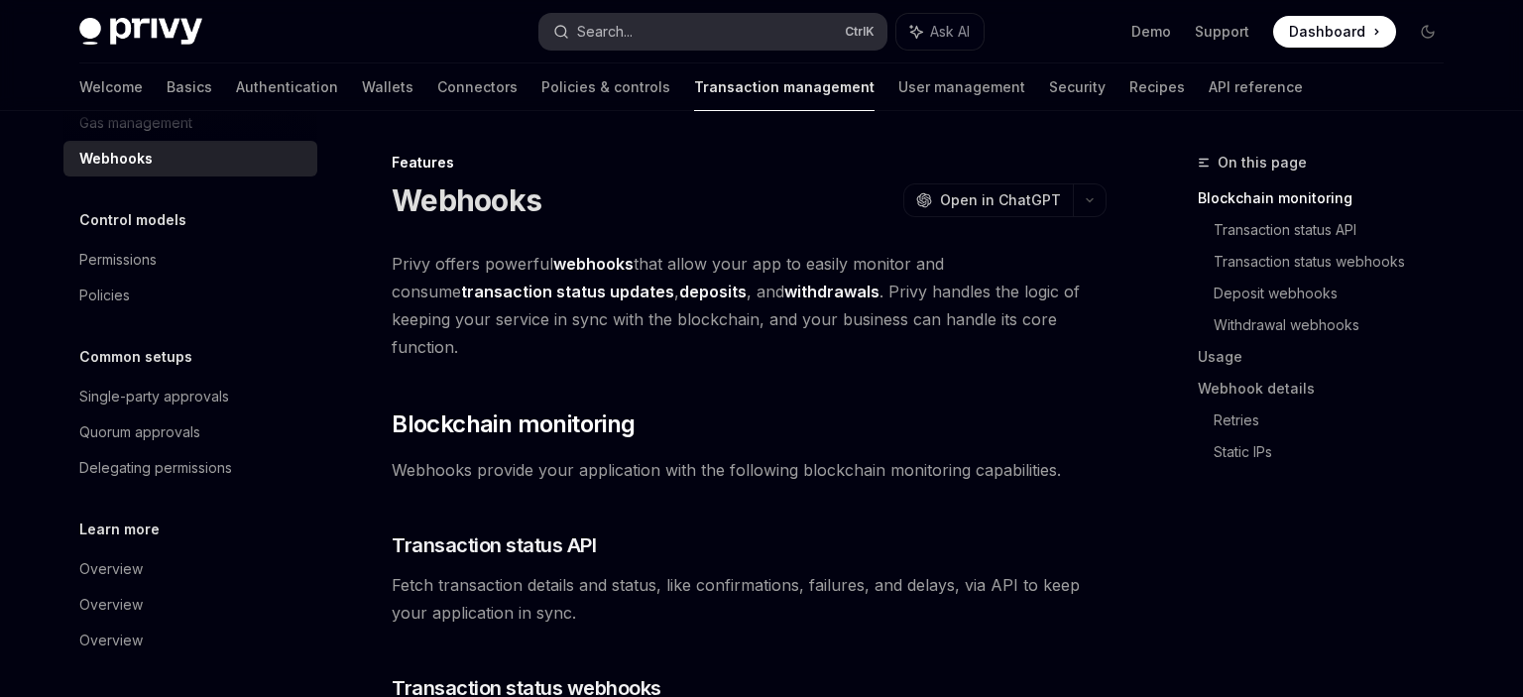
click at [605, 39] on div "Search..." at bounding box center [605, 32] width 56 height 24
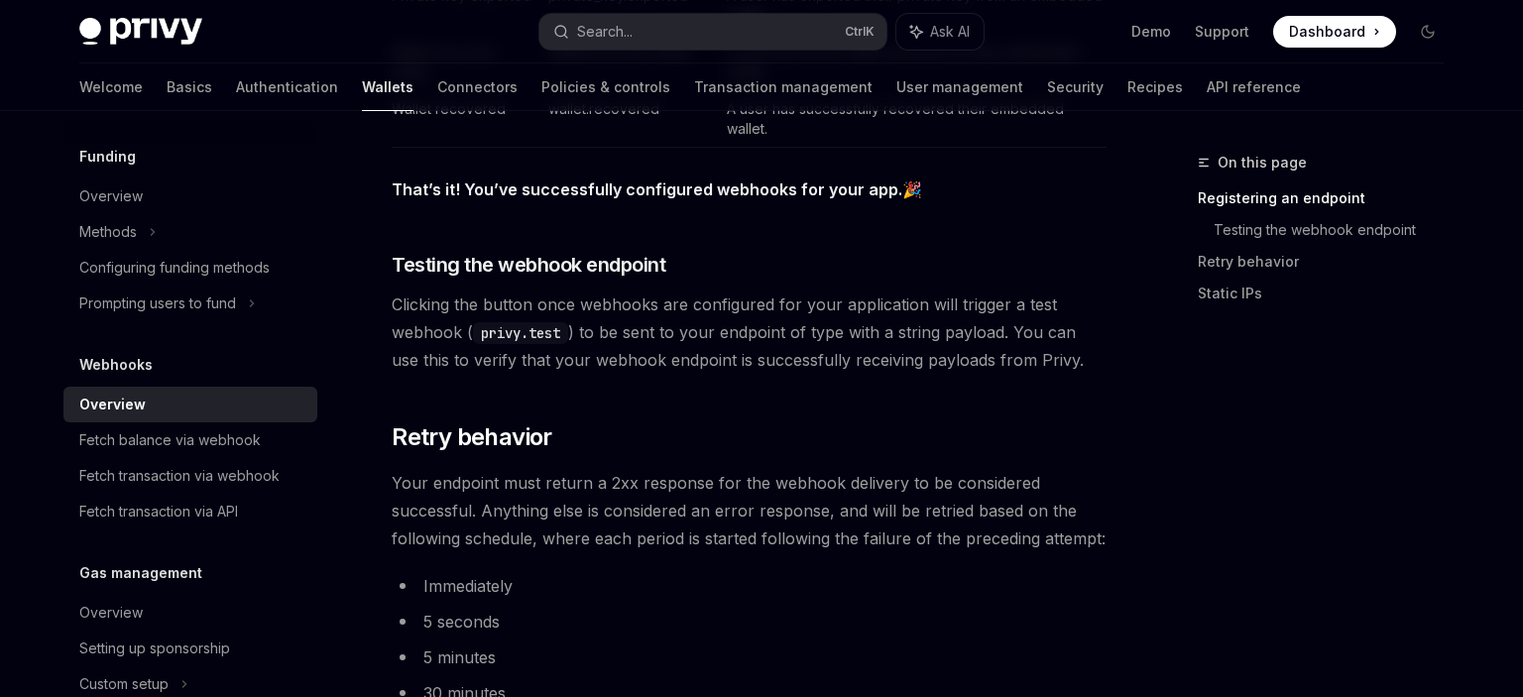
scroll to position [954, 0]
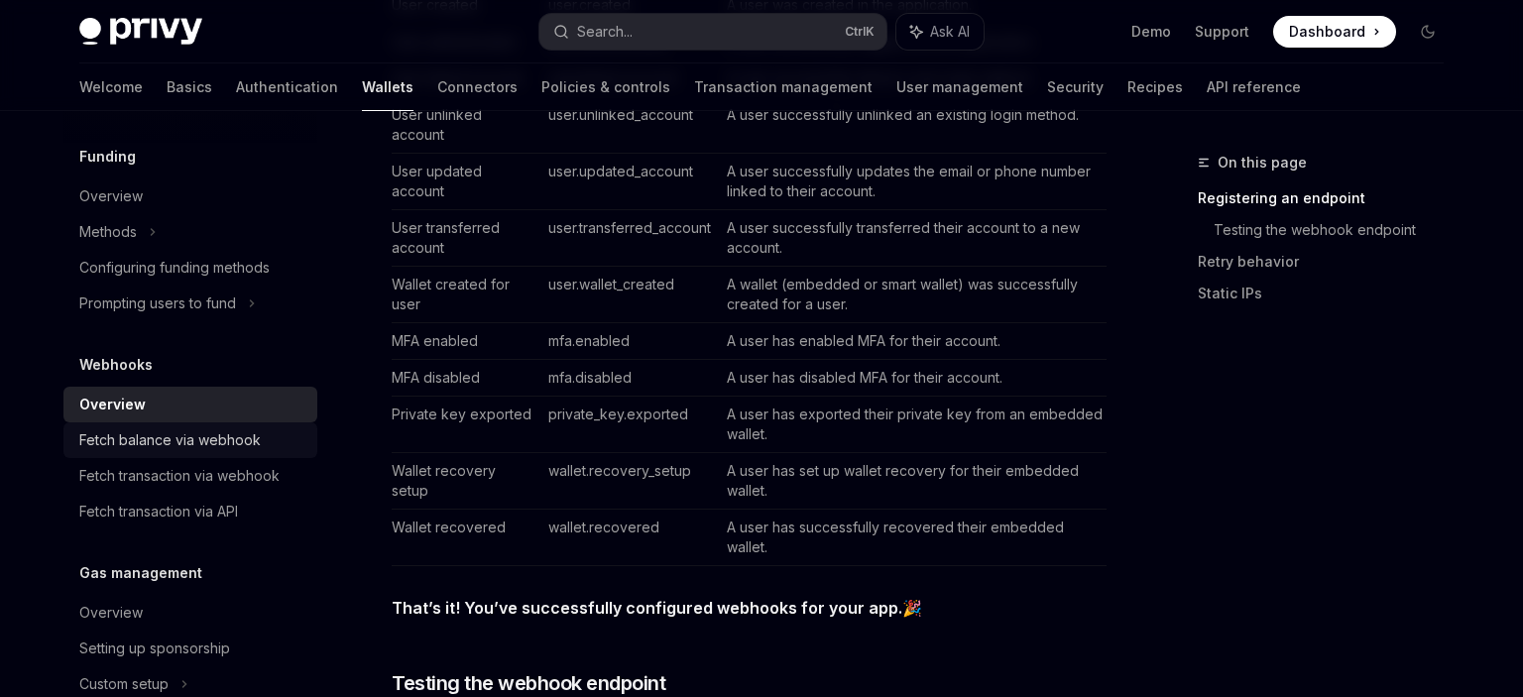
click at [220, 434] on div "Fetch balance via webhook" at bounding box center [169, 440] width 181 height 24
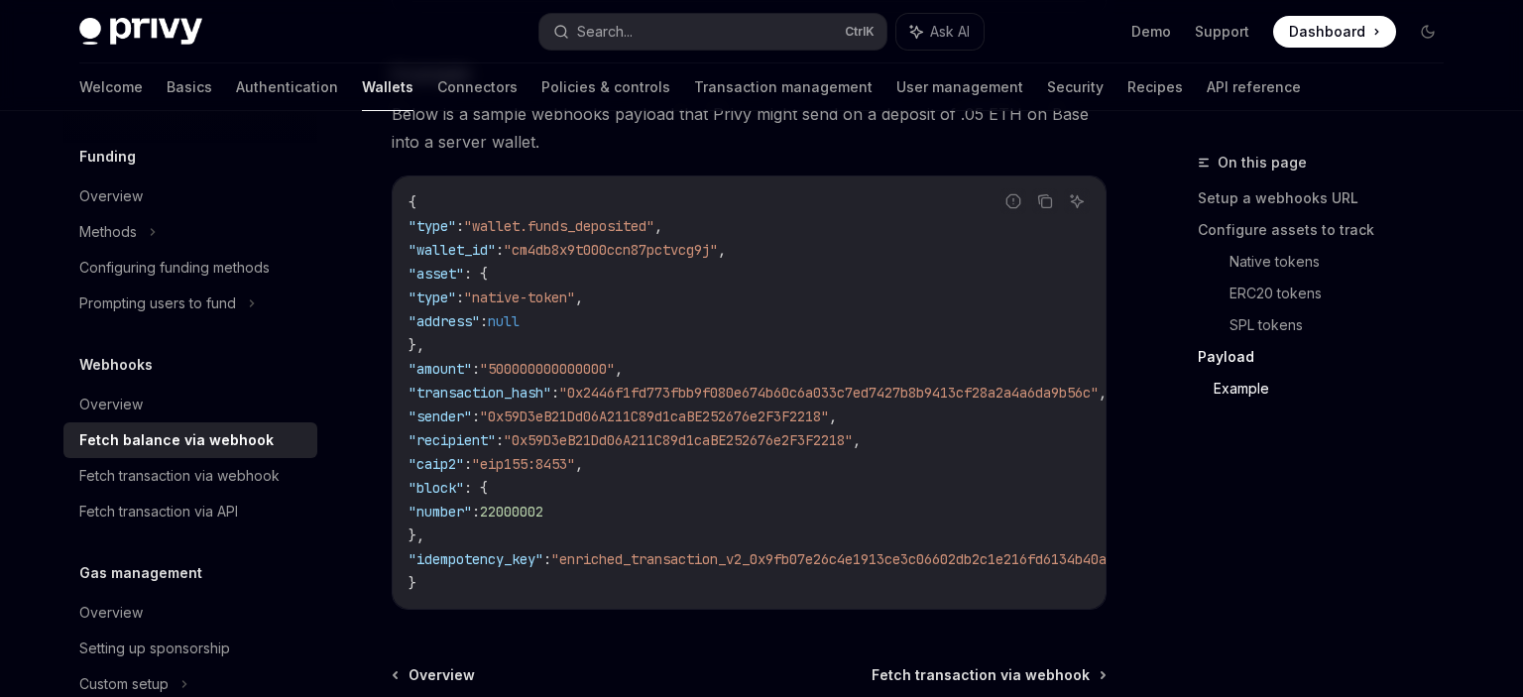
scroll to position [3559, 0]
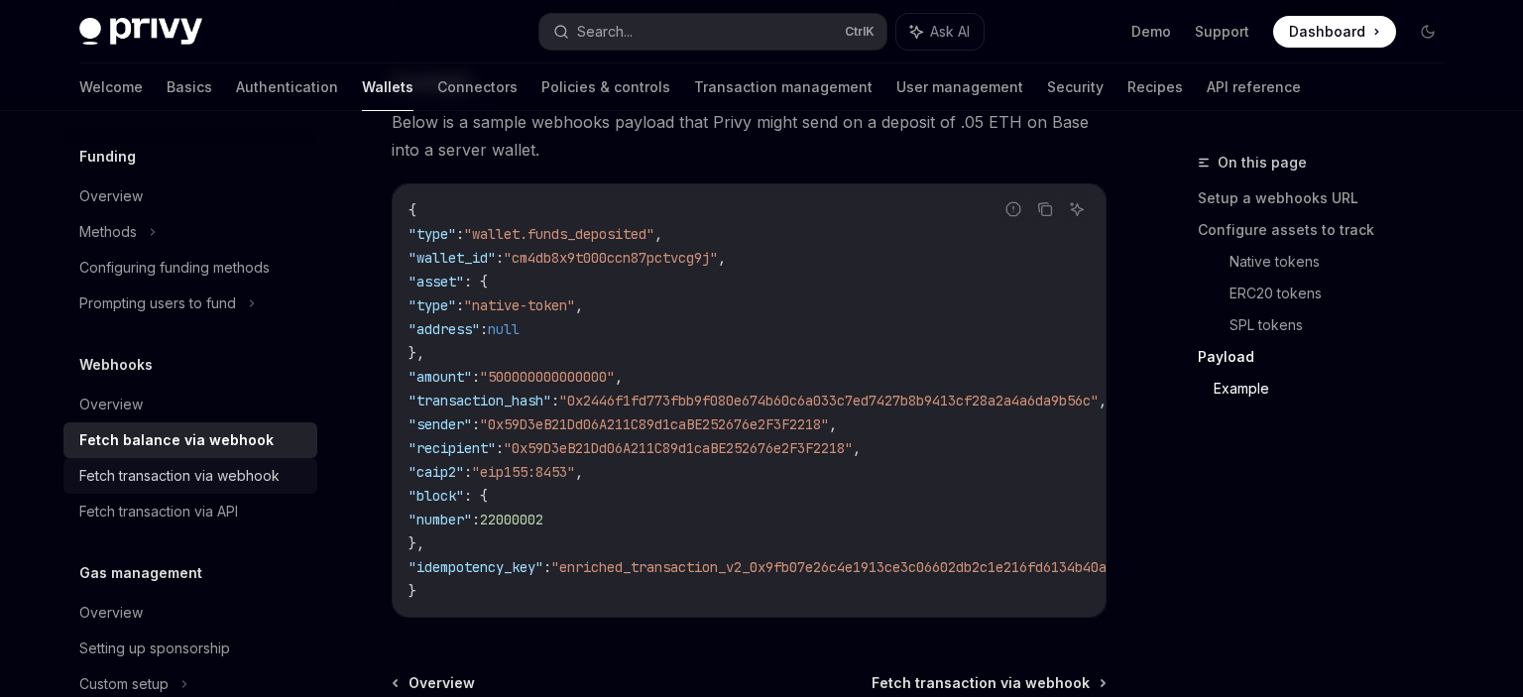
click at [246, 466] on div "Fetch transaction via webhook" at bounding box center [179, 476] width 200 height 24
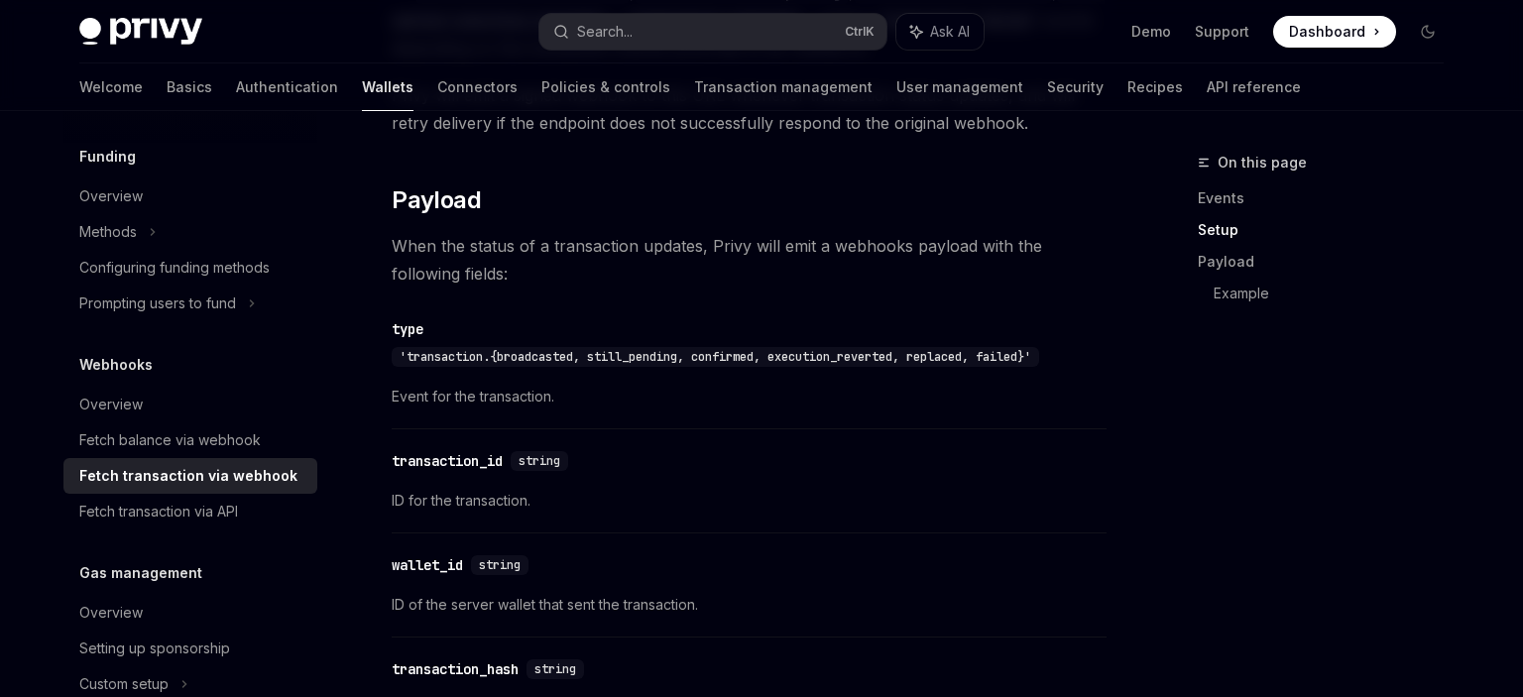
scroll to position [2265, 0]
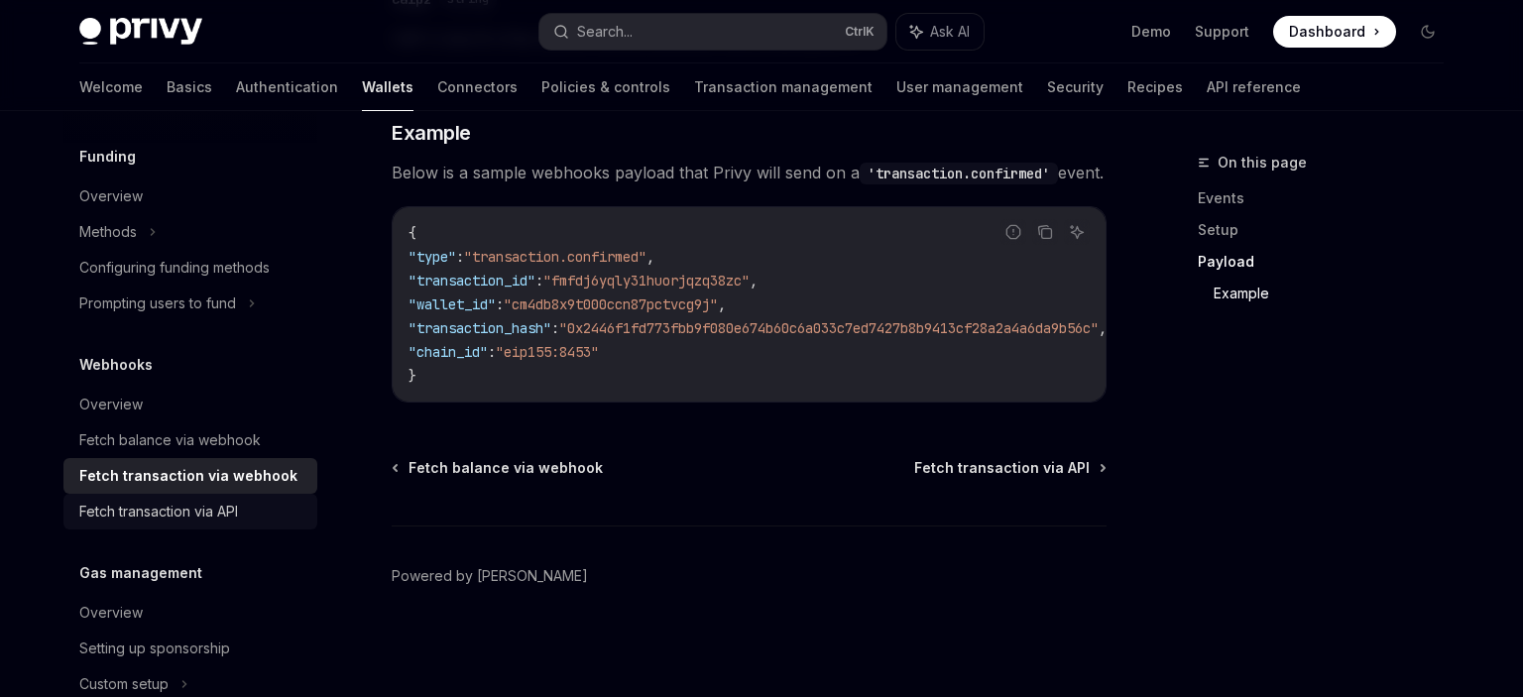
click at [215, 507] on div "Fetch transaction via API" at bounding box center [158, 512] width 159 height 24
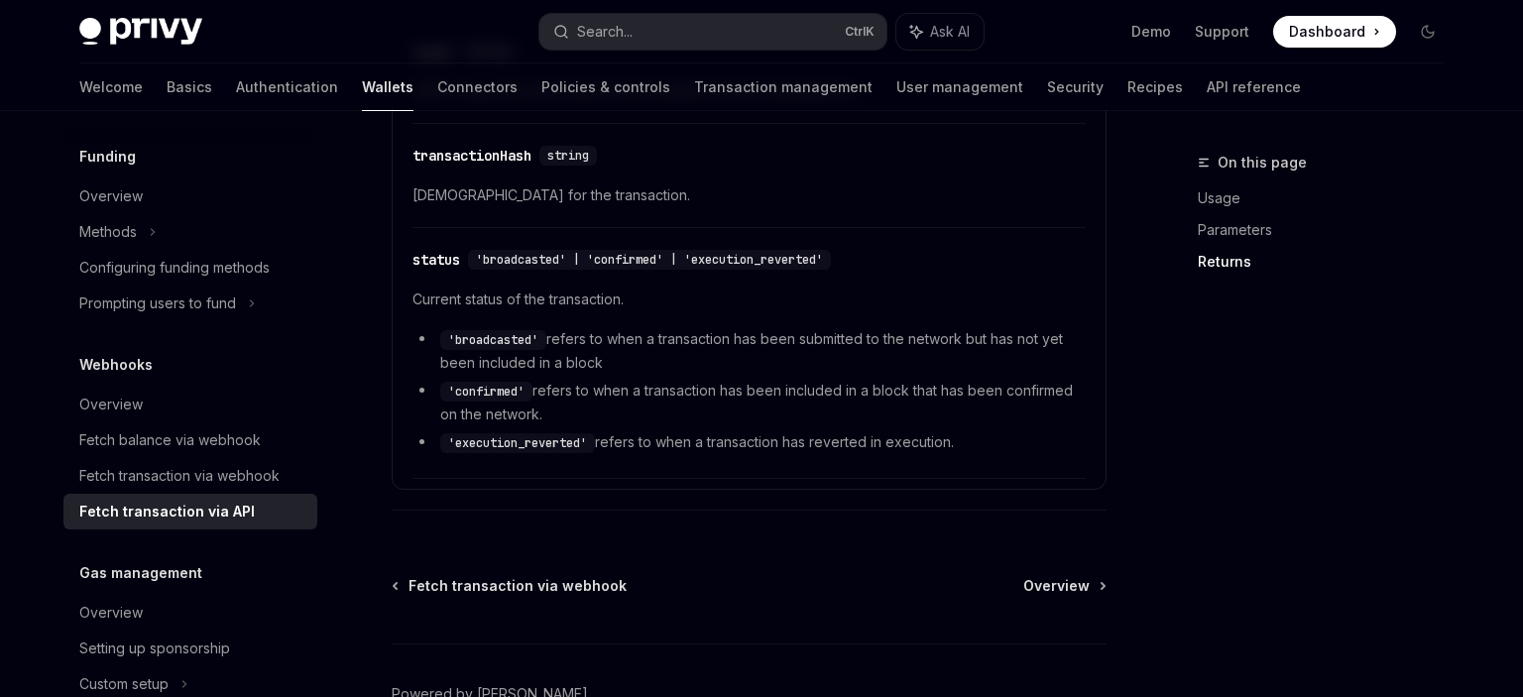
scroll to position [1465, 0]
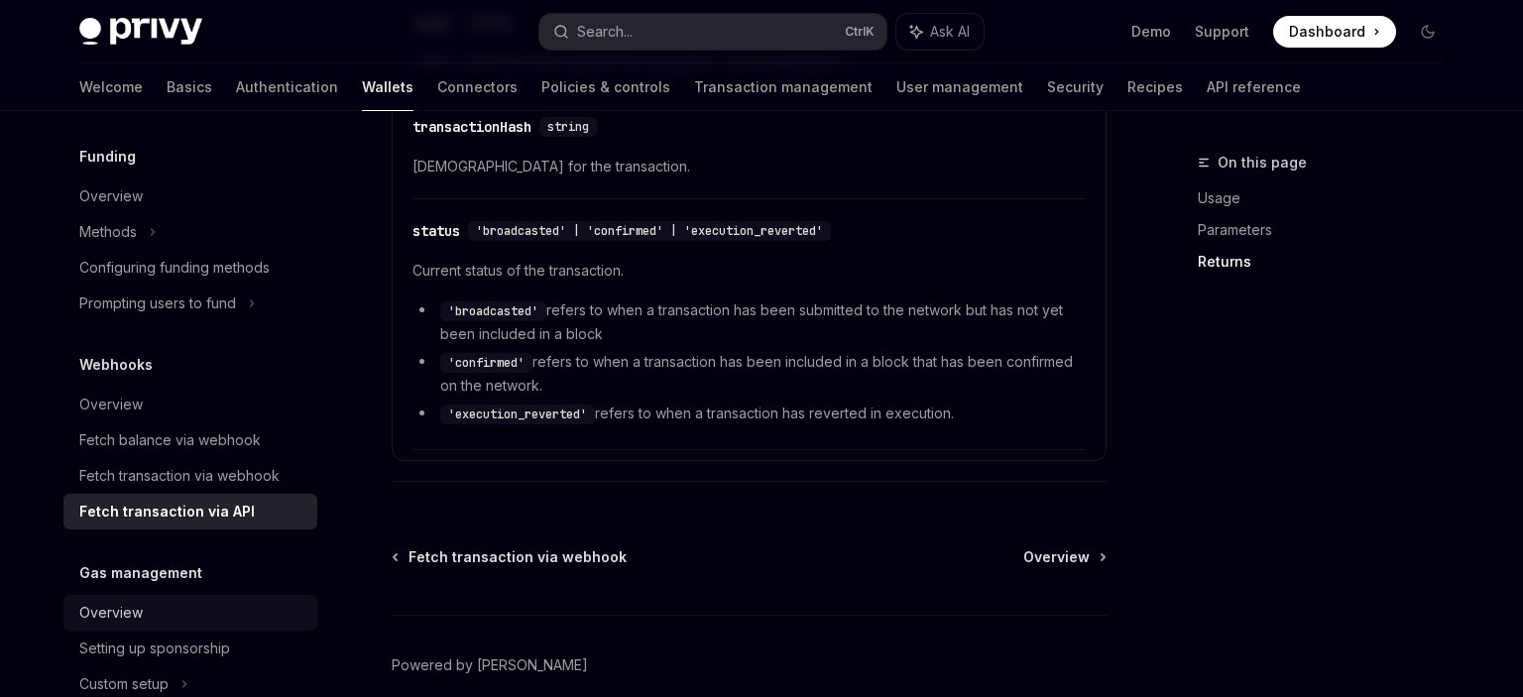
click at [182, 597] on link "Overview" at bounding box center [190, 613] width 254 height 36
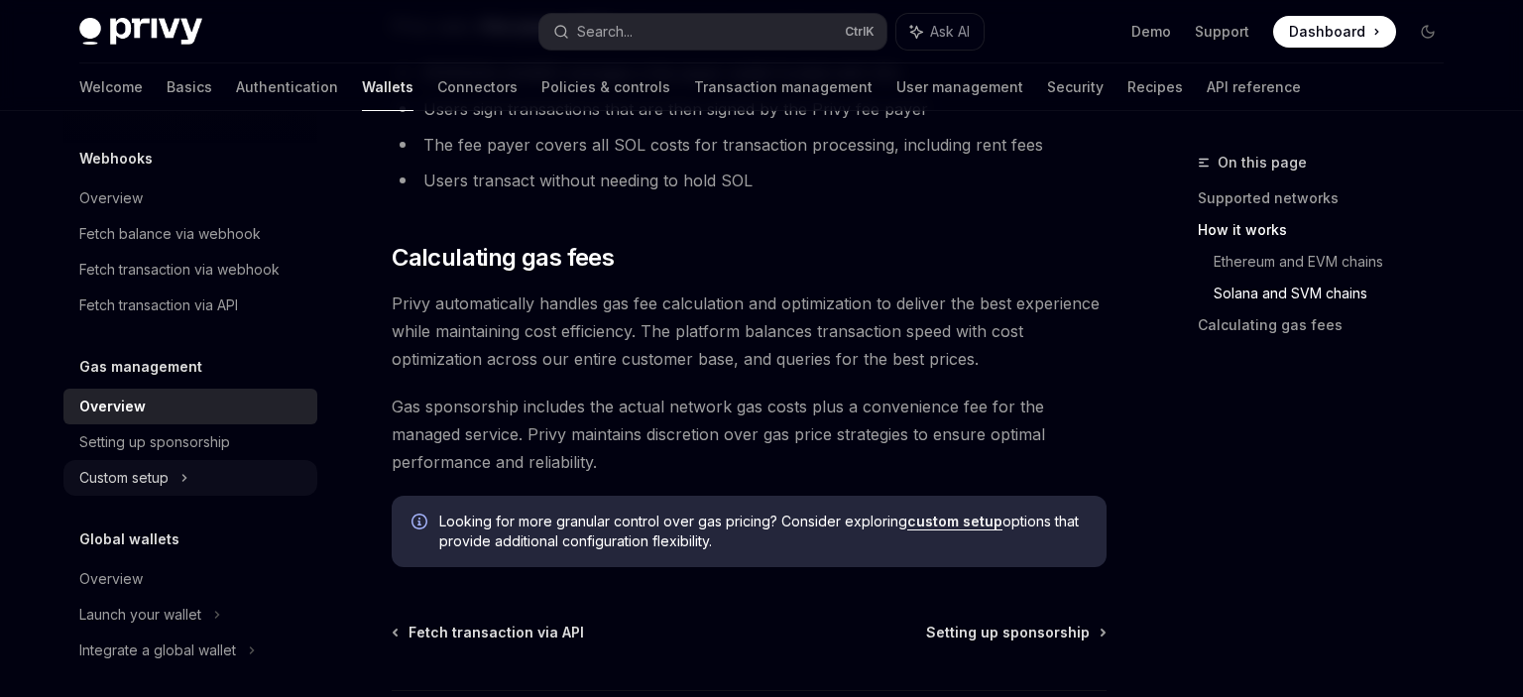
scroll to position [1006, 0]
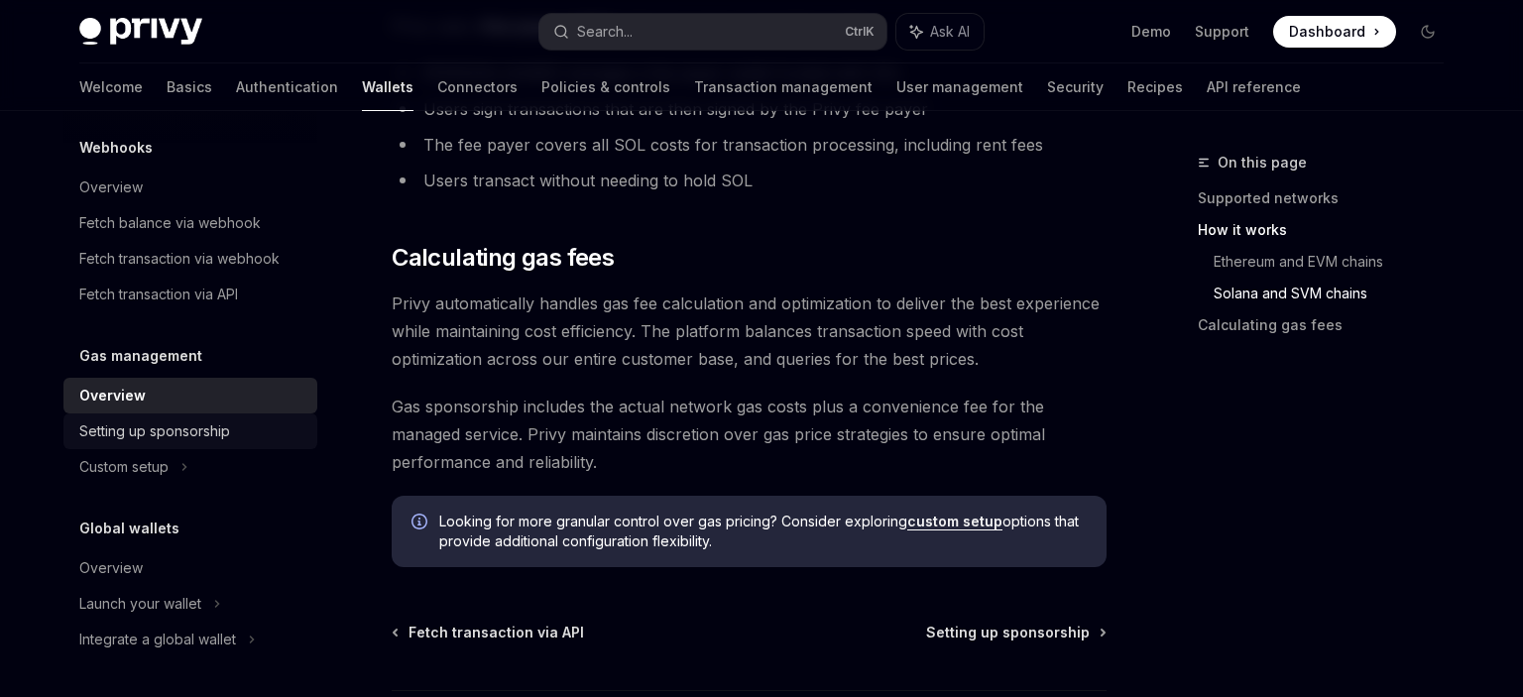
click at [159, 442] on div "Setting up sponsorship" at bounding box center [154, 431] width 151 height 24
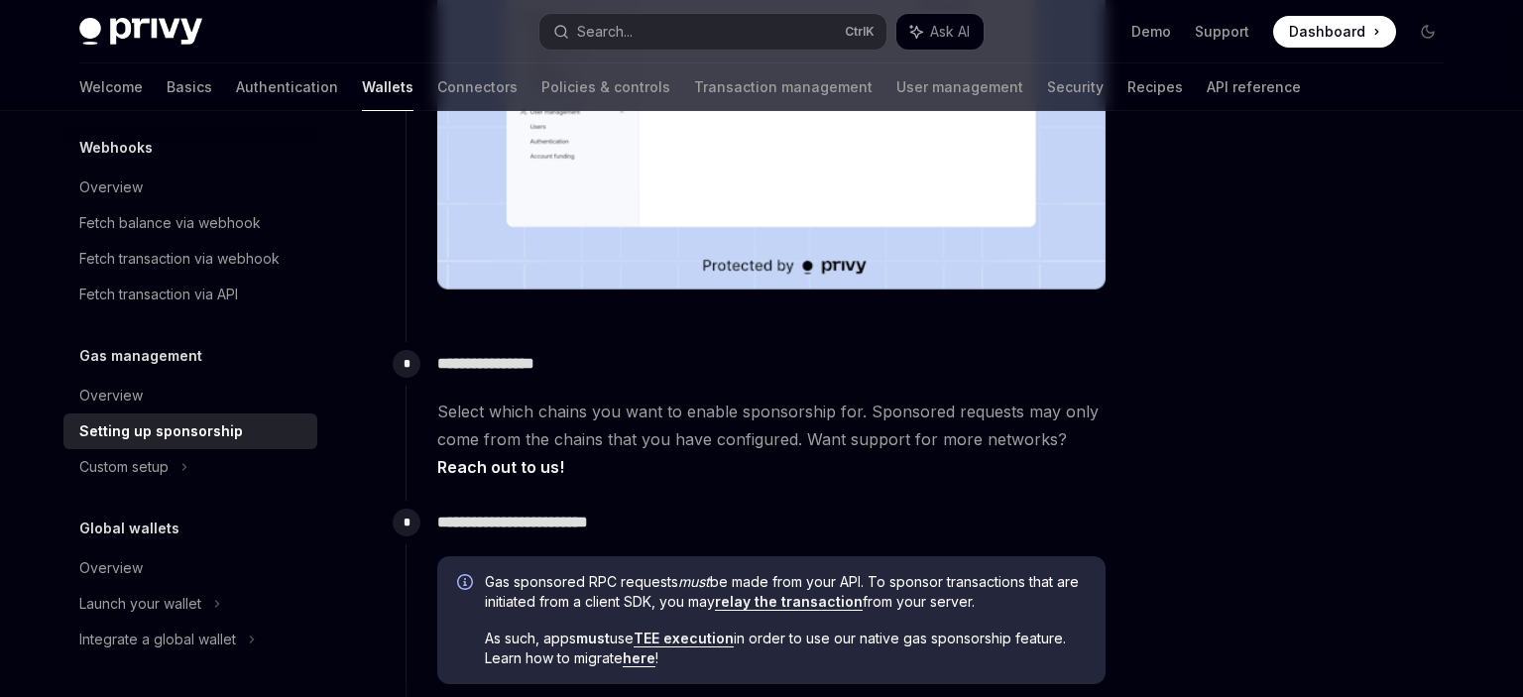
scroll to position [257, 0]
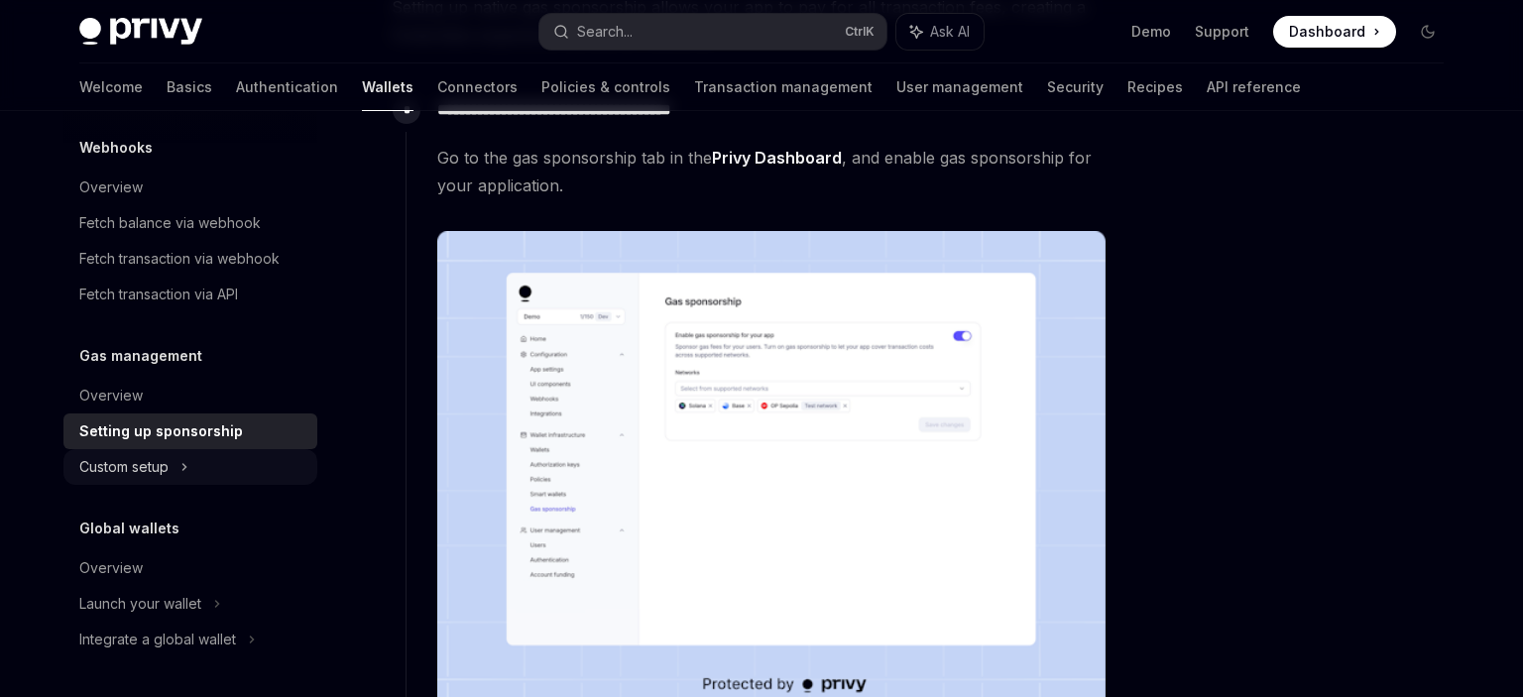
click at [149, 472] on div "Custom setup" at bounding box center [123, 467] width 89 height 24
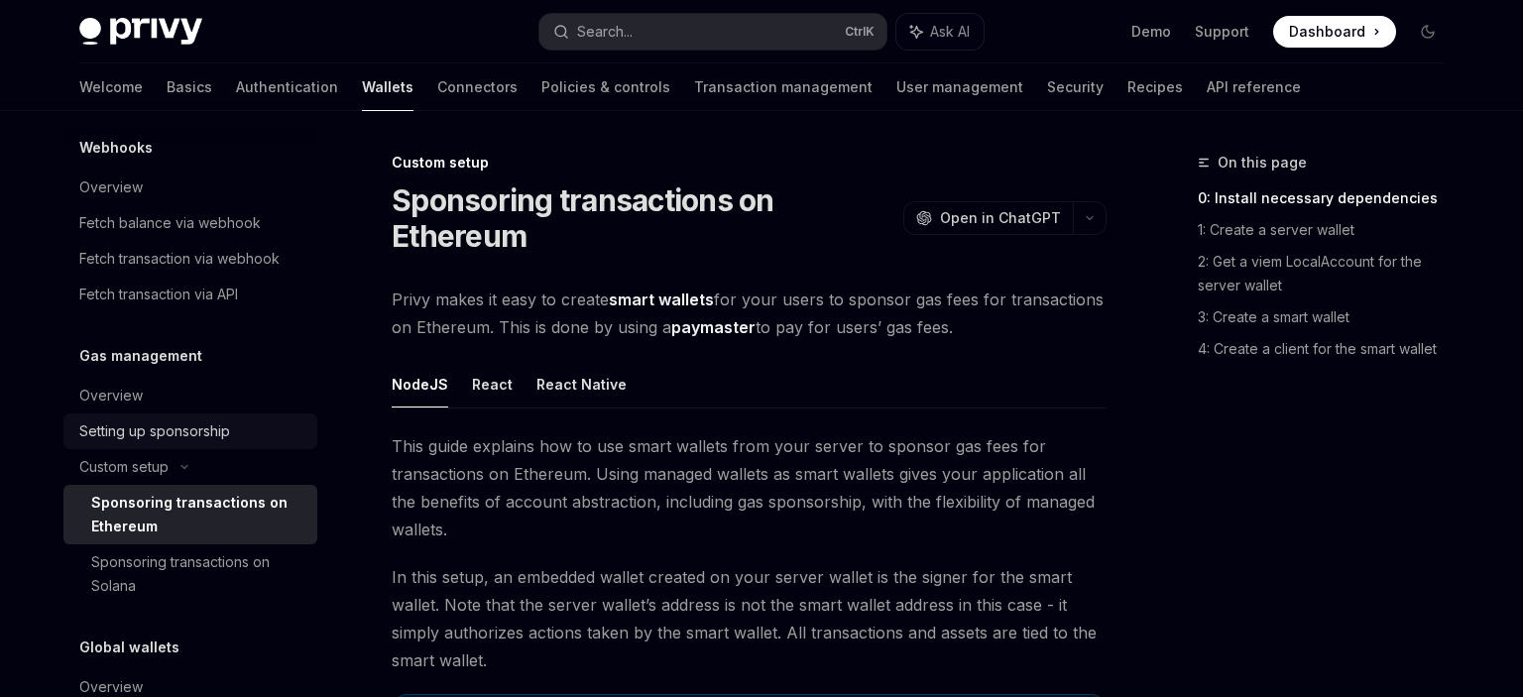
click at [168, 429] on div "Setting up sponsorship" at bounding box center [154, 431] width 151 height 24
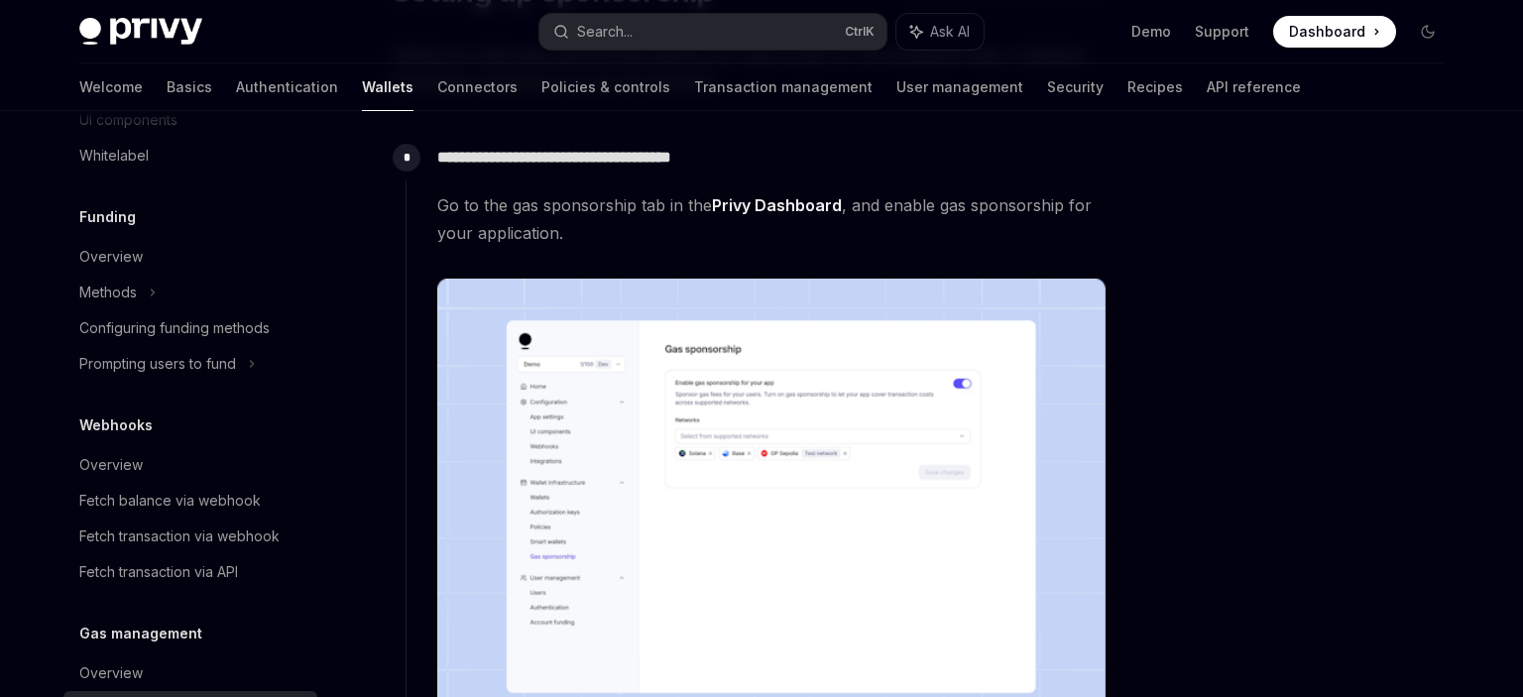
scroll to position [777, 0]
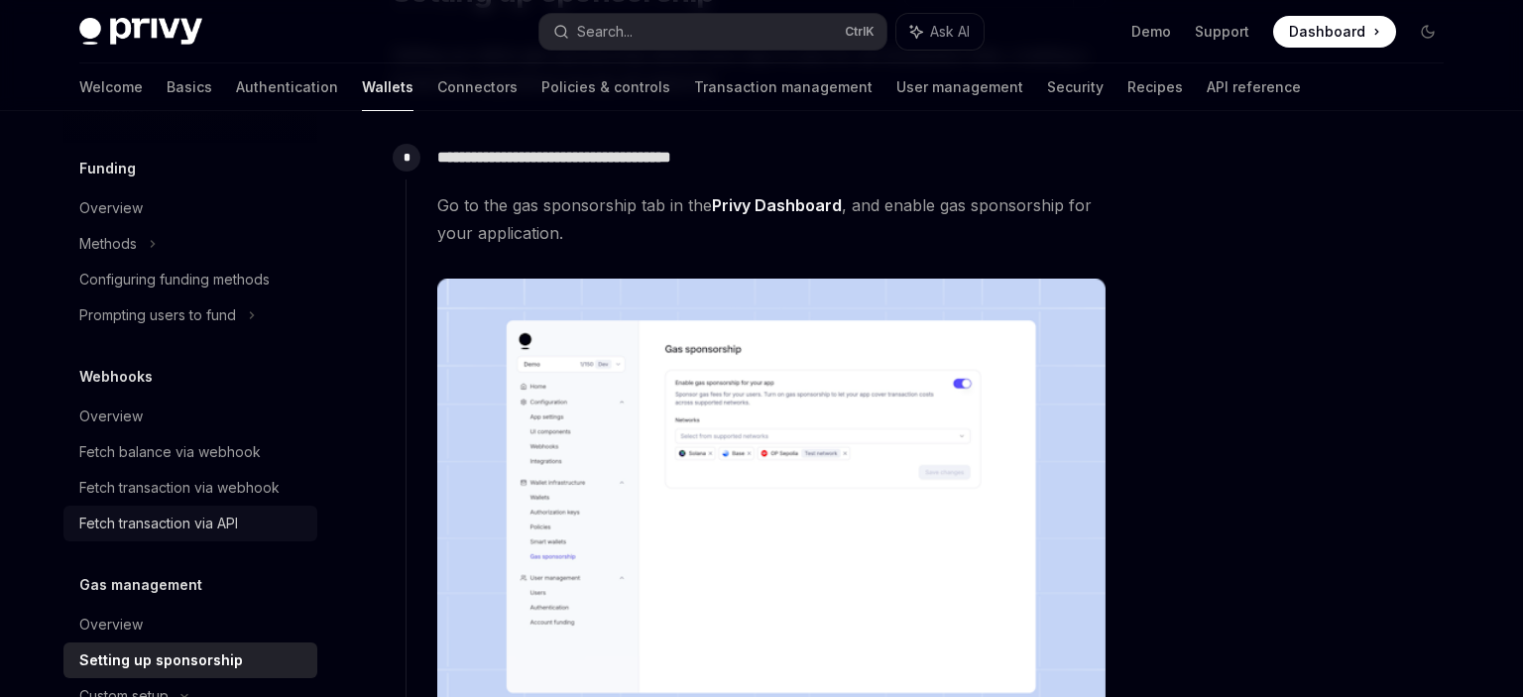
click at [192, 520] on div "Fetch transaction via API" at bounding box center [158, 523] width 159 height 24
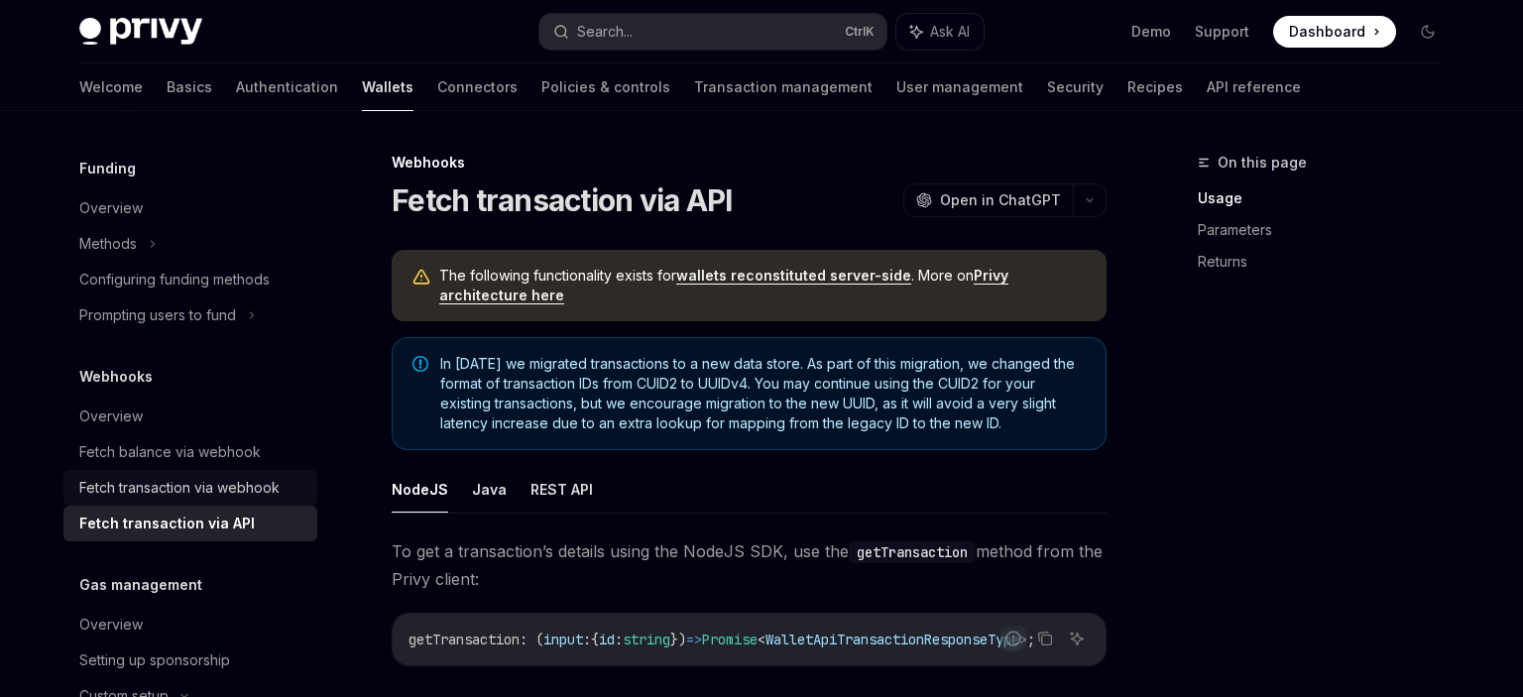
click at [179, 491] on div "Fetch transaction via webhook" at bounding box center [179, 488] width 200 height 24
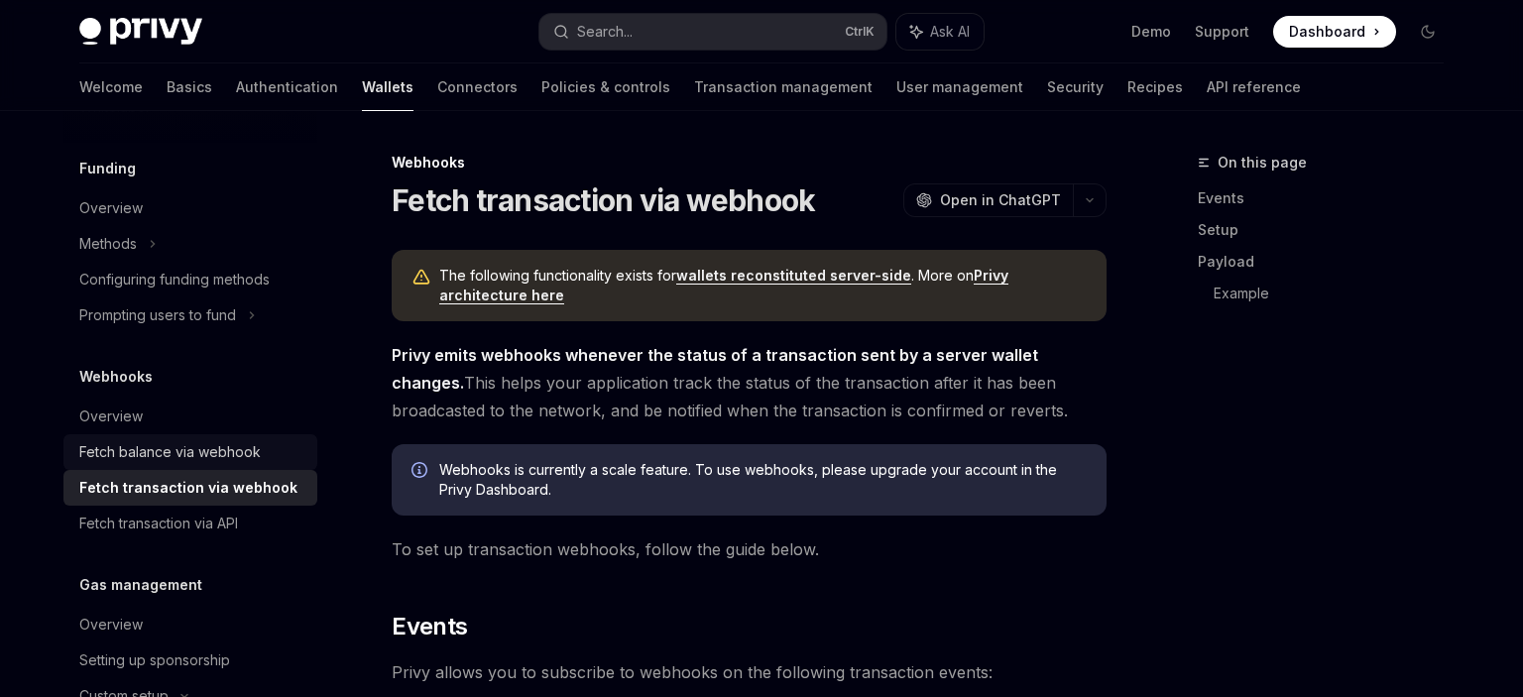
click at [172, 455] on div "Fetch balance via webhook" at bounding box center [169, 452] width 181 height 24
click at [153, 401] on link "Overview" at bounding box center [190, 416] width 254 height 36
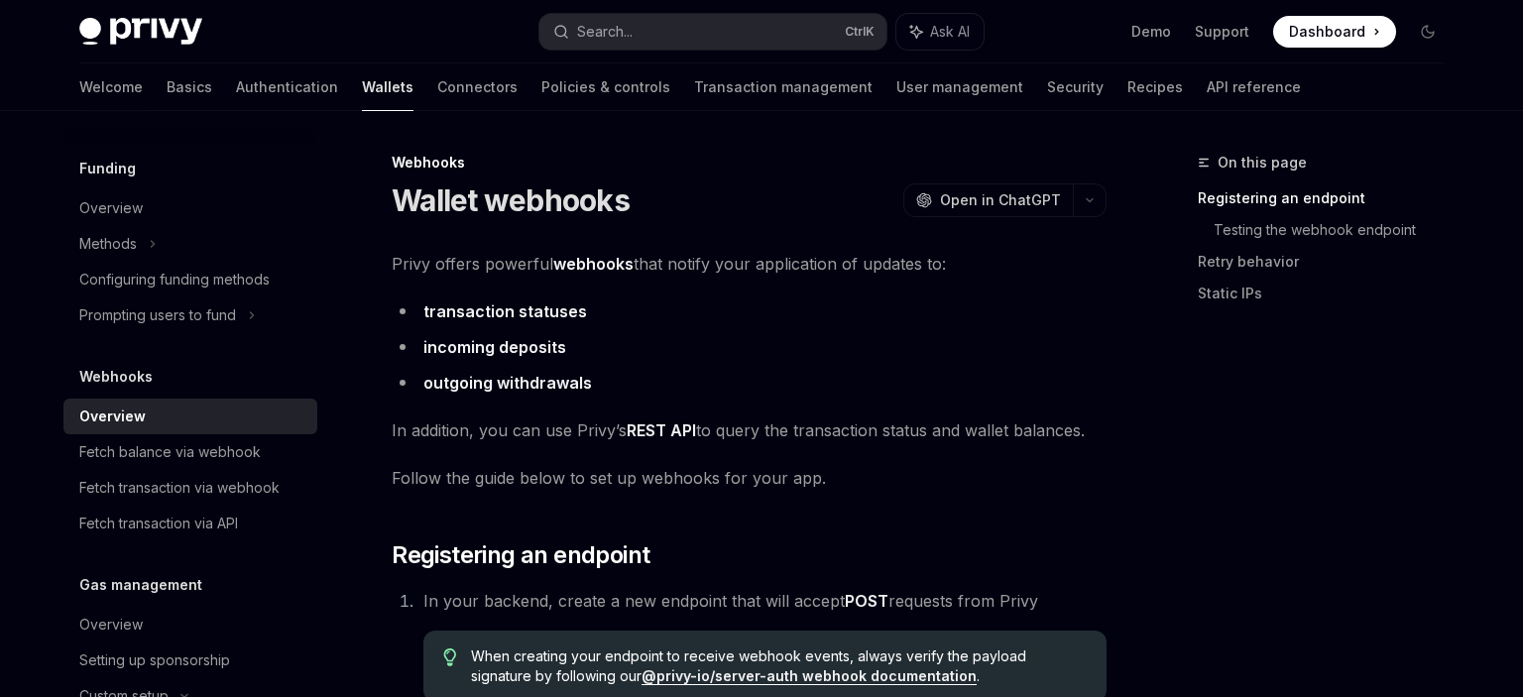
type textarea "*"
